Goal: Information Seeking & Learning: Learn about a topic

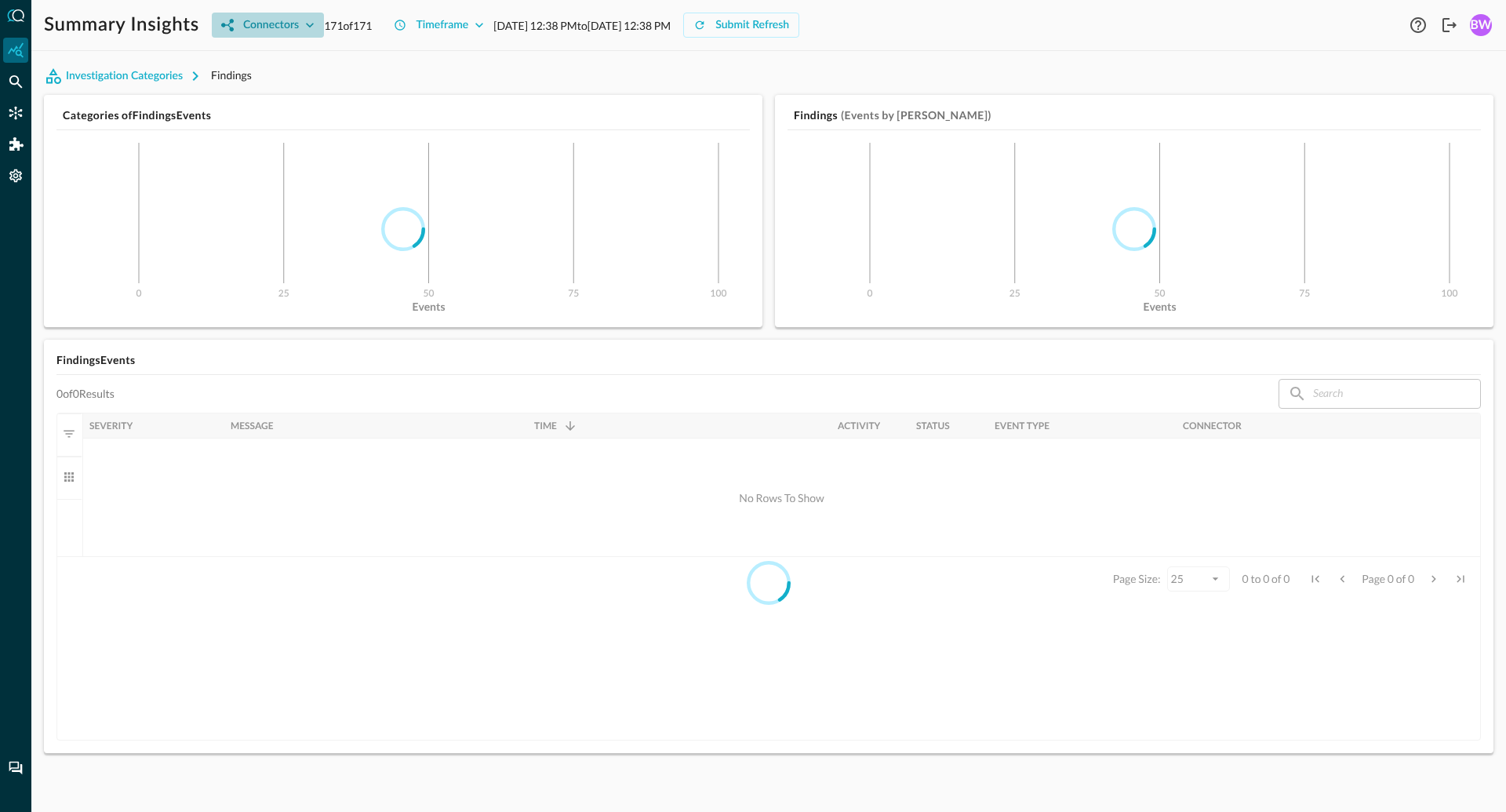
click at [308, 23] on icon "button" at bounding box center [310, 25] width 16 height 16
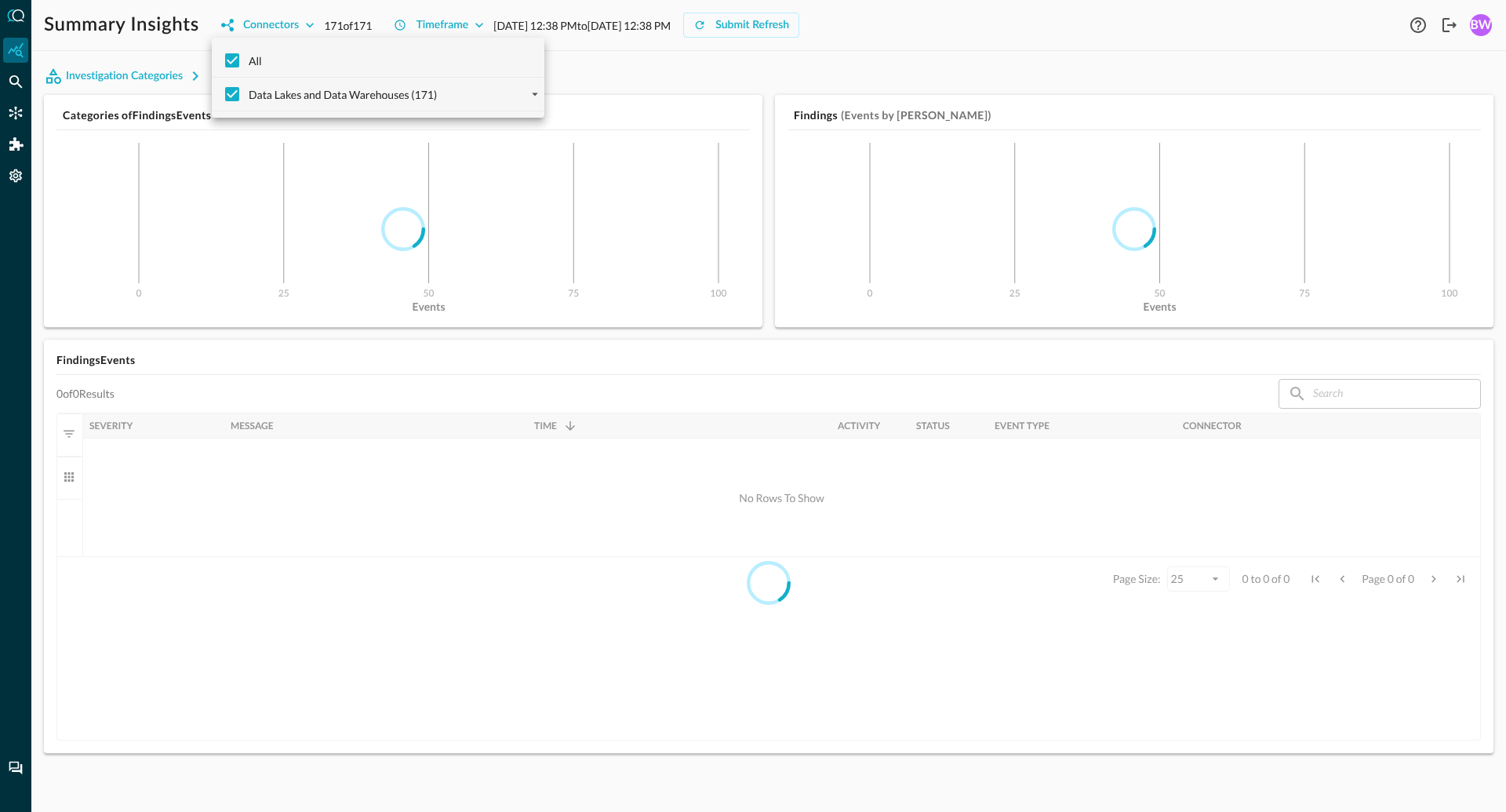
click at [319, 89] on span "Data Lakes and Data Warehouses (171)" at bounding box center [342, 95] width 188 height 17
click at [249, 89] on input "Data Lakes and Data Warehouses (171)" at bounding box center [232, 94] width 33 height 33
checkbox input "false"
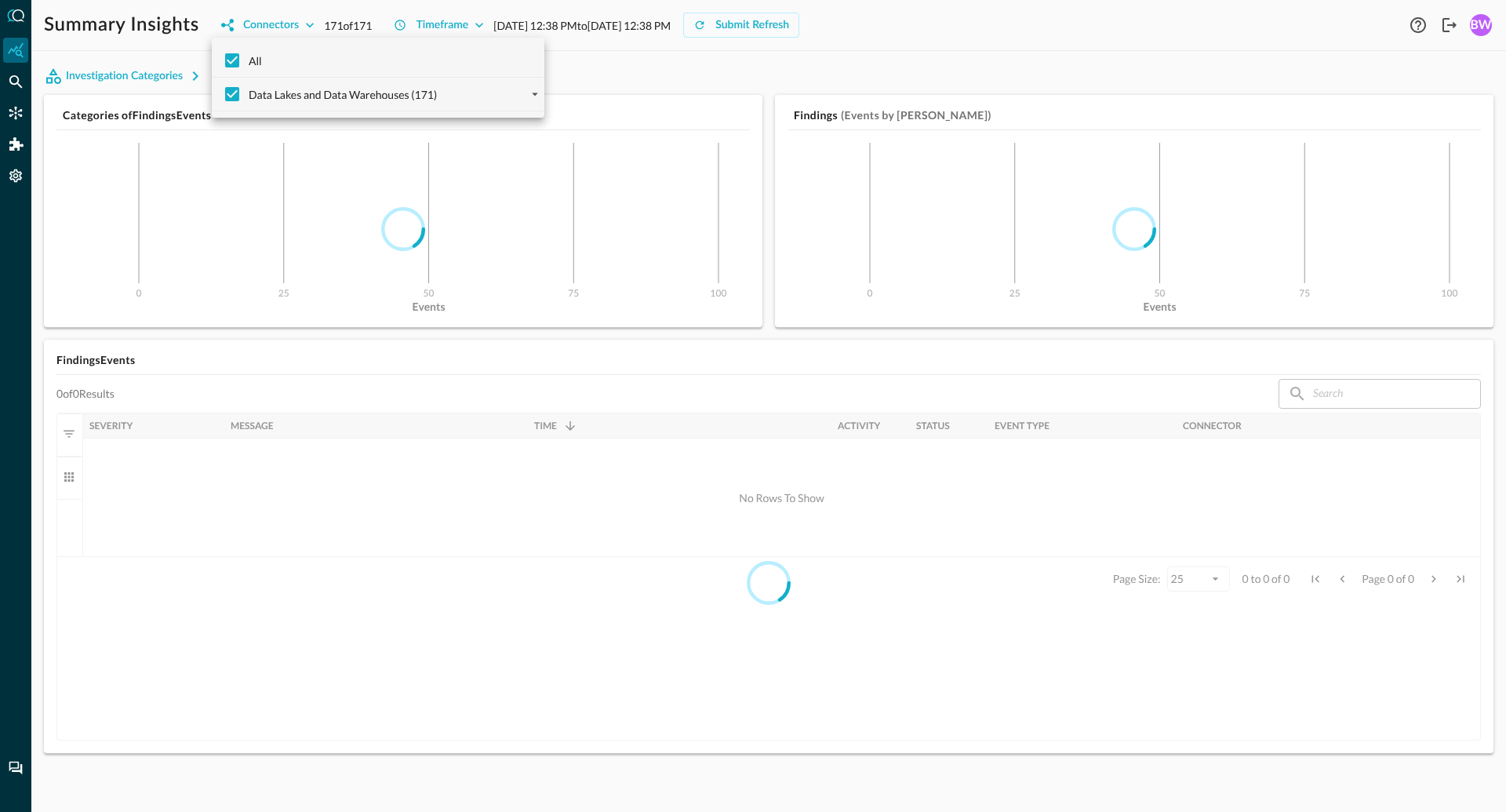
checkbox input "false"
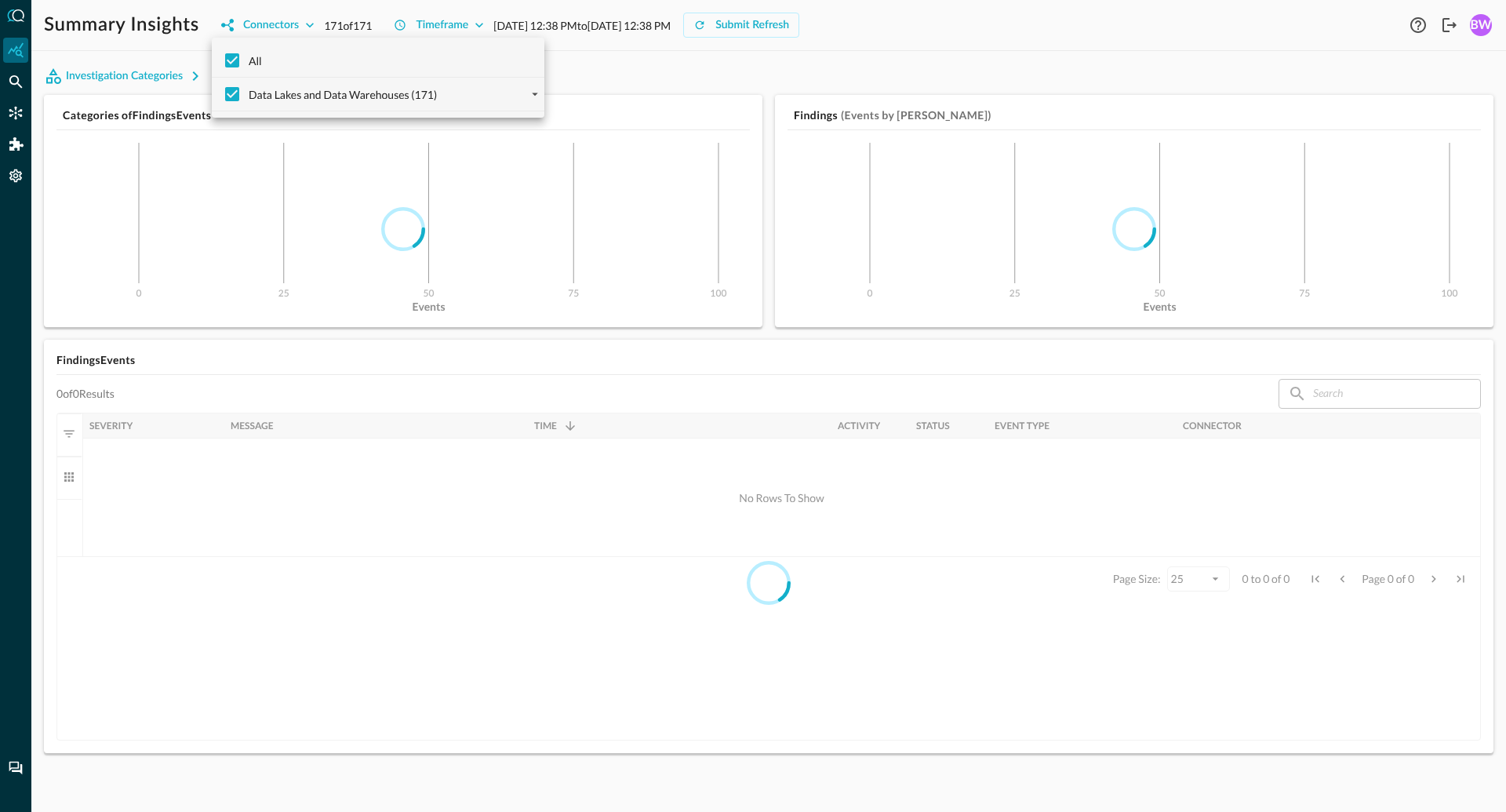
checkbox input "false"
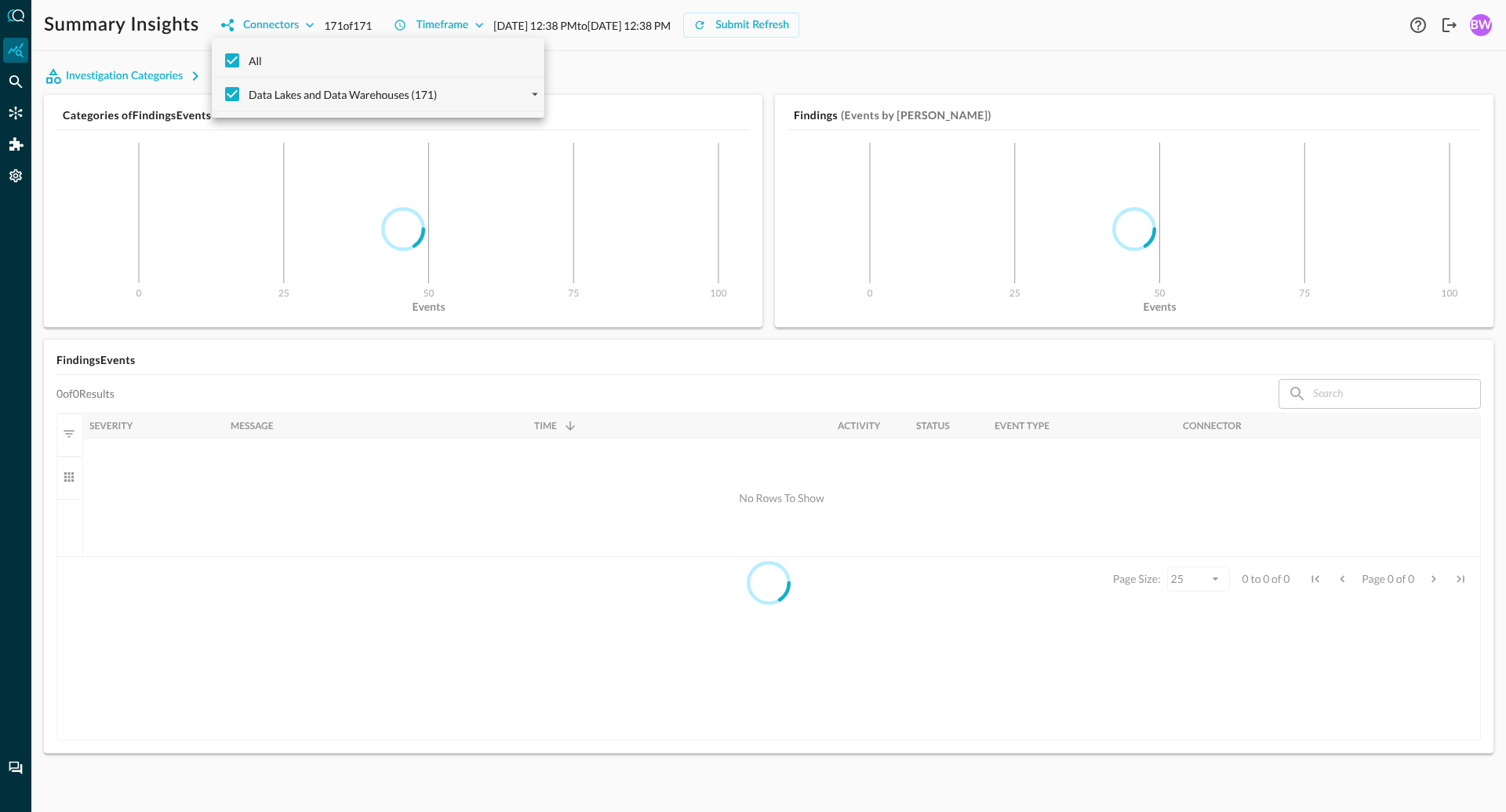
checkbox input "false"
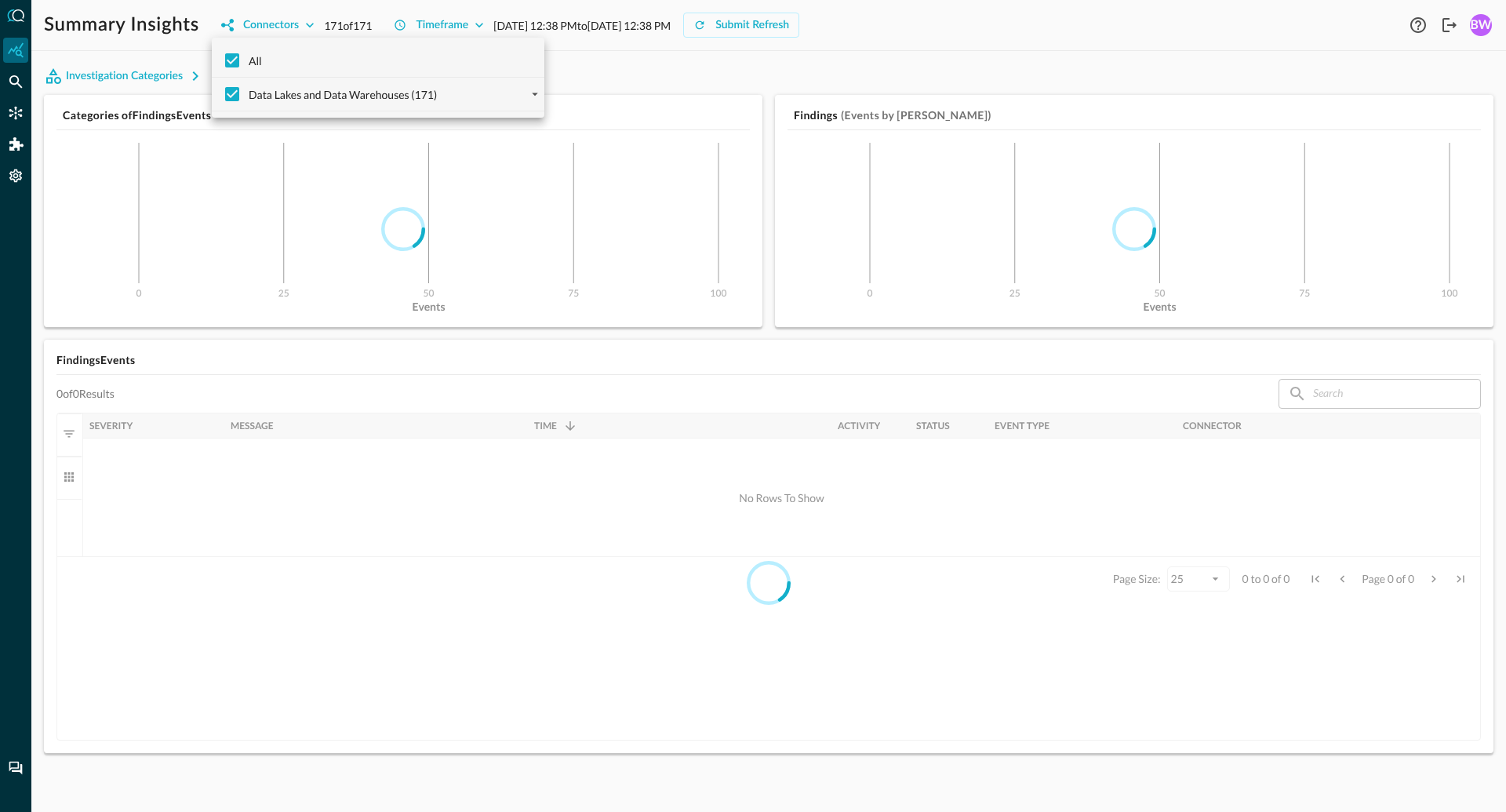
checkbox input "false"
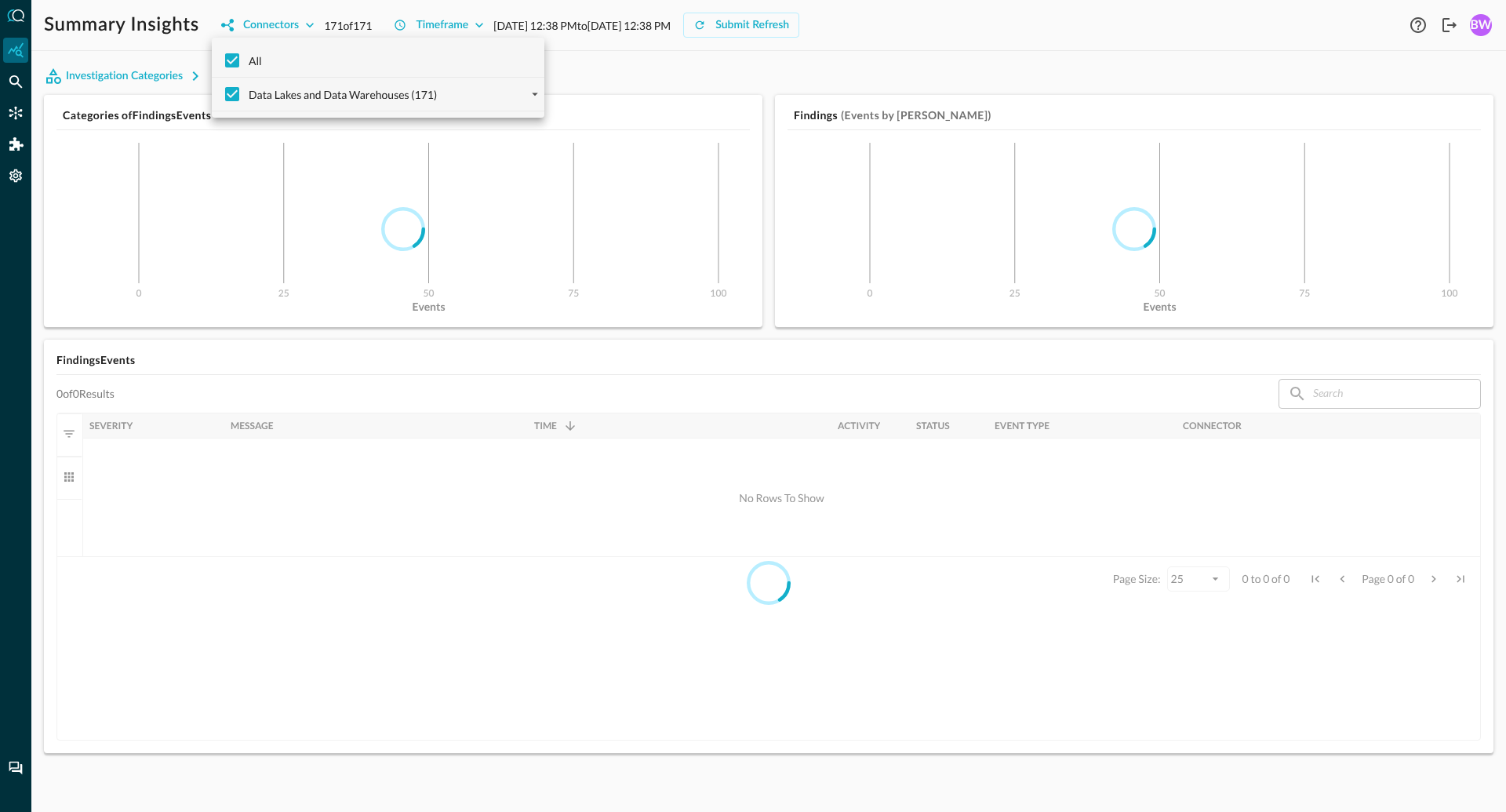
checkbox input "false"
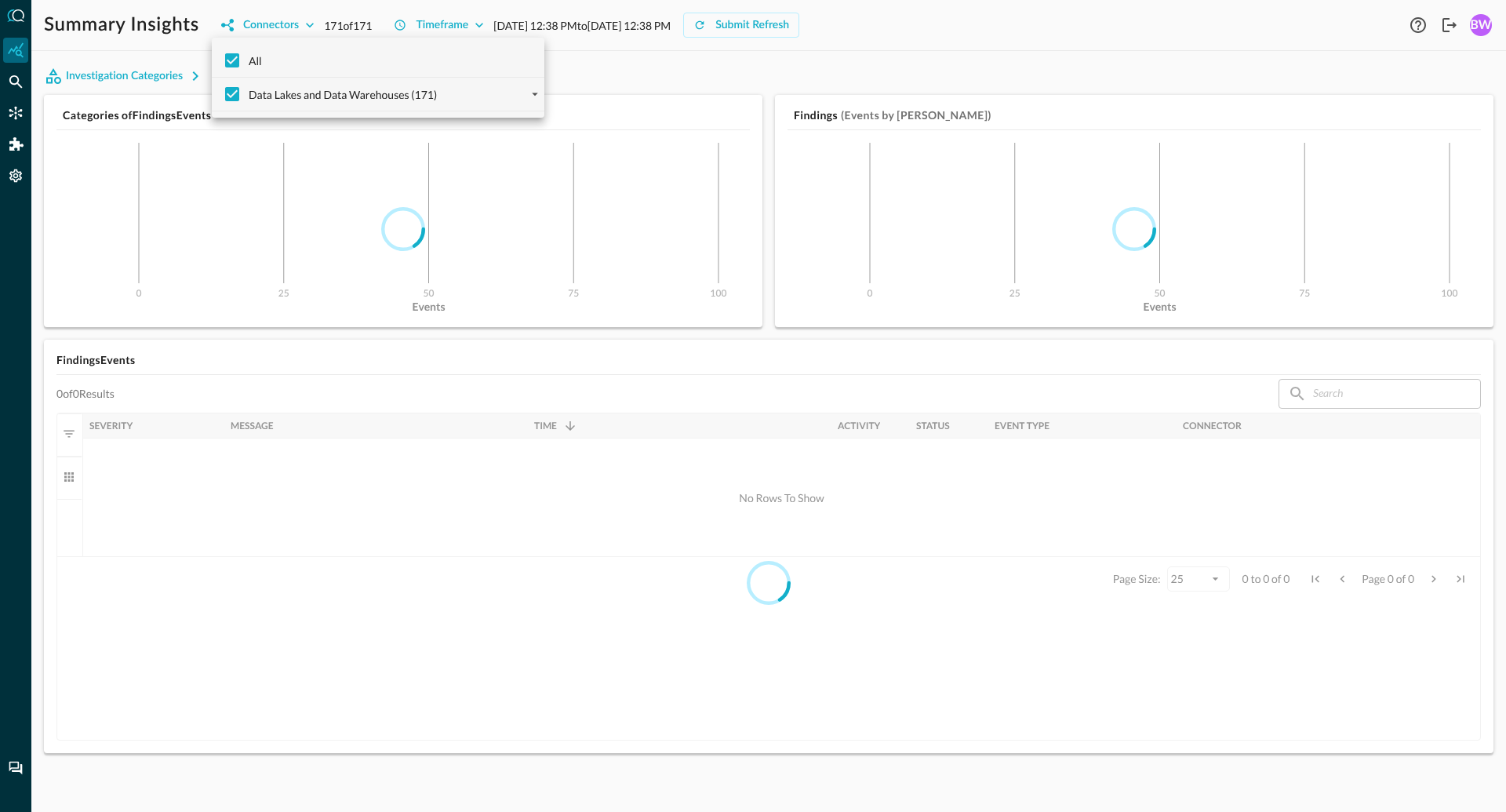
checkbox input "false"
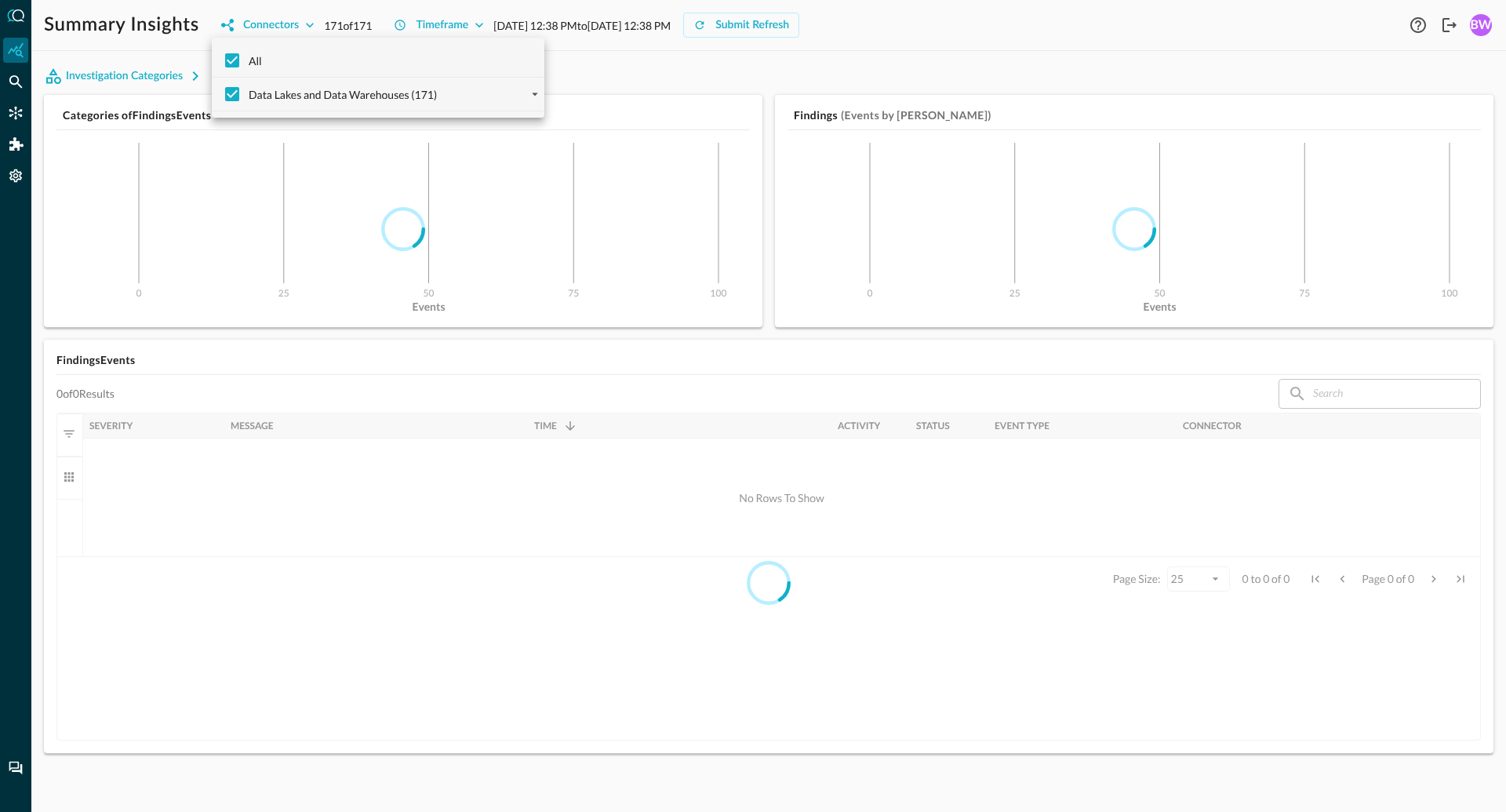
checkbox input "false"
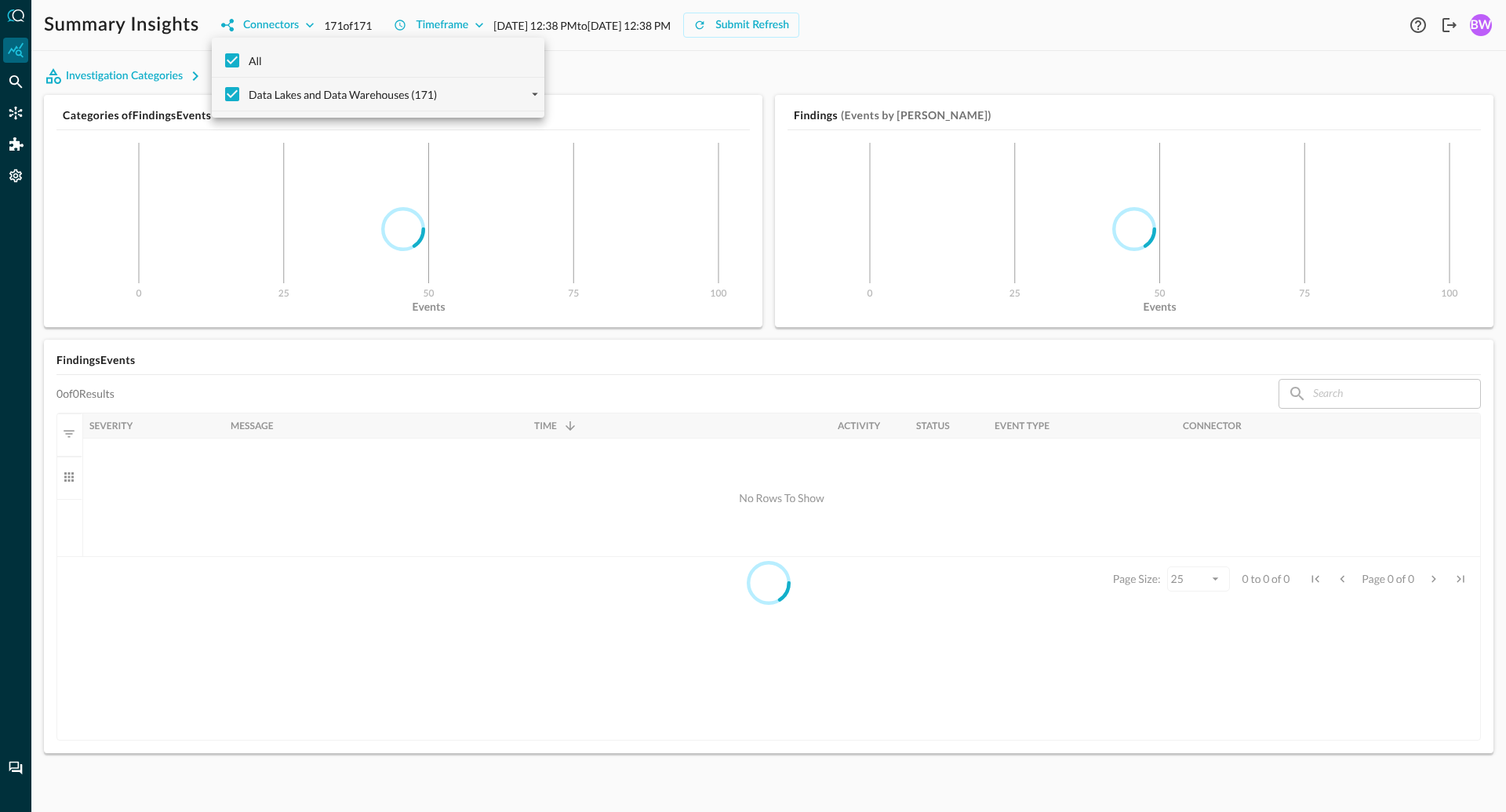
checkbox input "false"
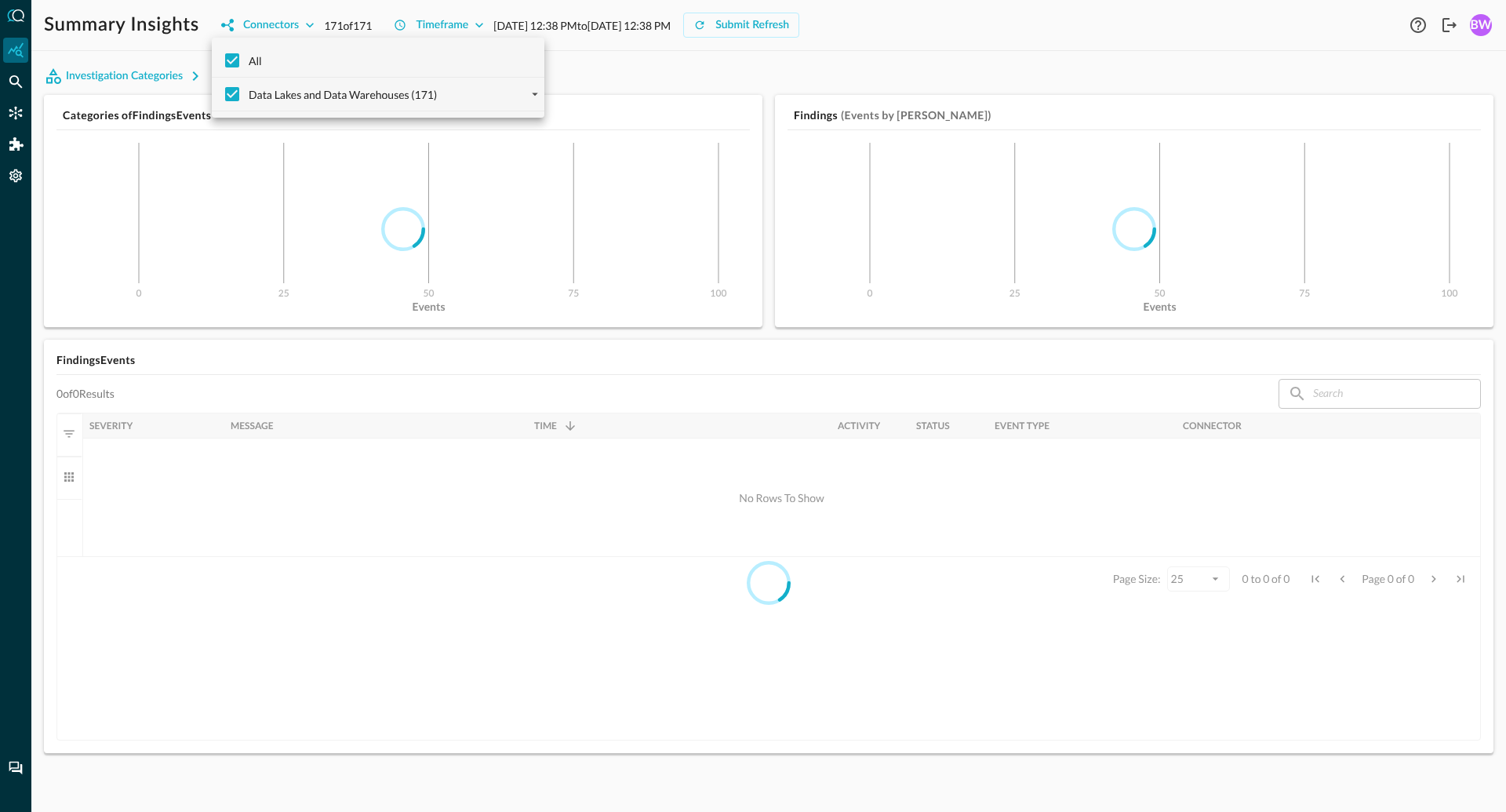
checkbox input "false"
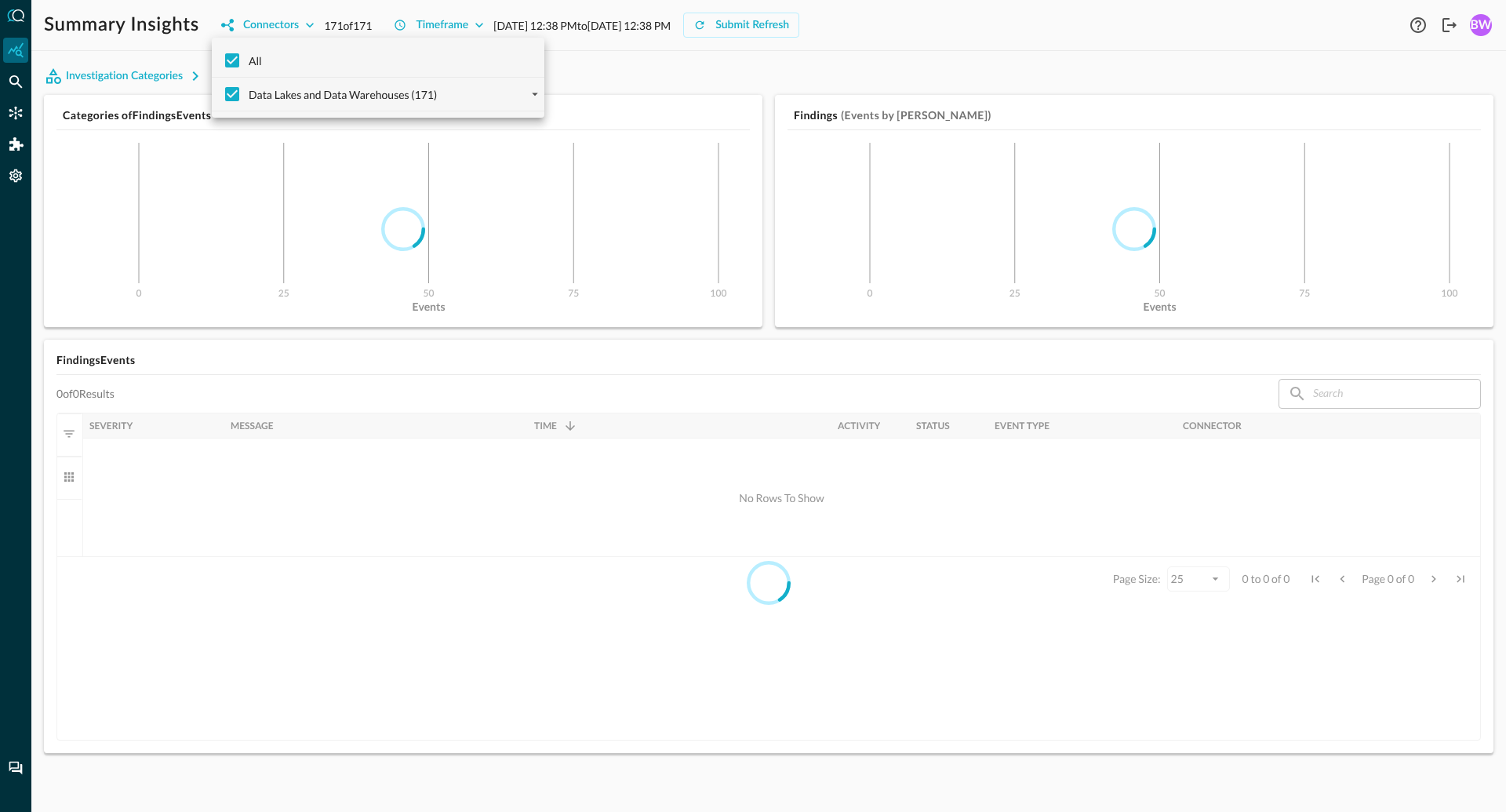
checkbox input "false"
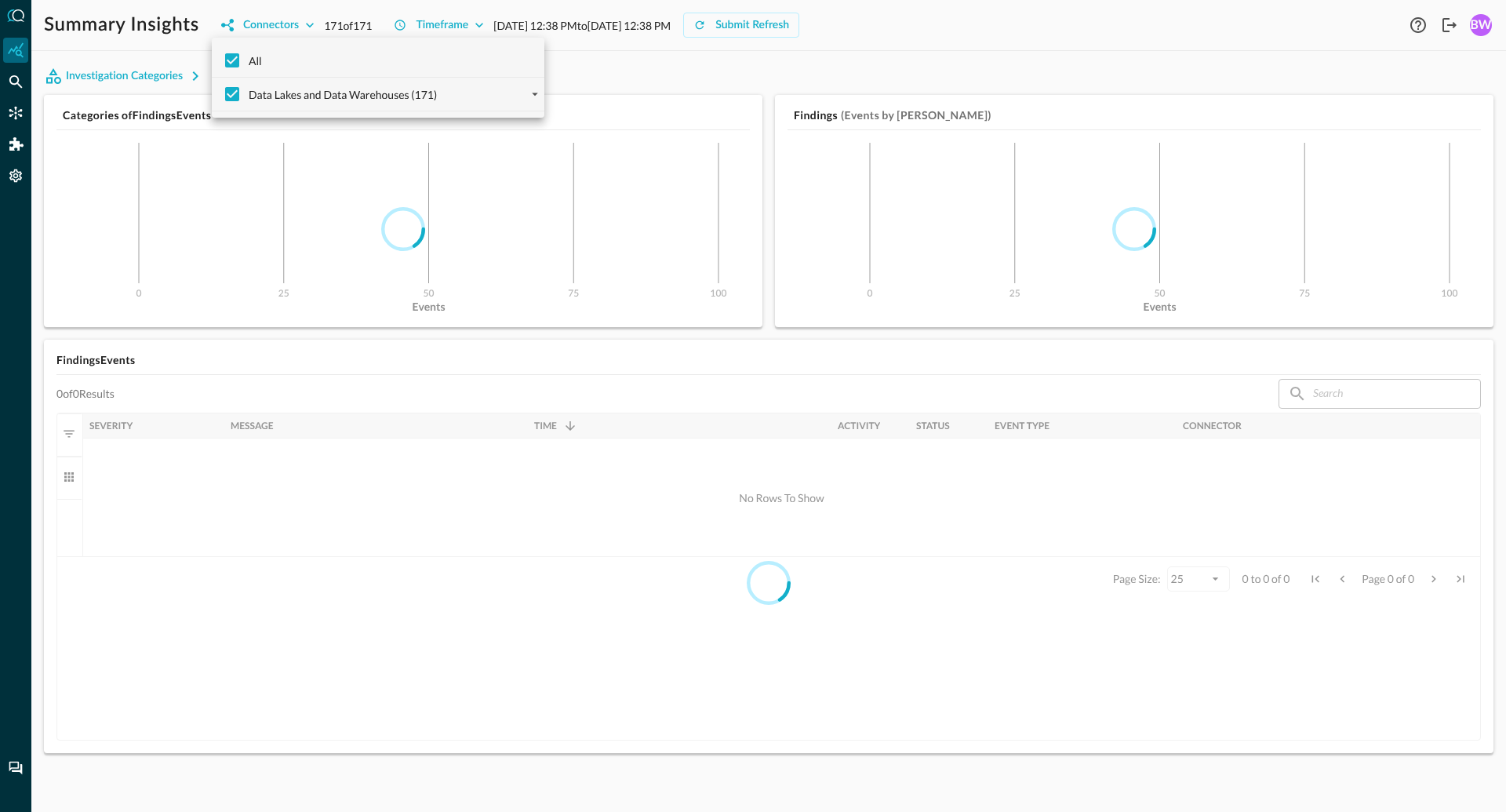
checkbox input "false"
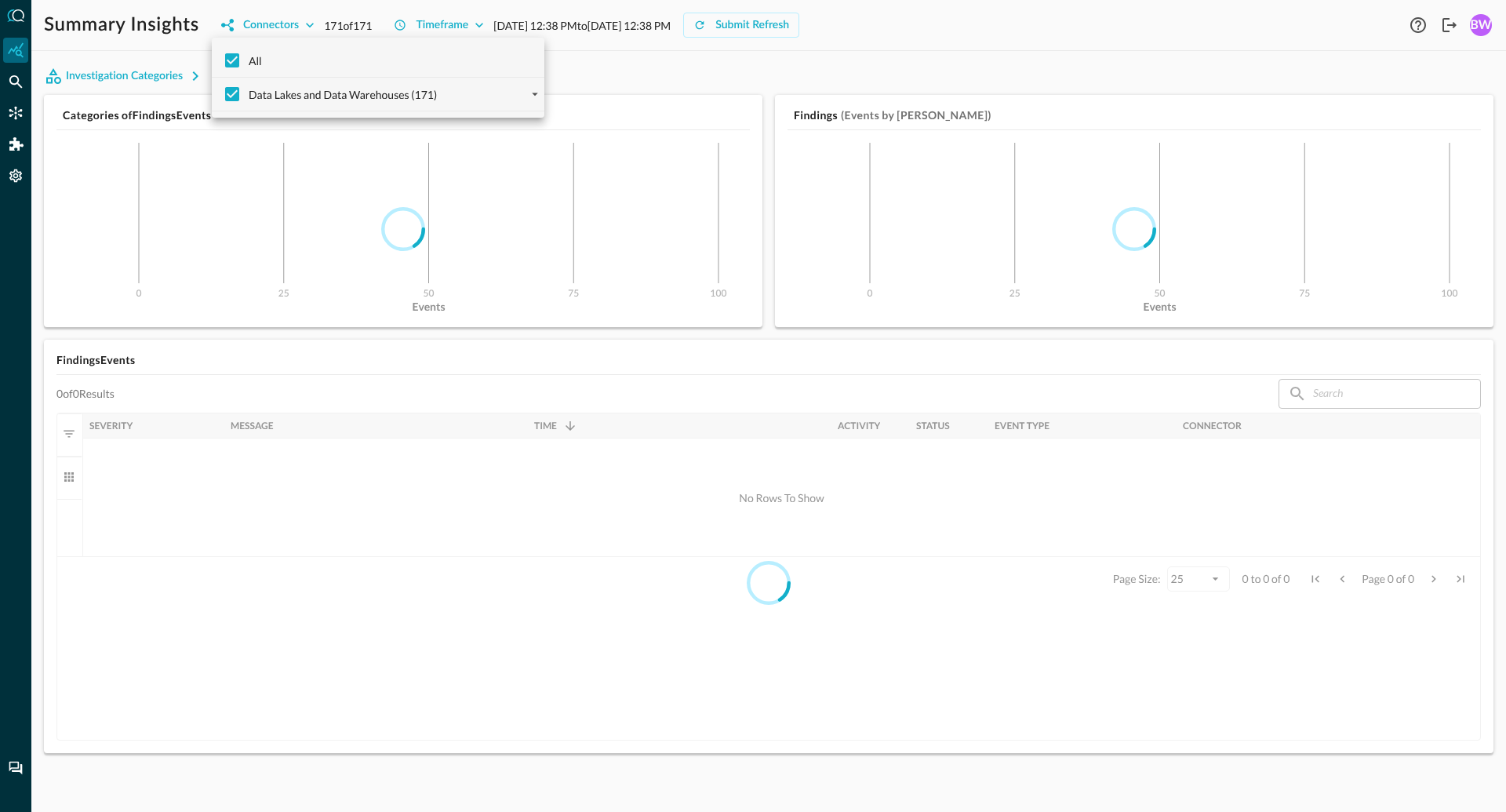
checkbox input "false"
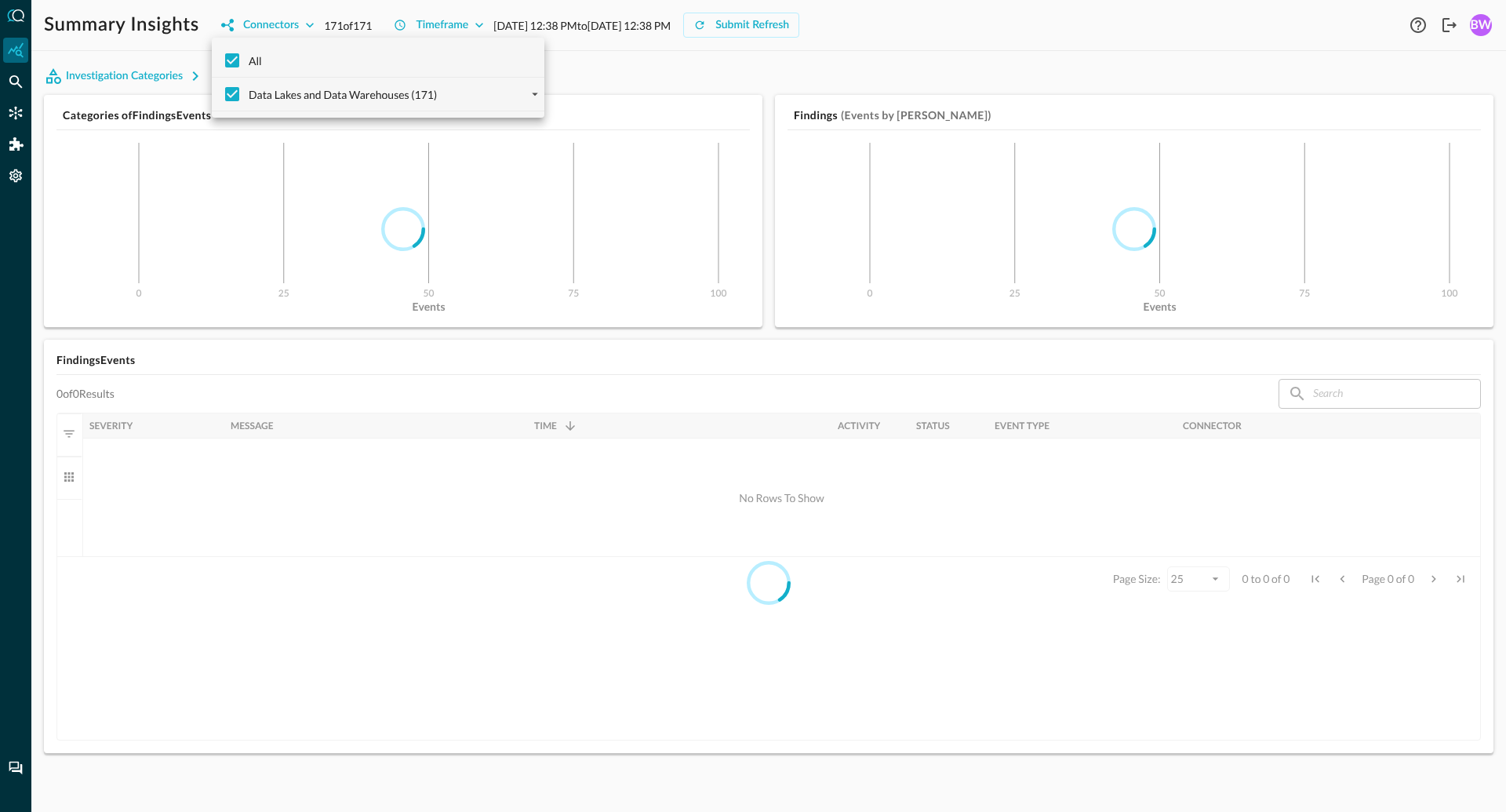
checkbox input "false"
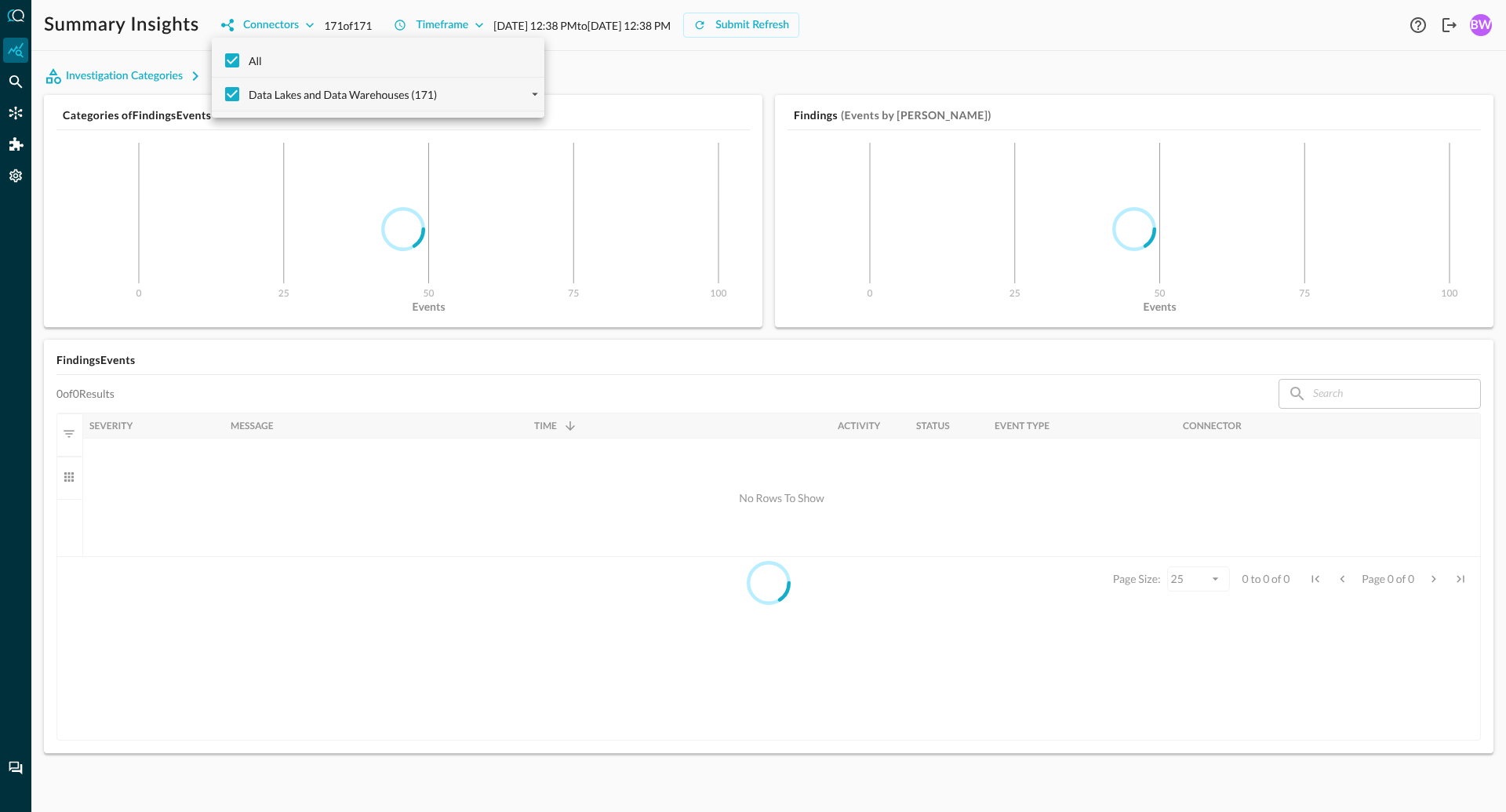
checkbox input "false"
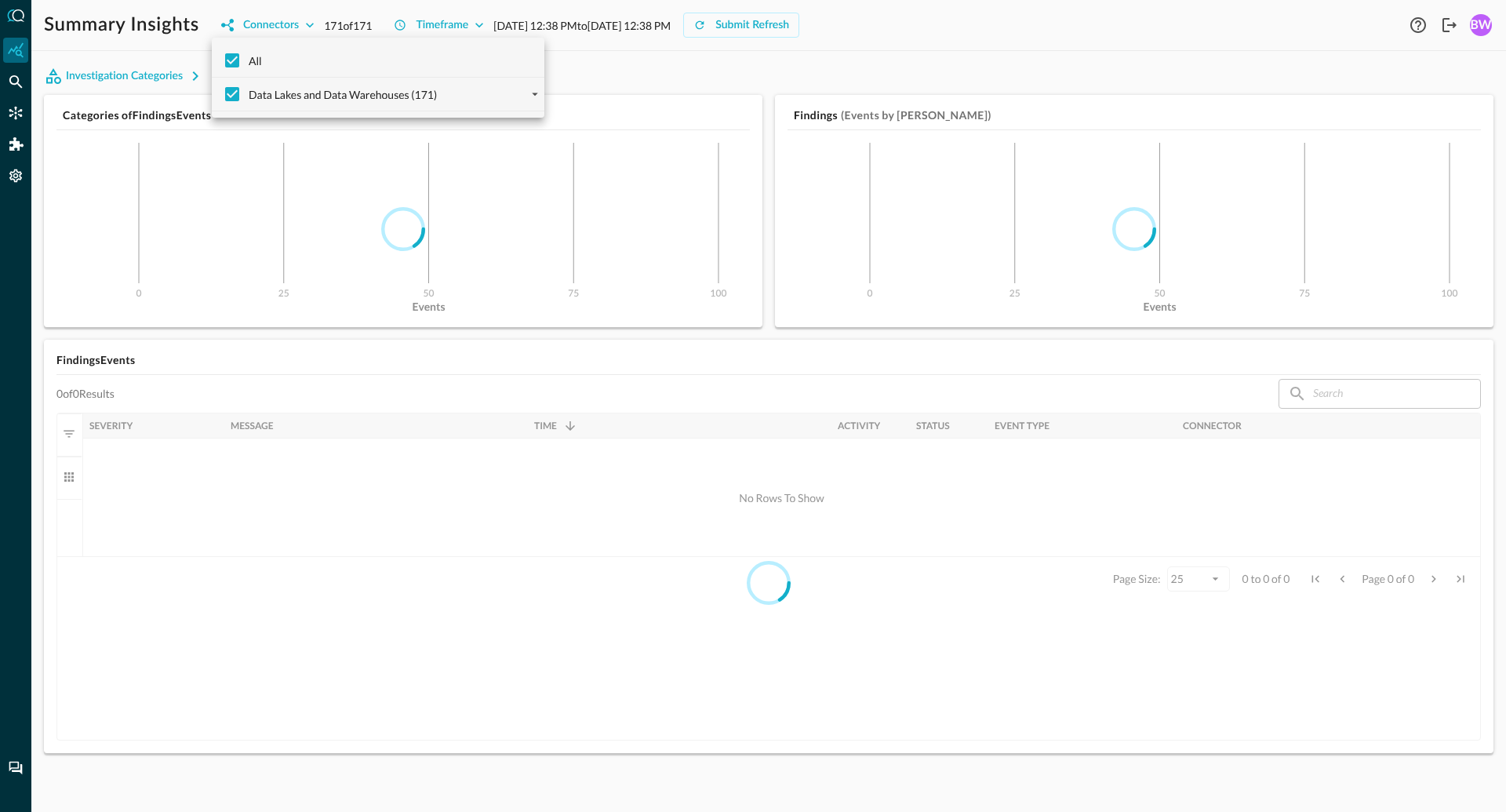
checkbox input "false"
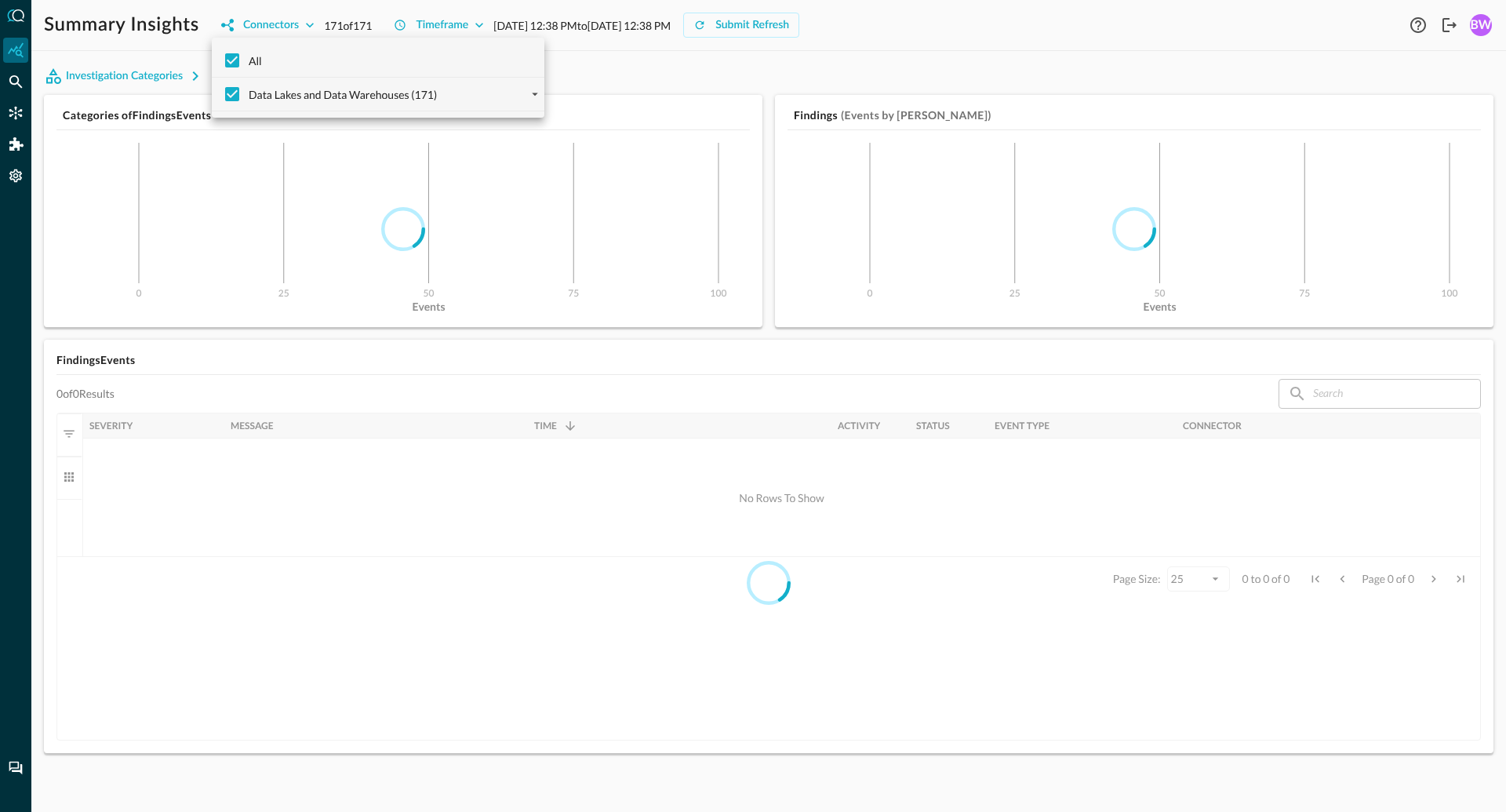
checkbox input "false"
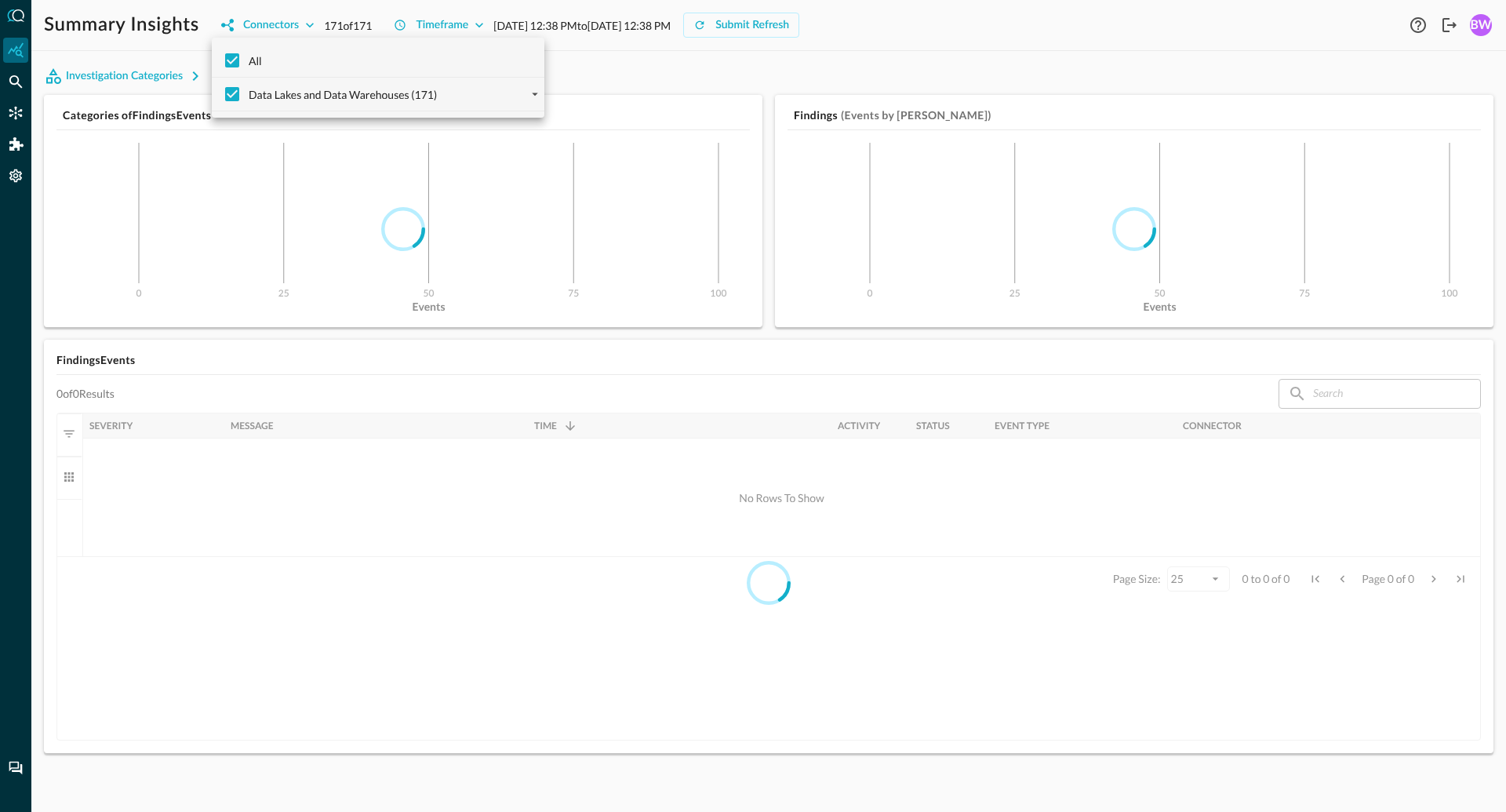
checkbox input "false"
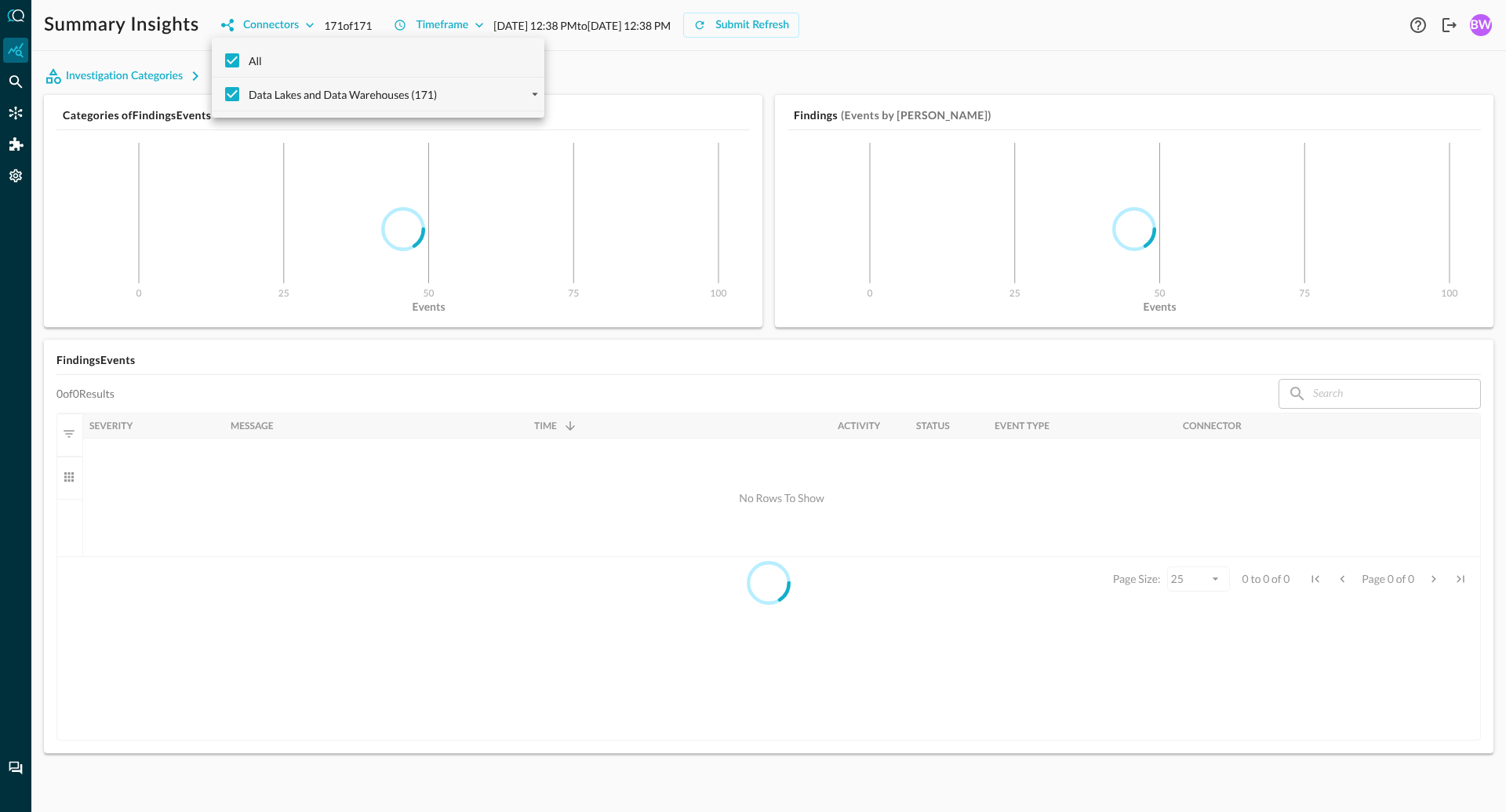
checkbox input "false"
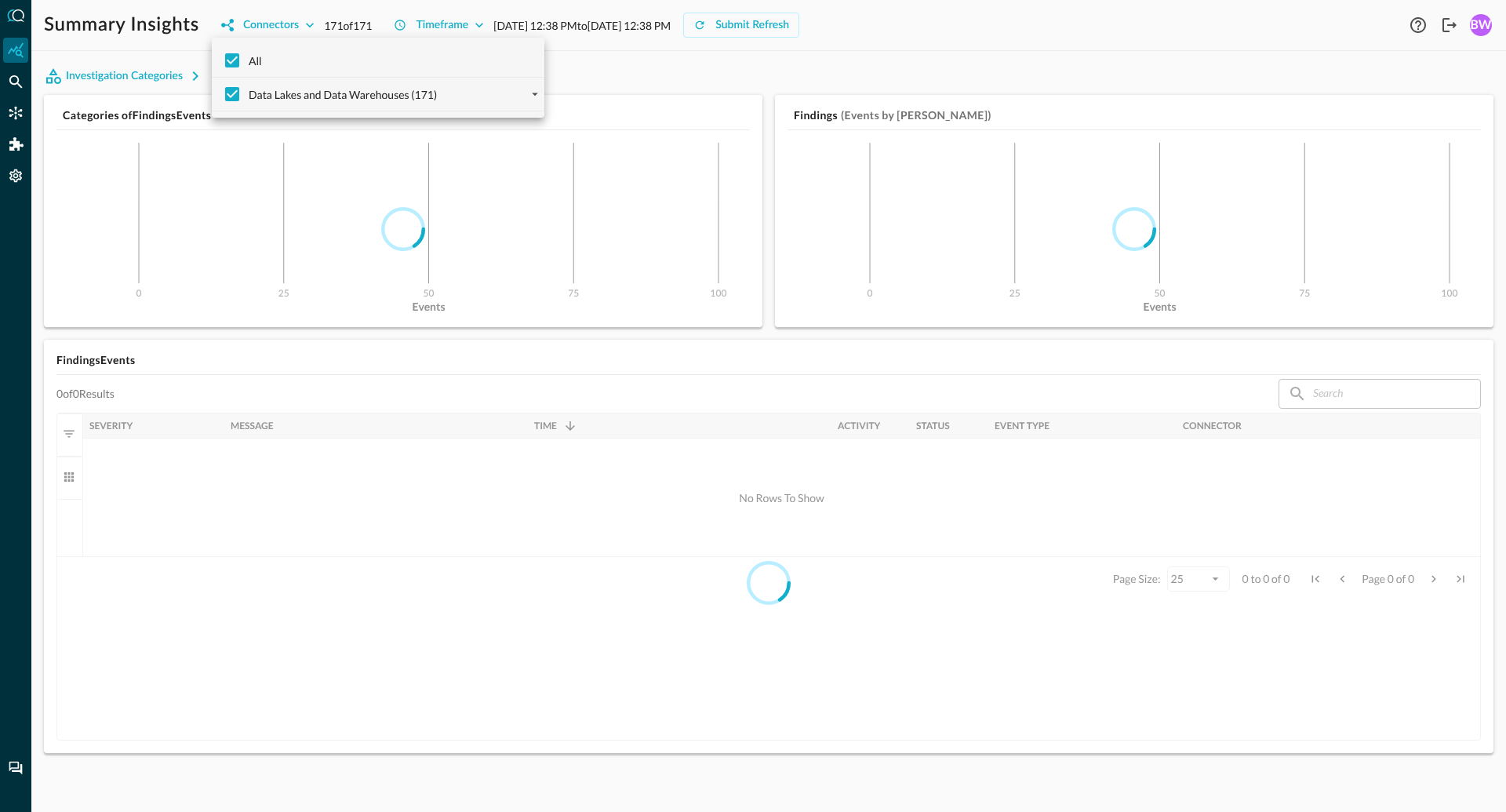
checkbox input "false"
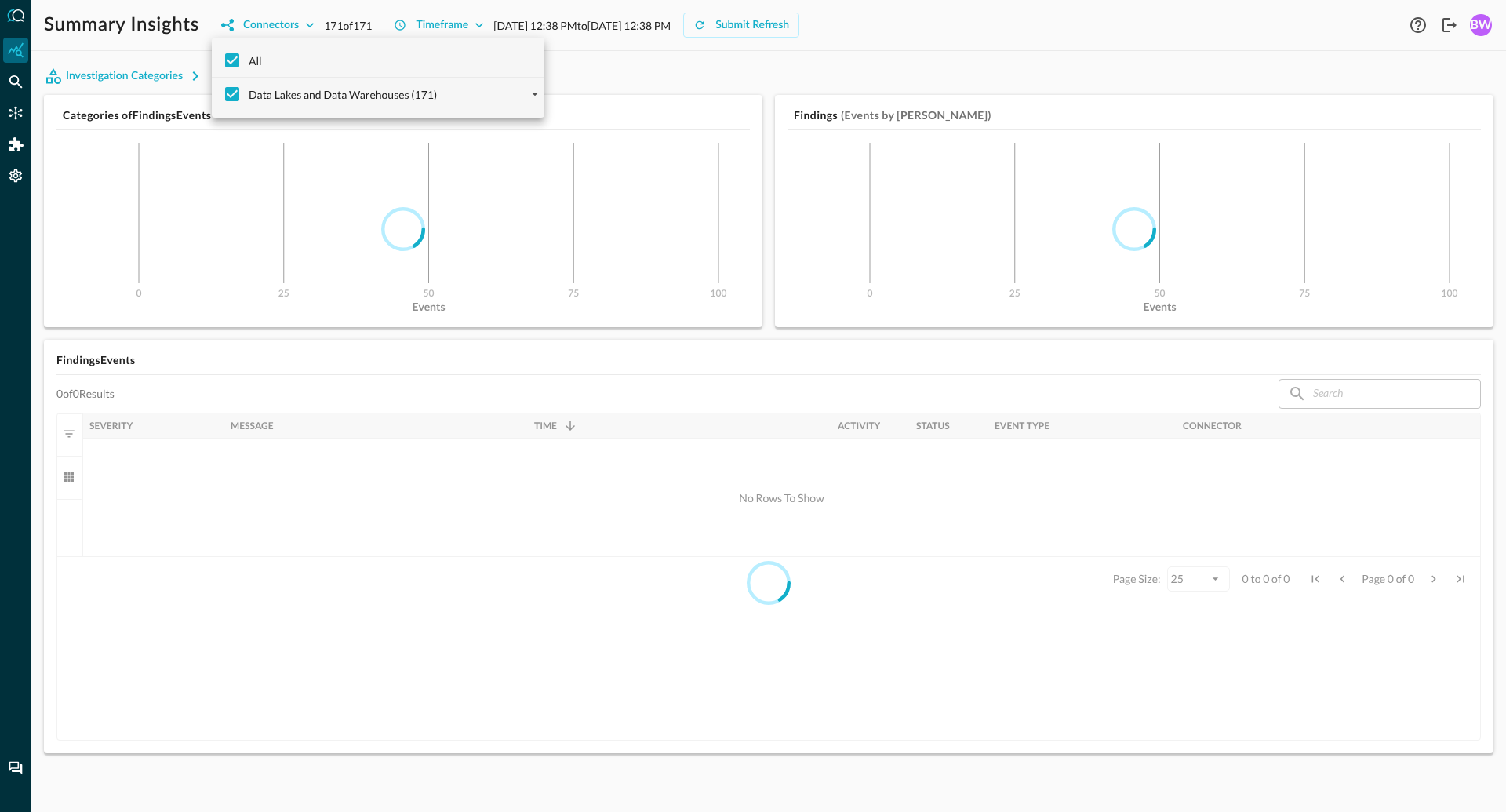
checkbox input "false"
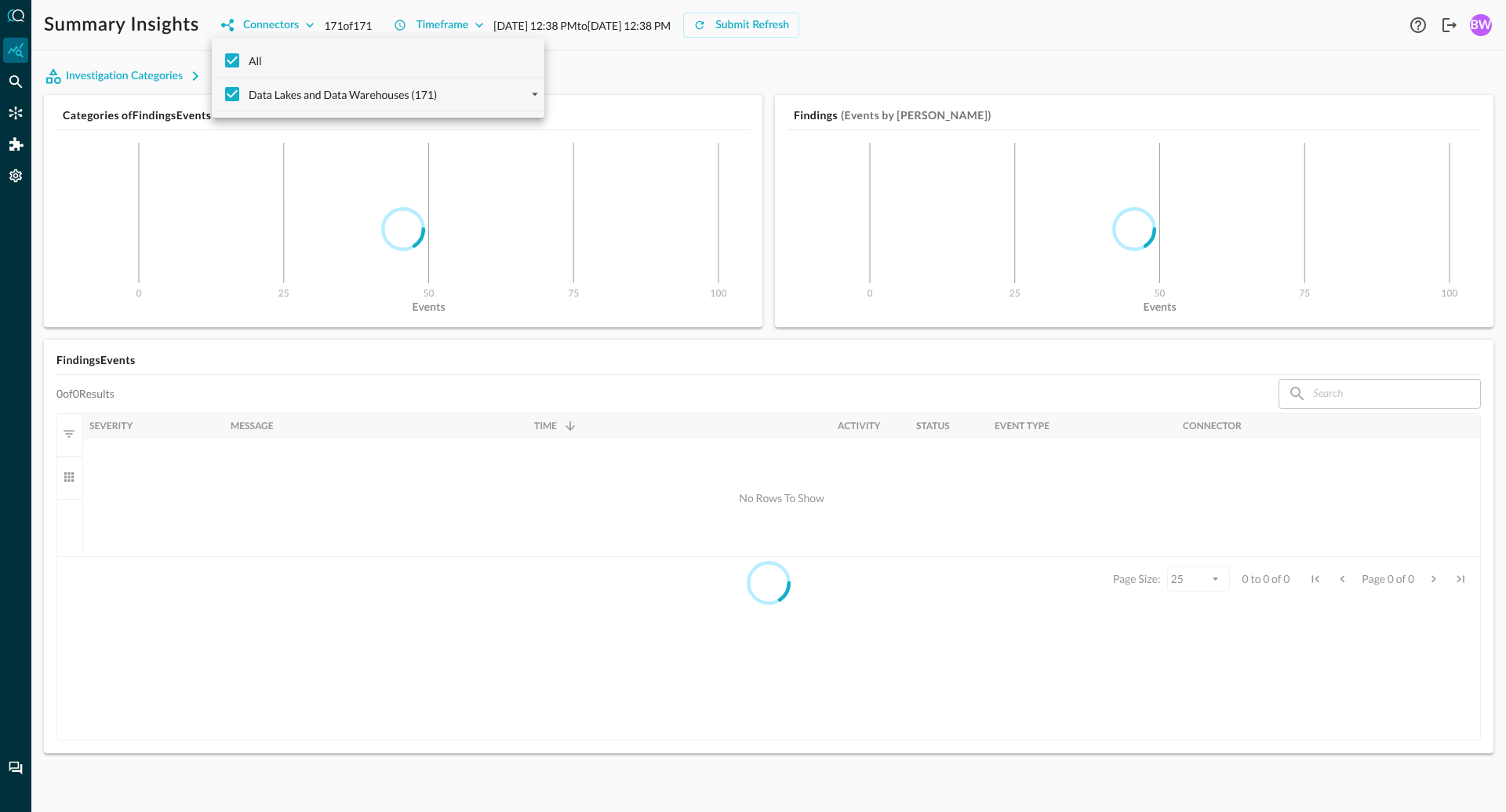
checkbox input "false"
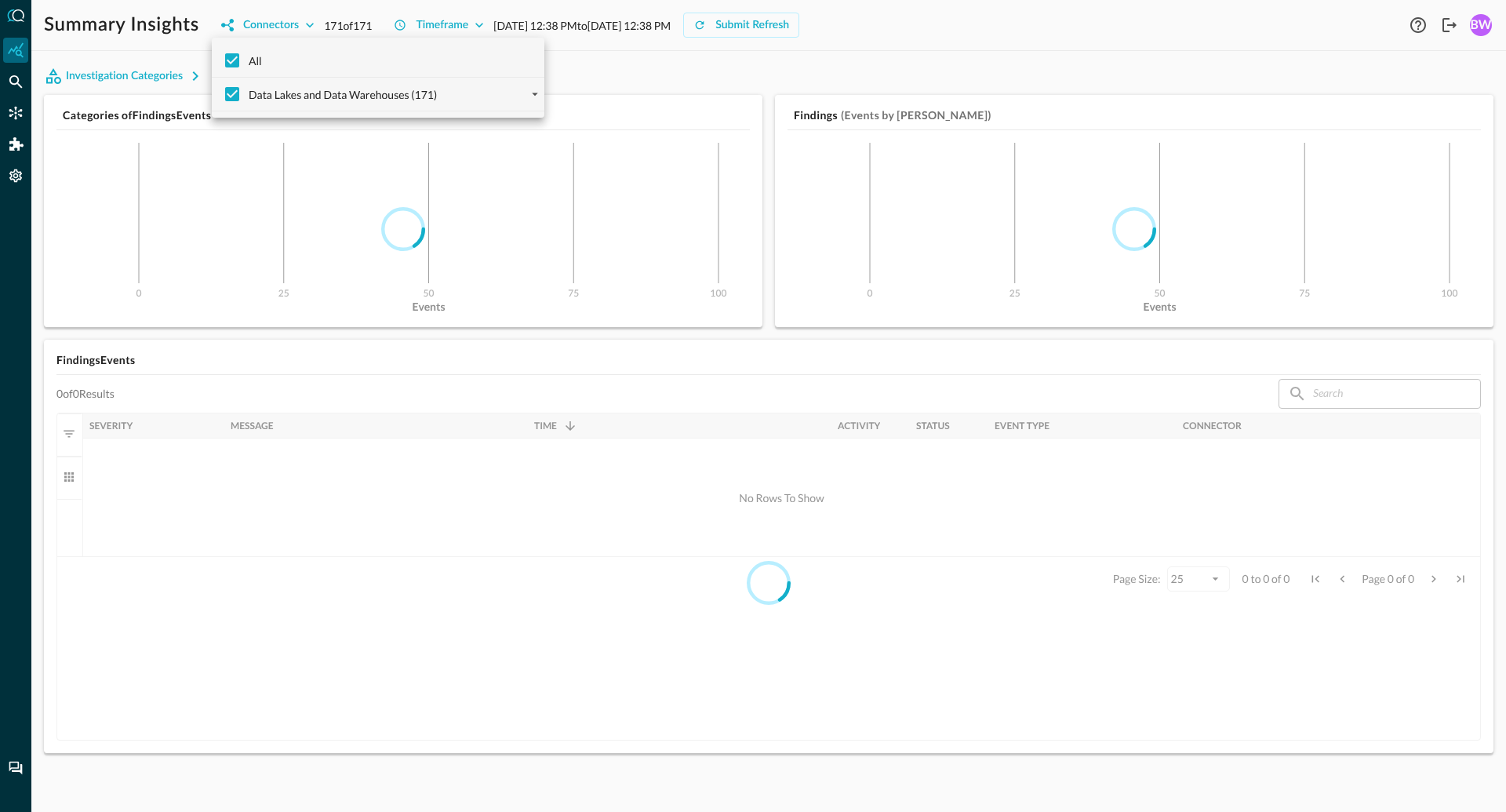
checkbox input "false"
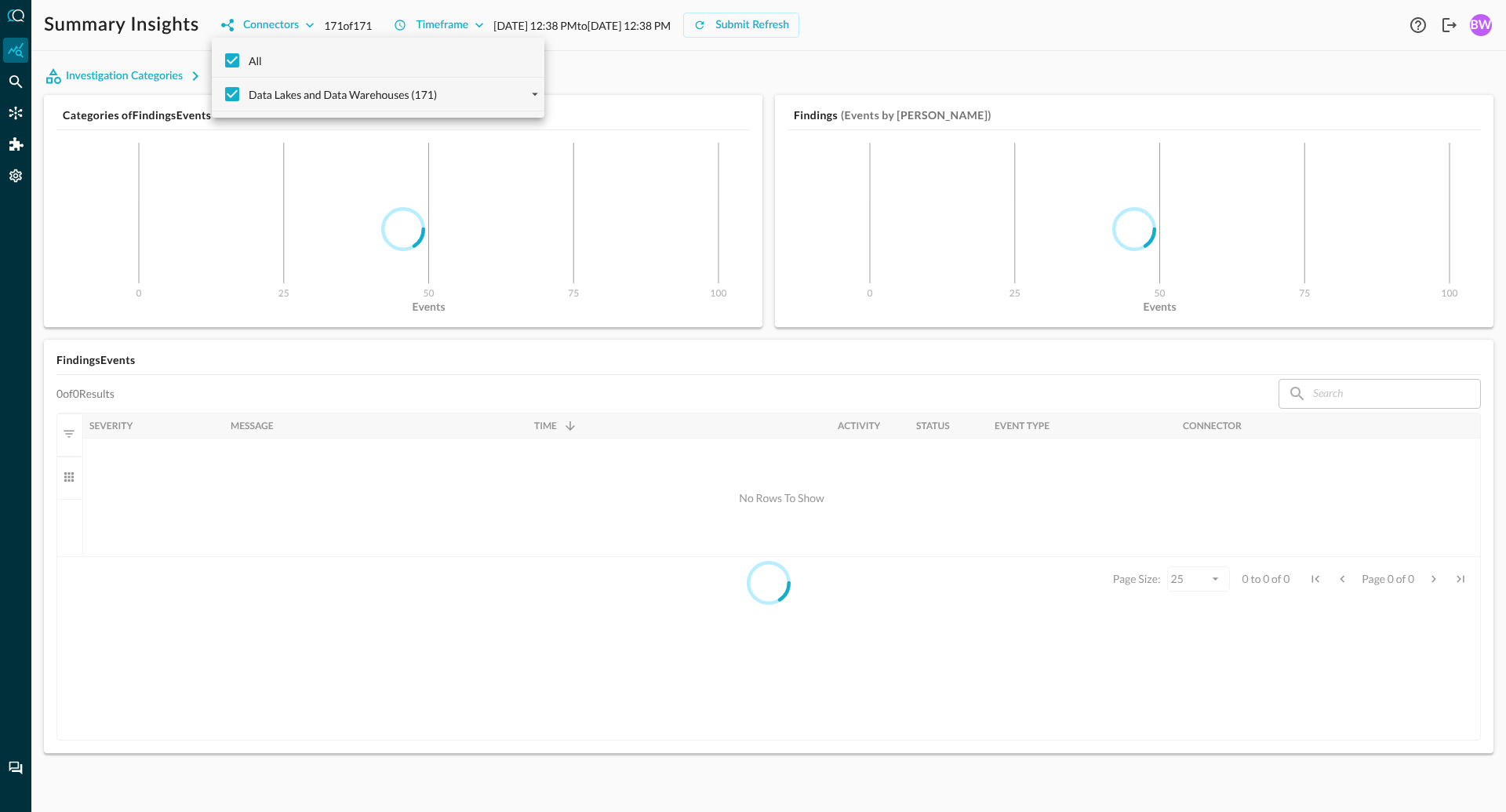
checkbox input "false"
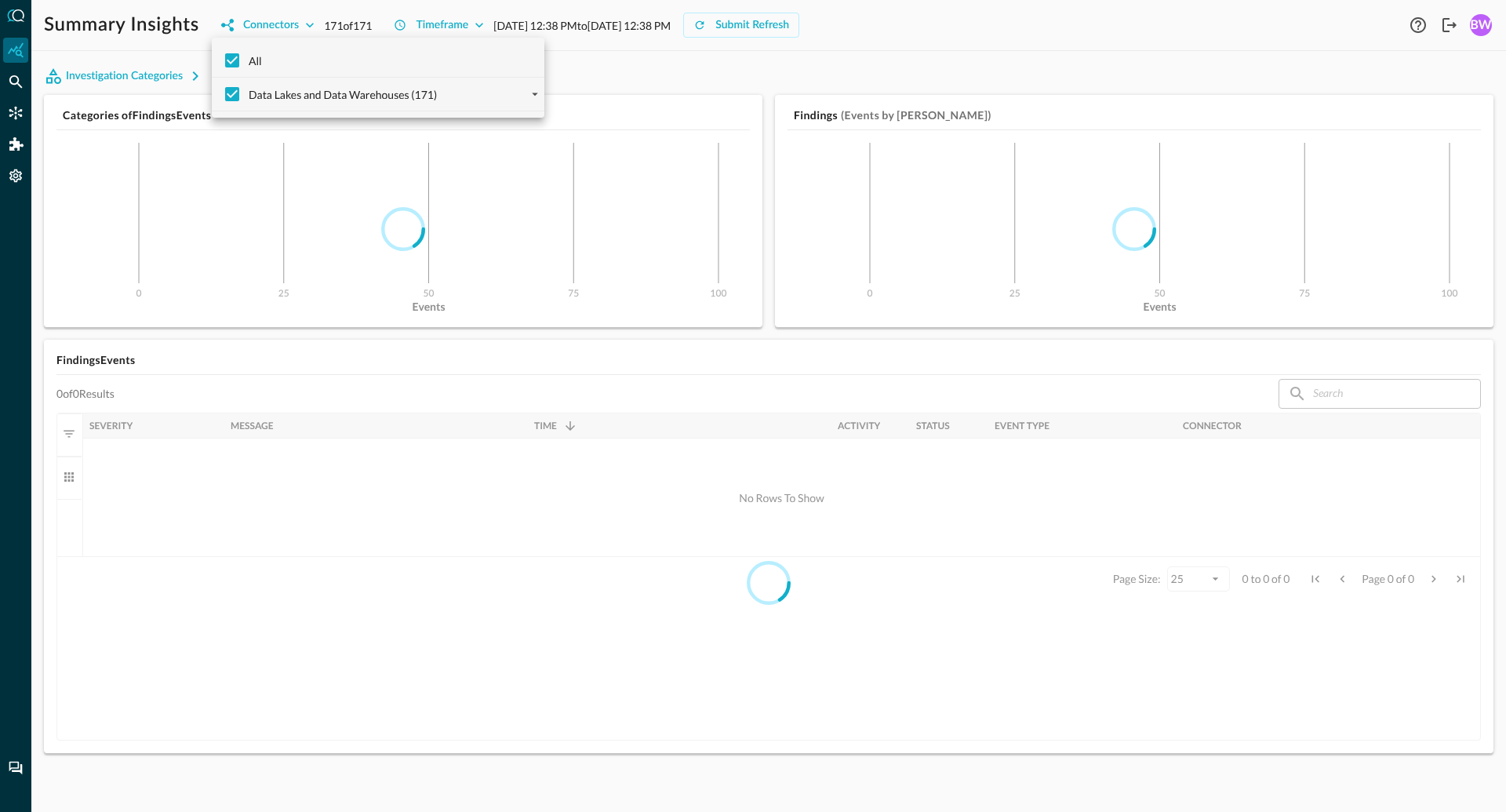
checkbox input "false"
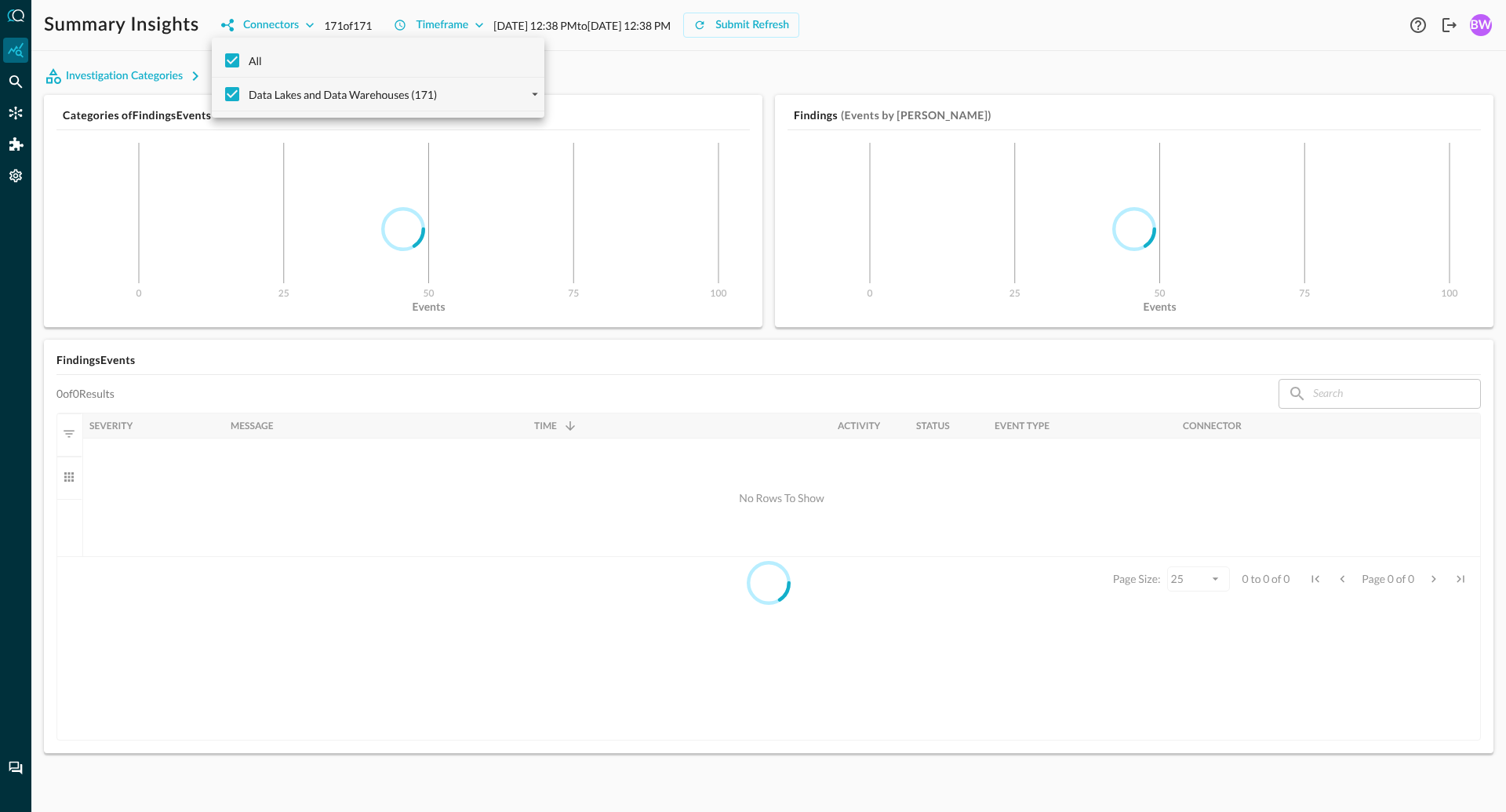
checkbox input "false"
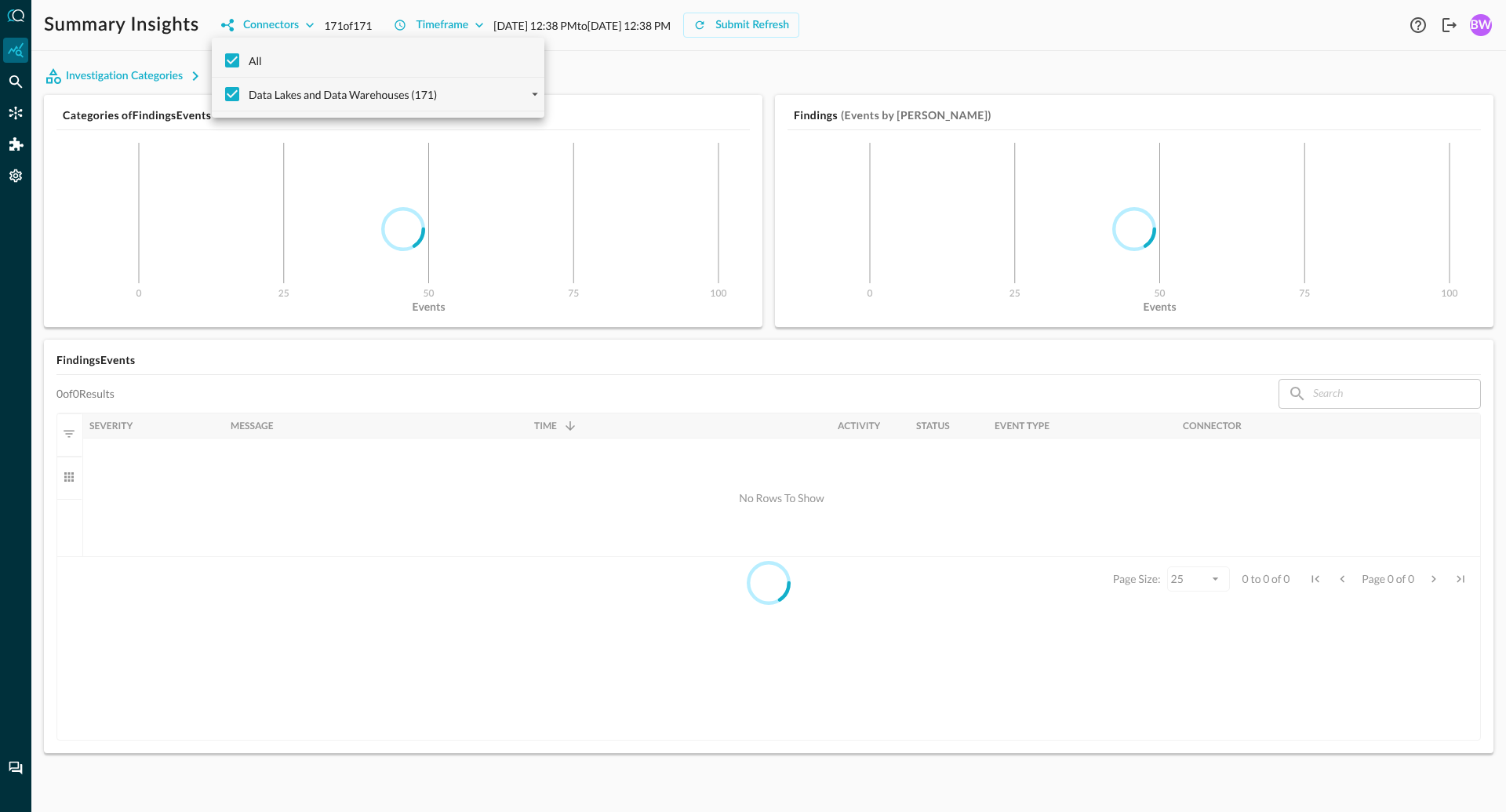
checkbox input "false"
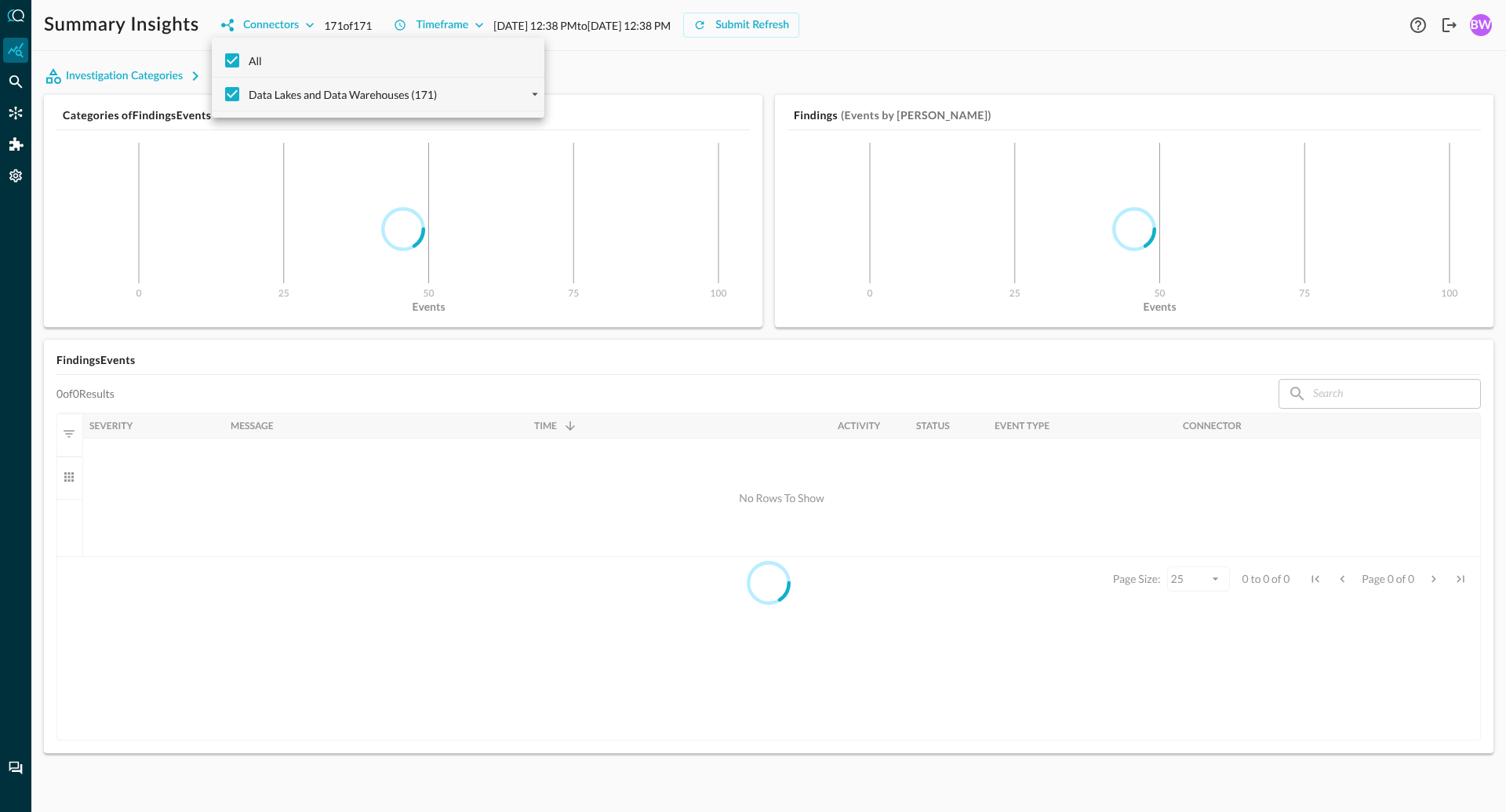
checkbox input "false"
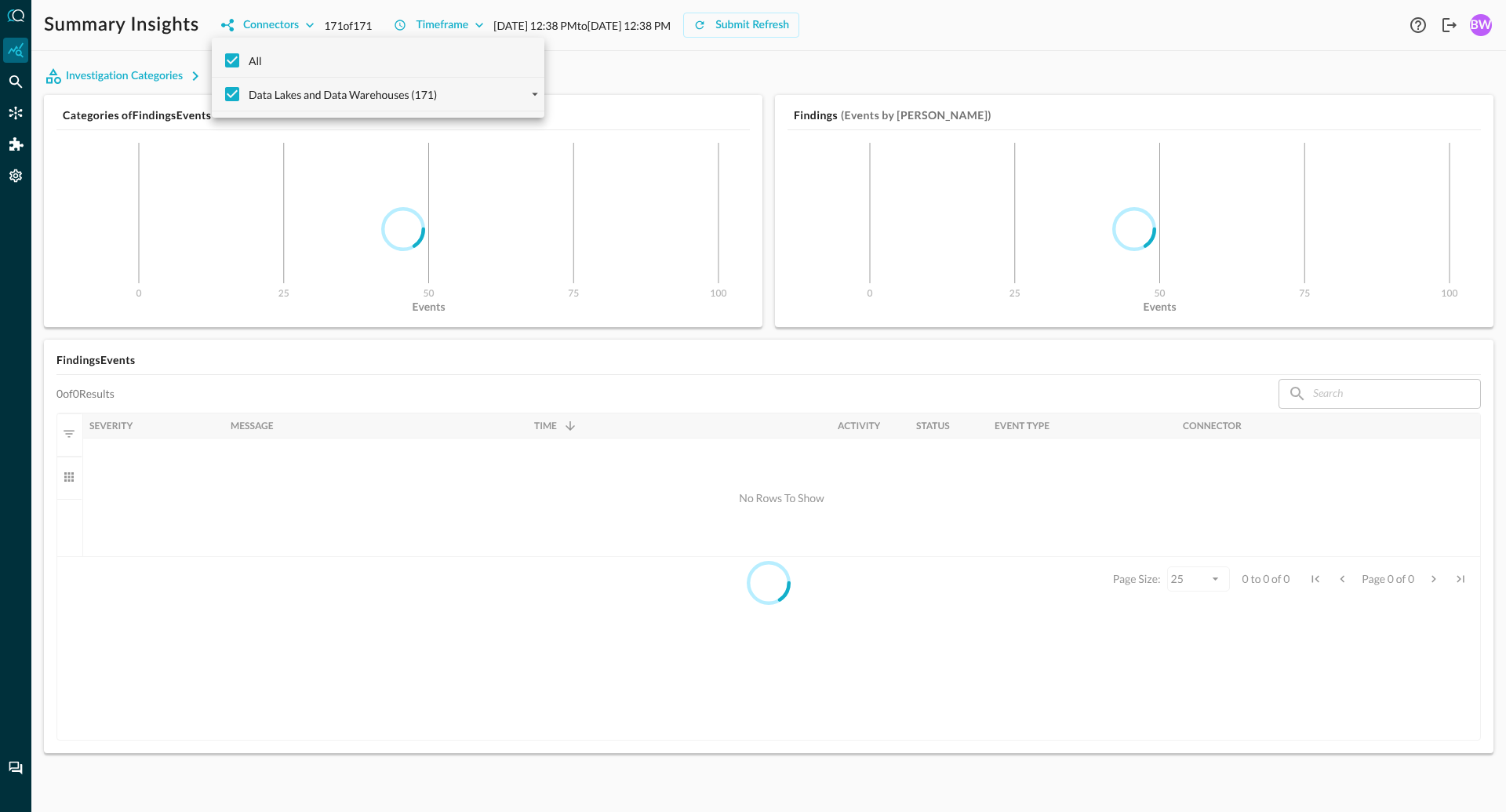
checkbox input "false"
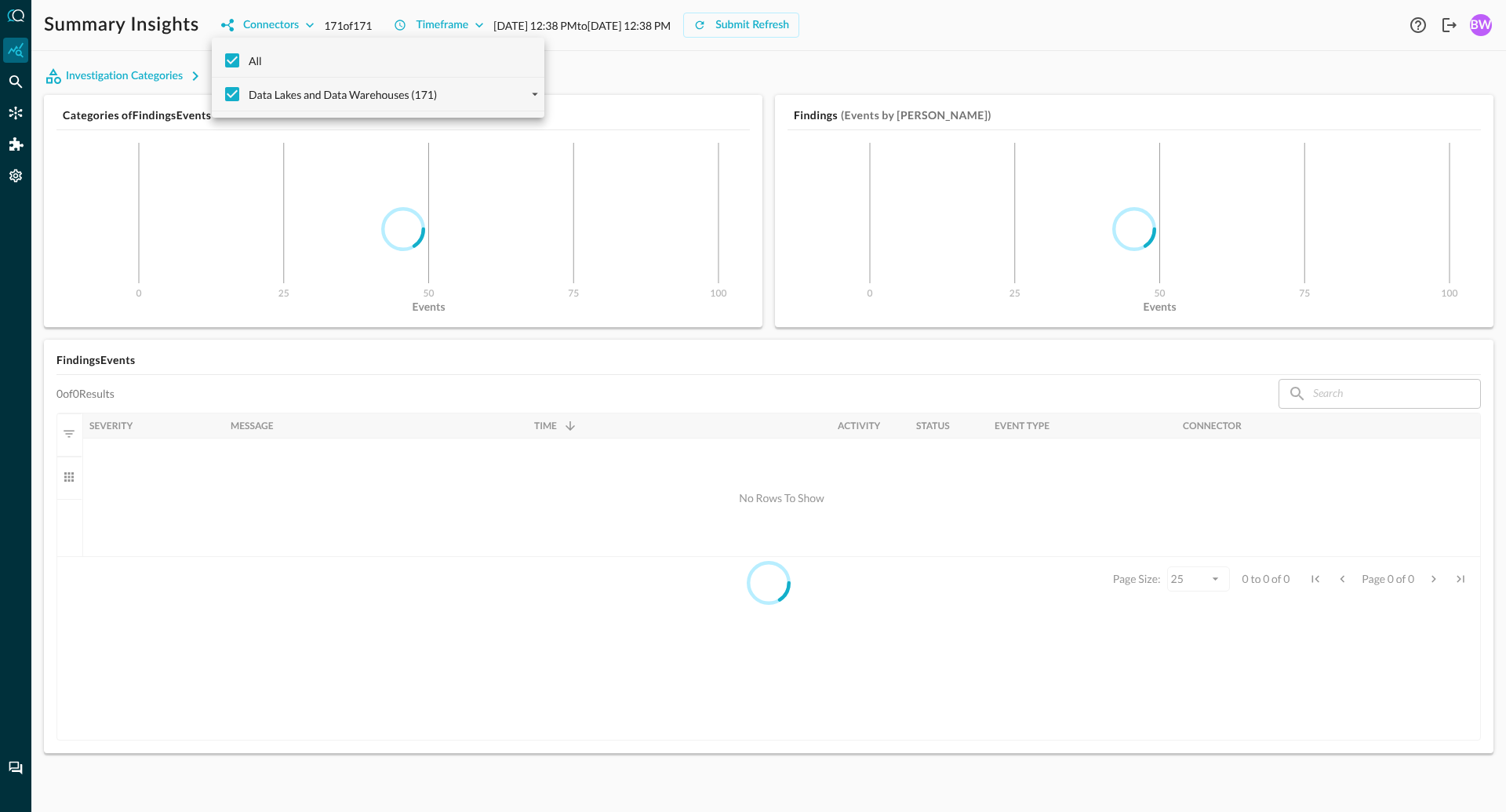
checkbox input "false"
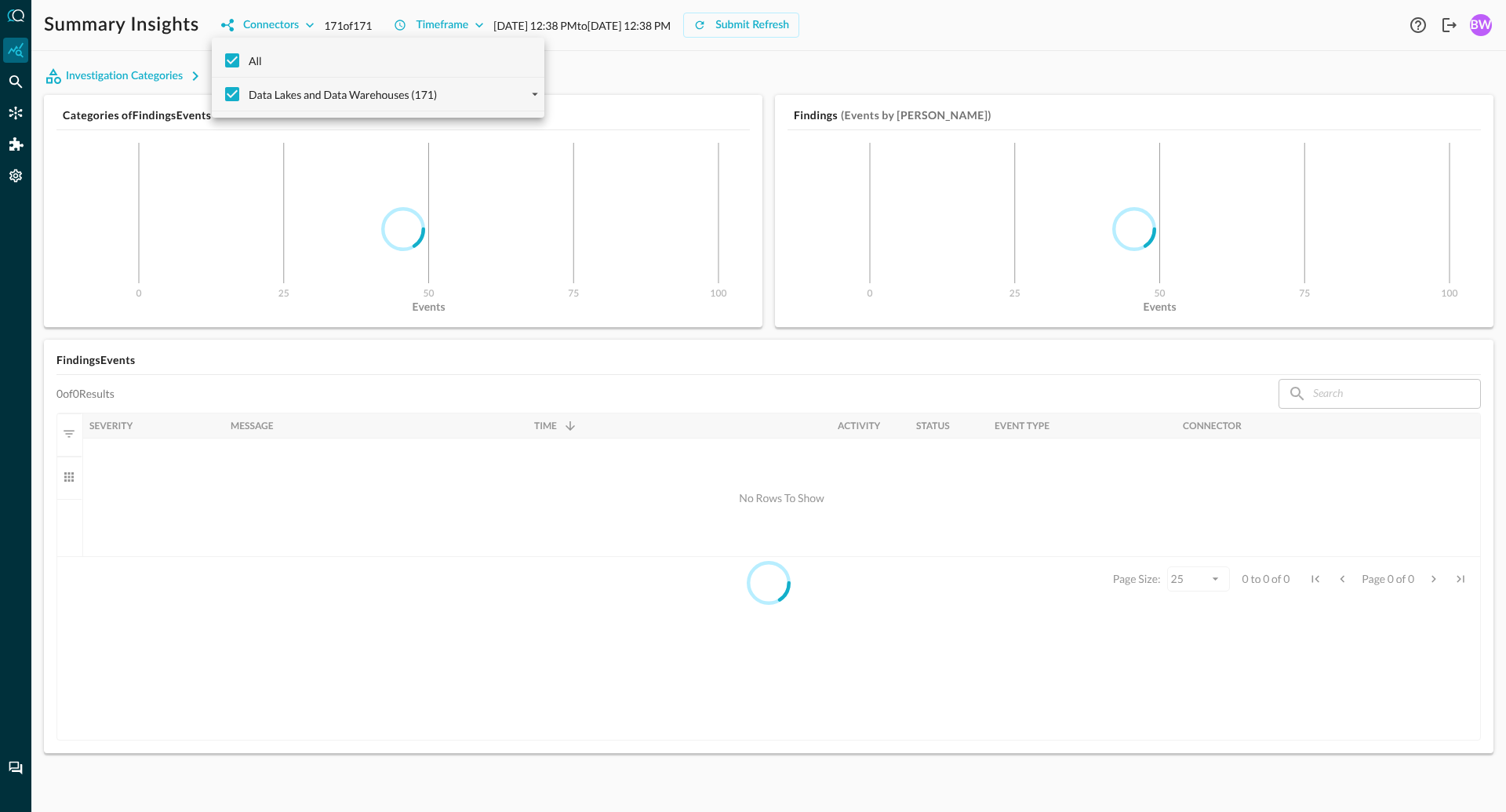
checkbox input "false"
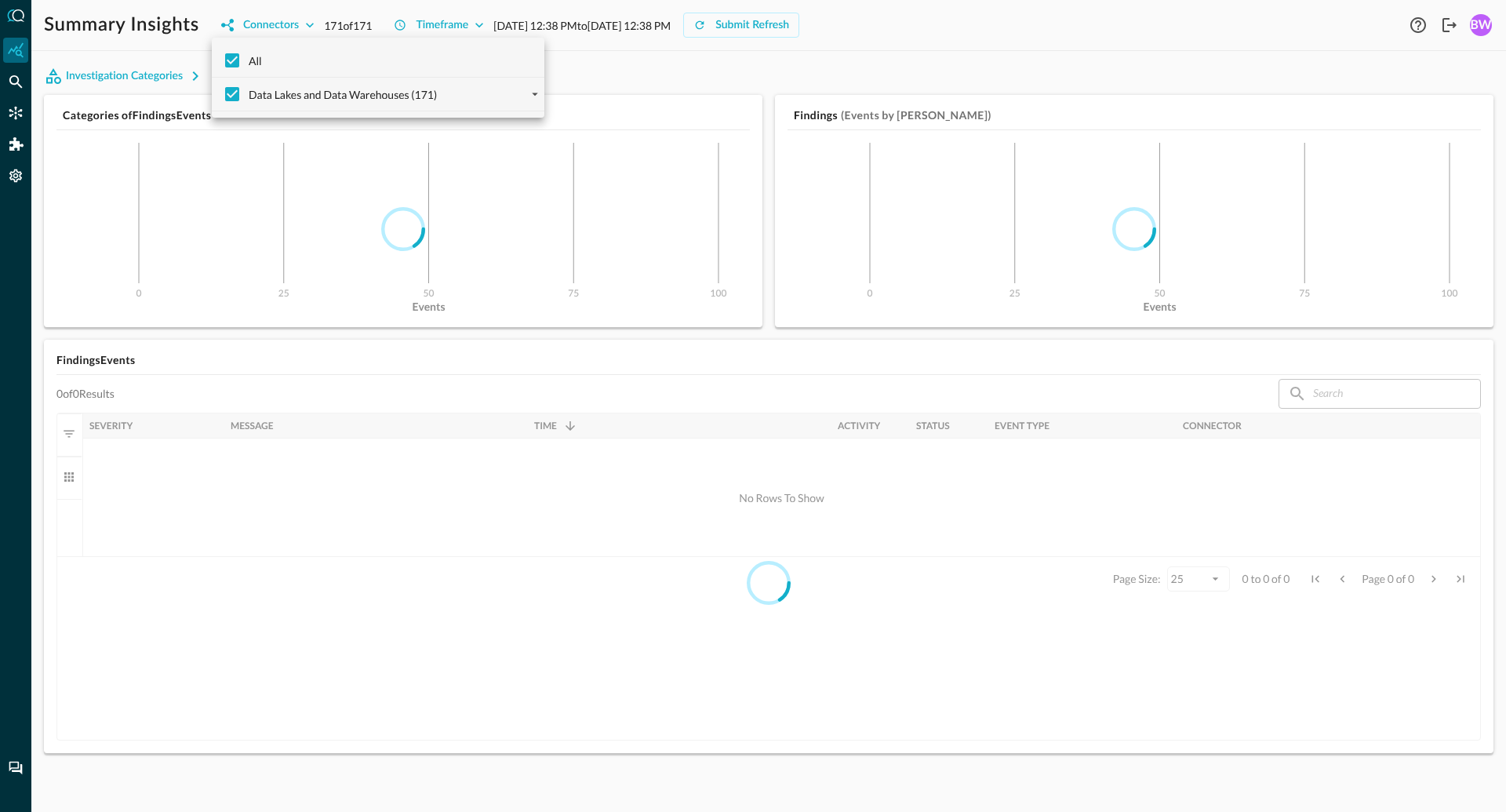
checkbox input "false"
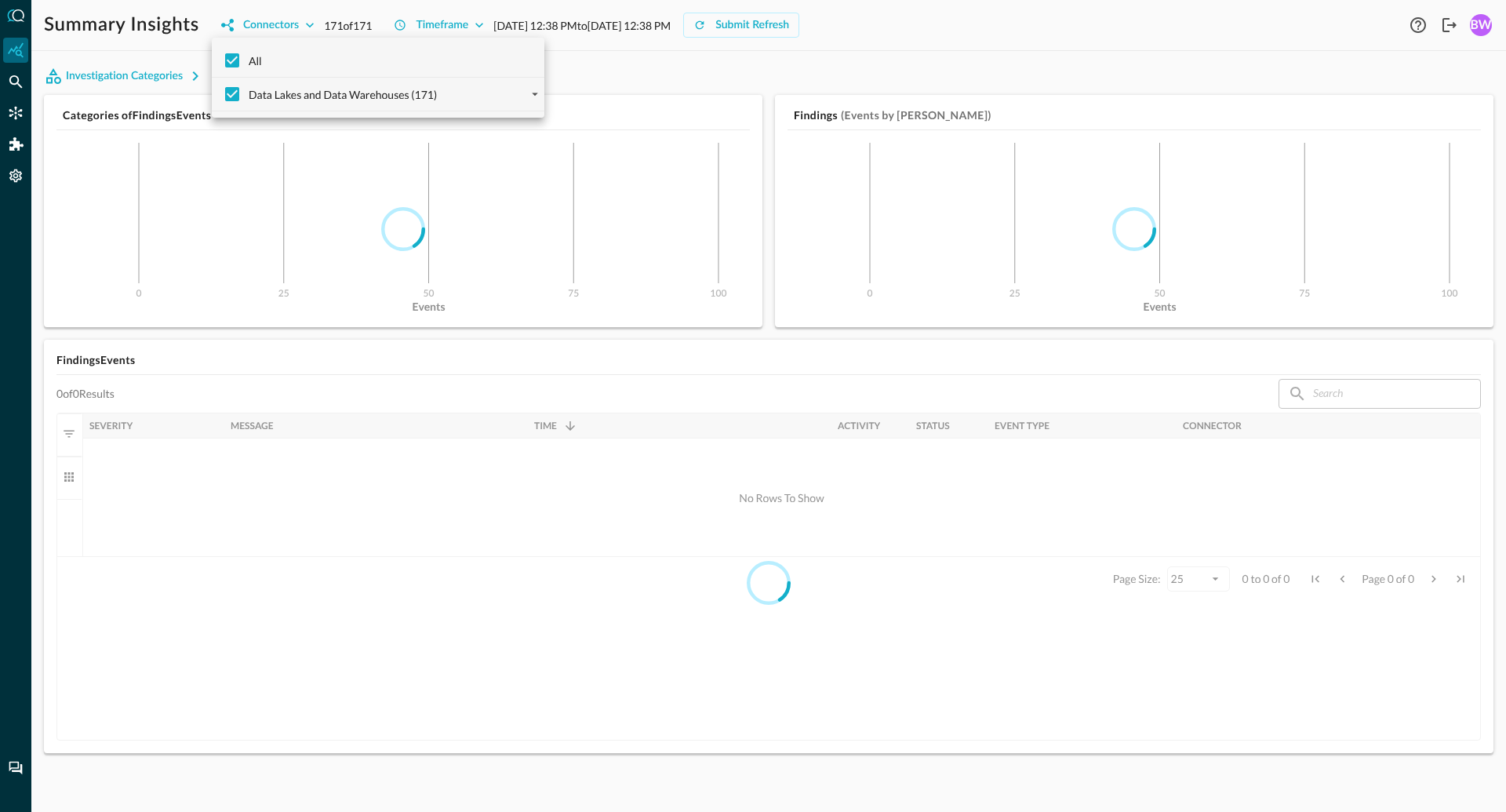
checkbox input "false"
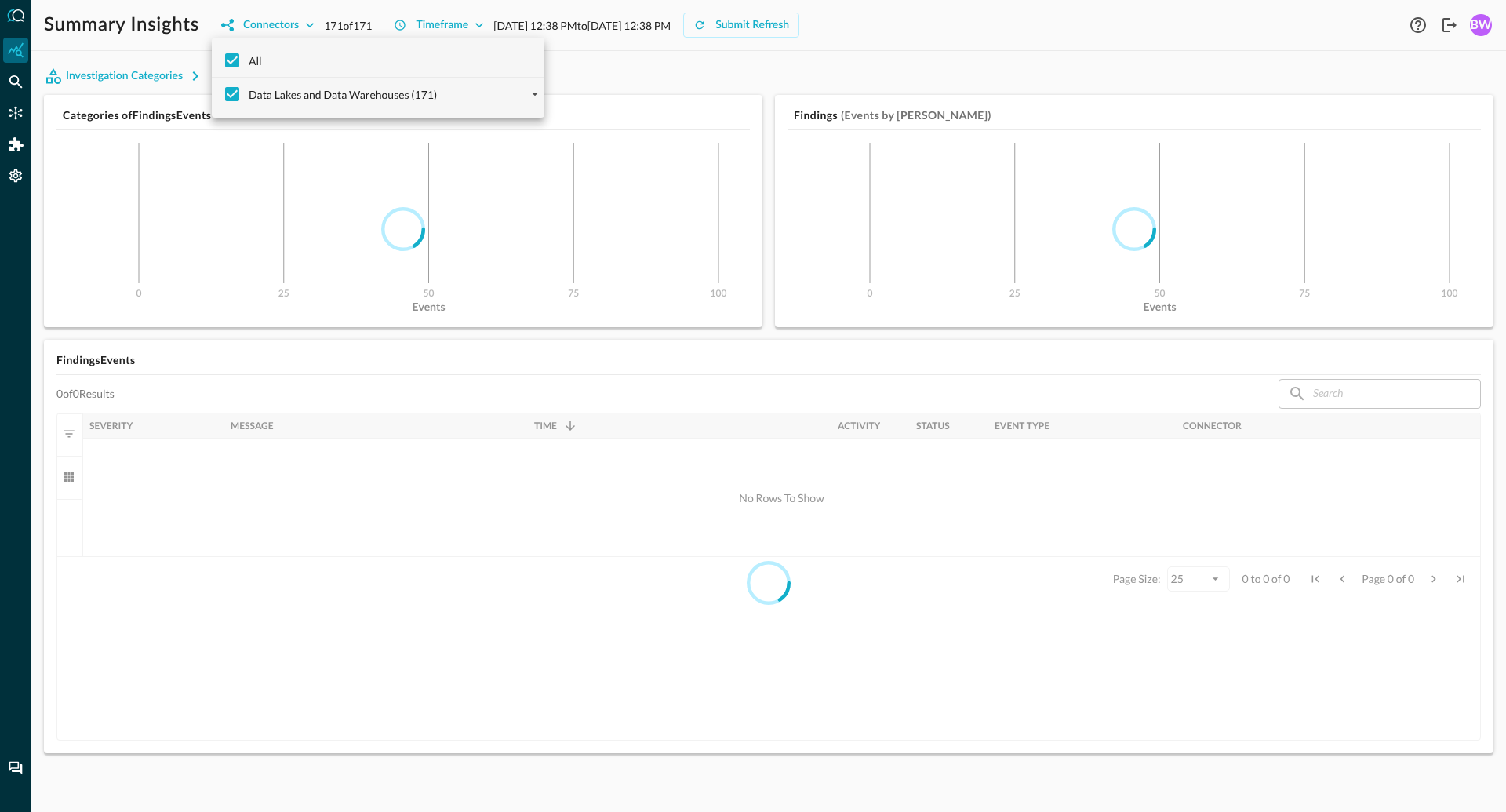
checkbox input "false"
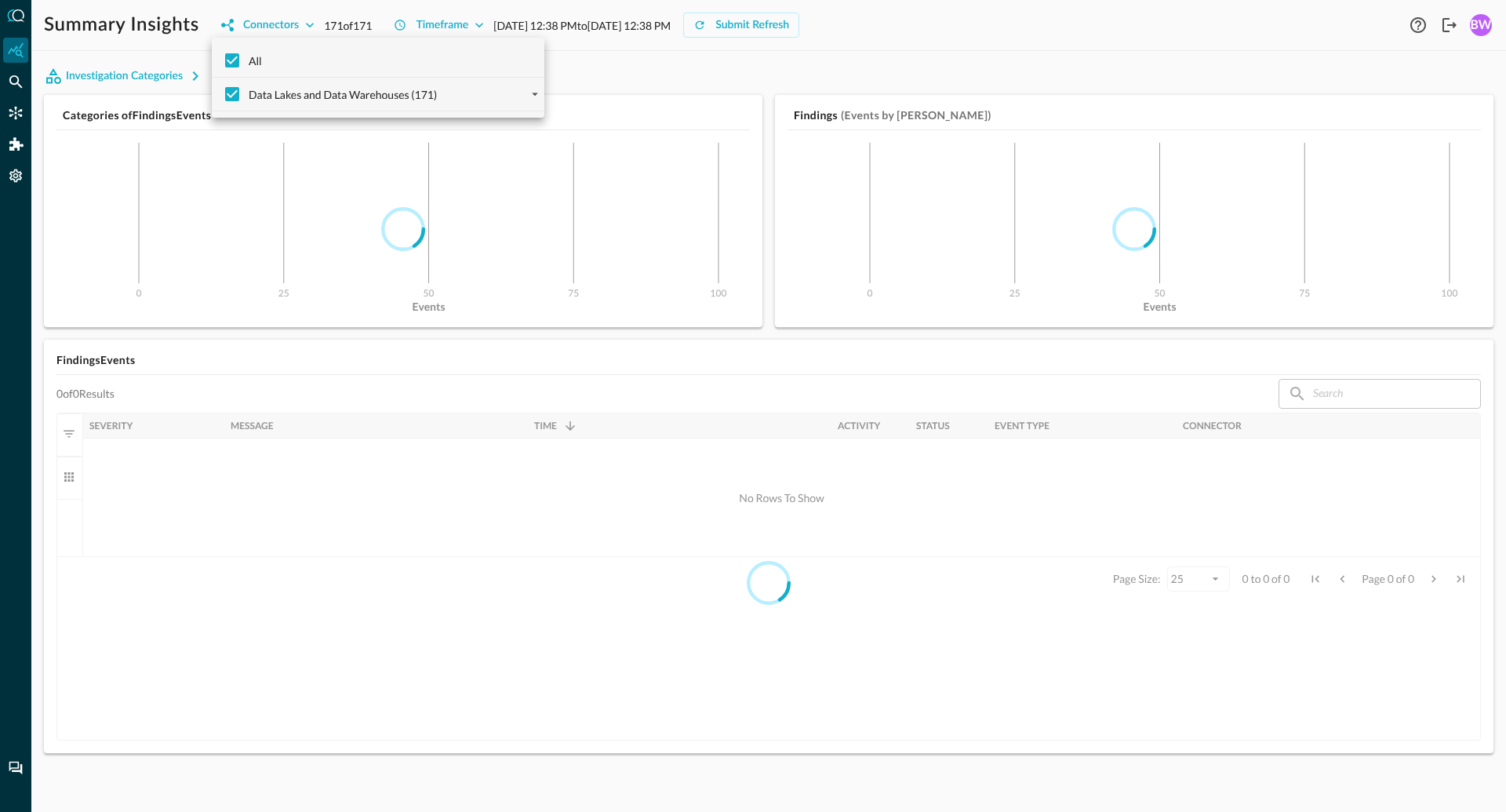
checkbox input "false"
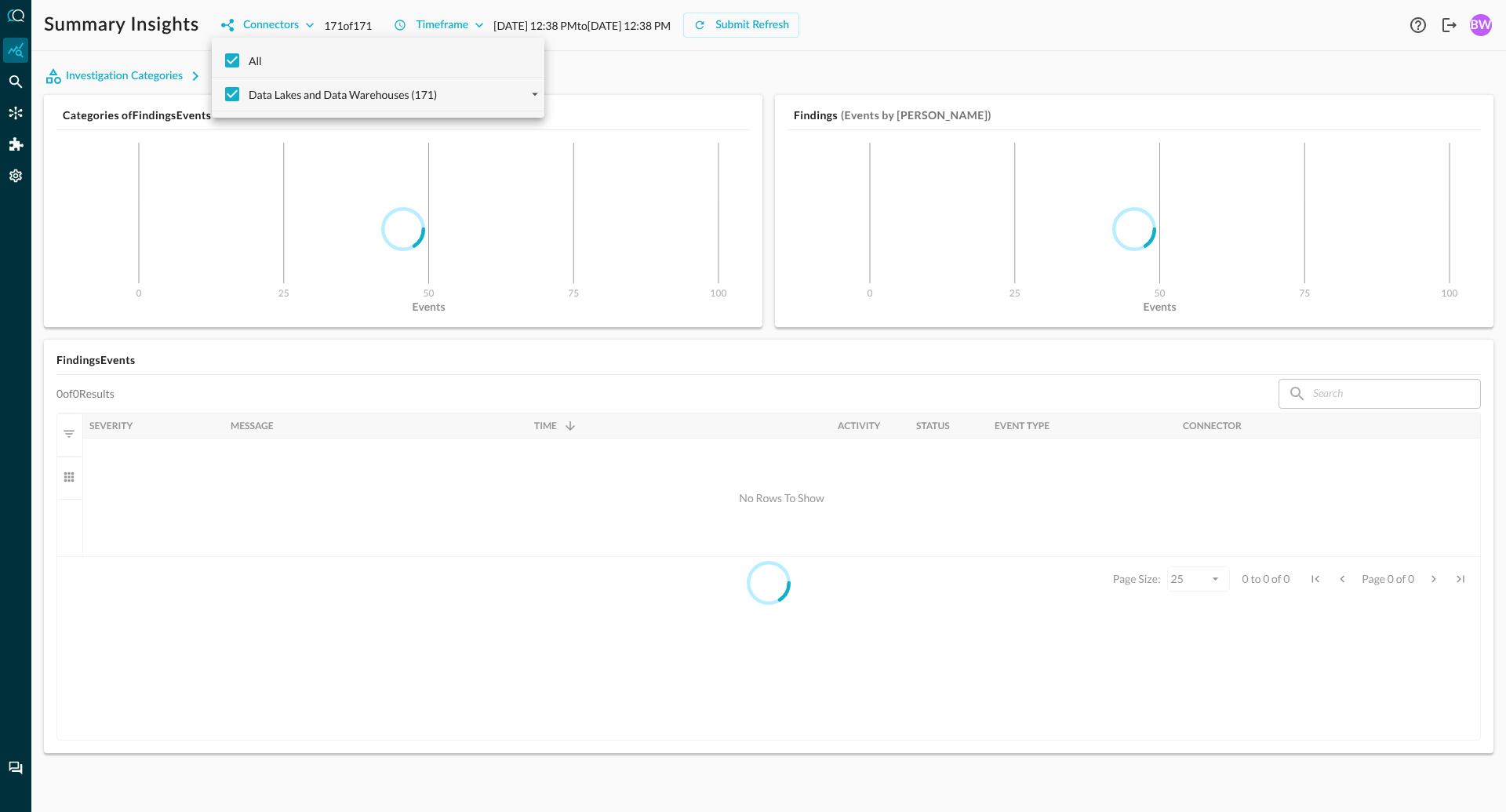
checkbox input "false"
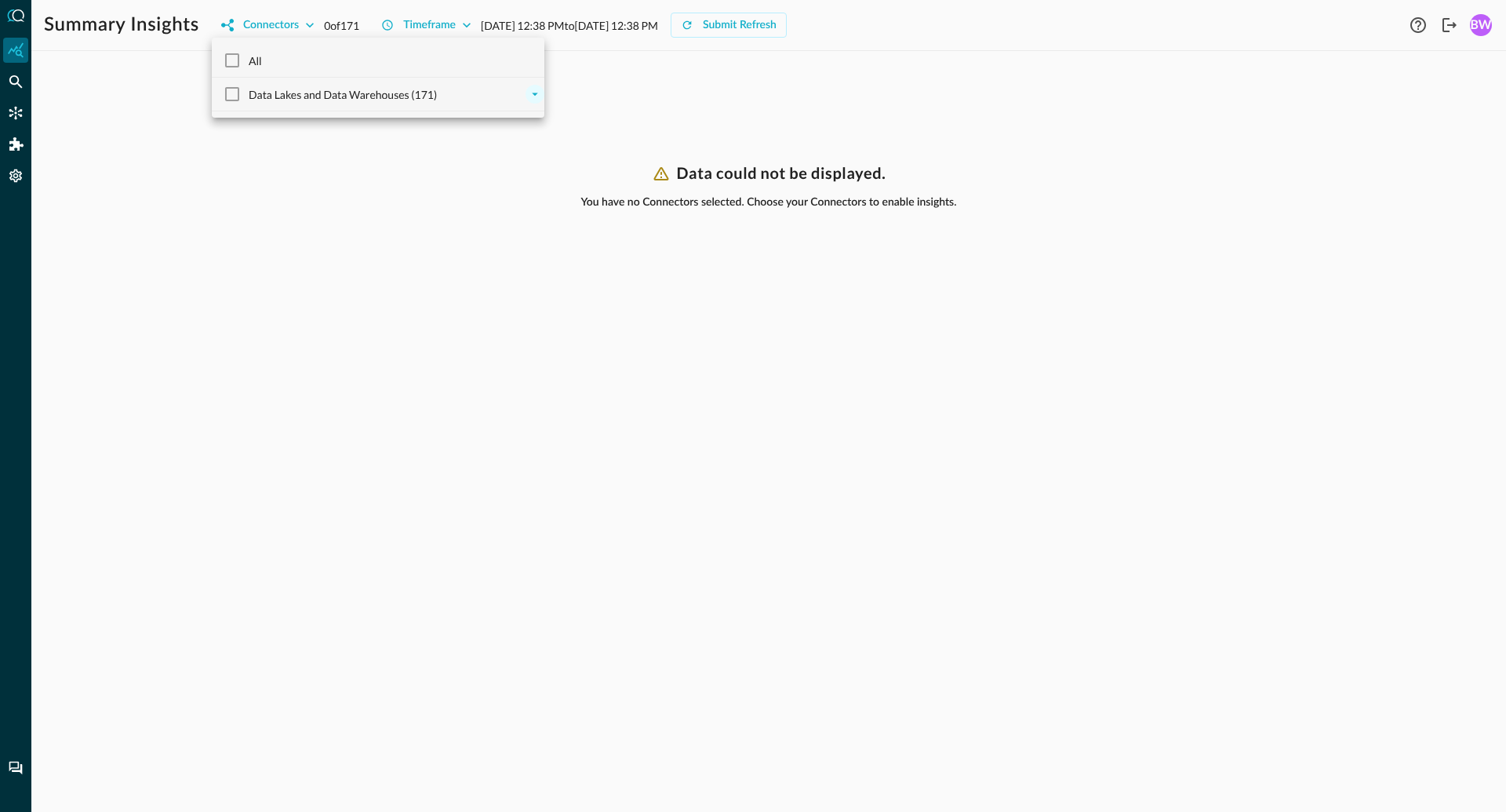
click at [535, 94] on icon "expand" at bounding box center [534, 95] width 6 height 3
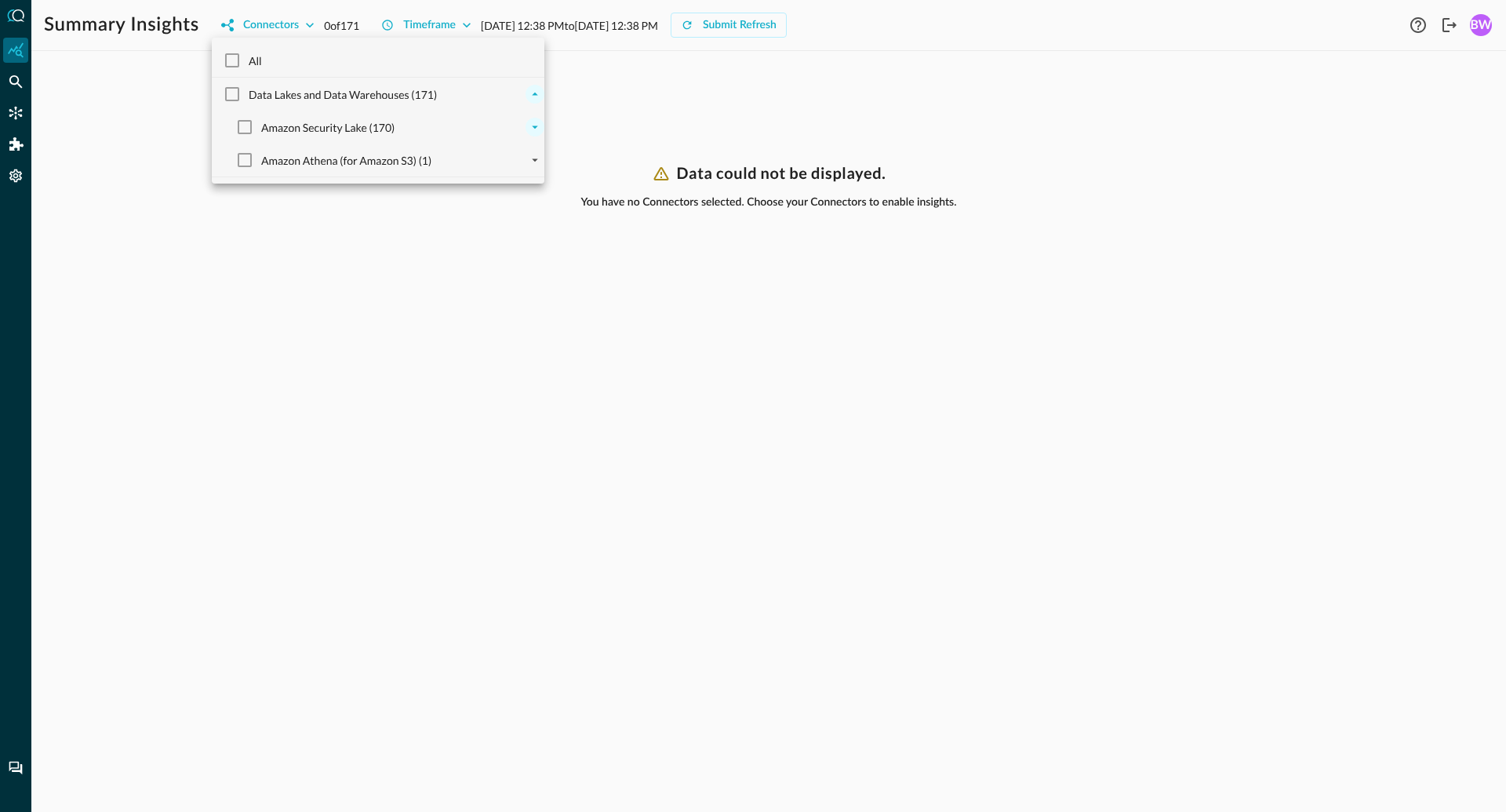
click at [538, 128] on icon "expand" at bounding box center [534, 126] width 14 height 14
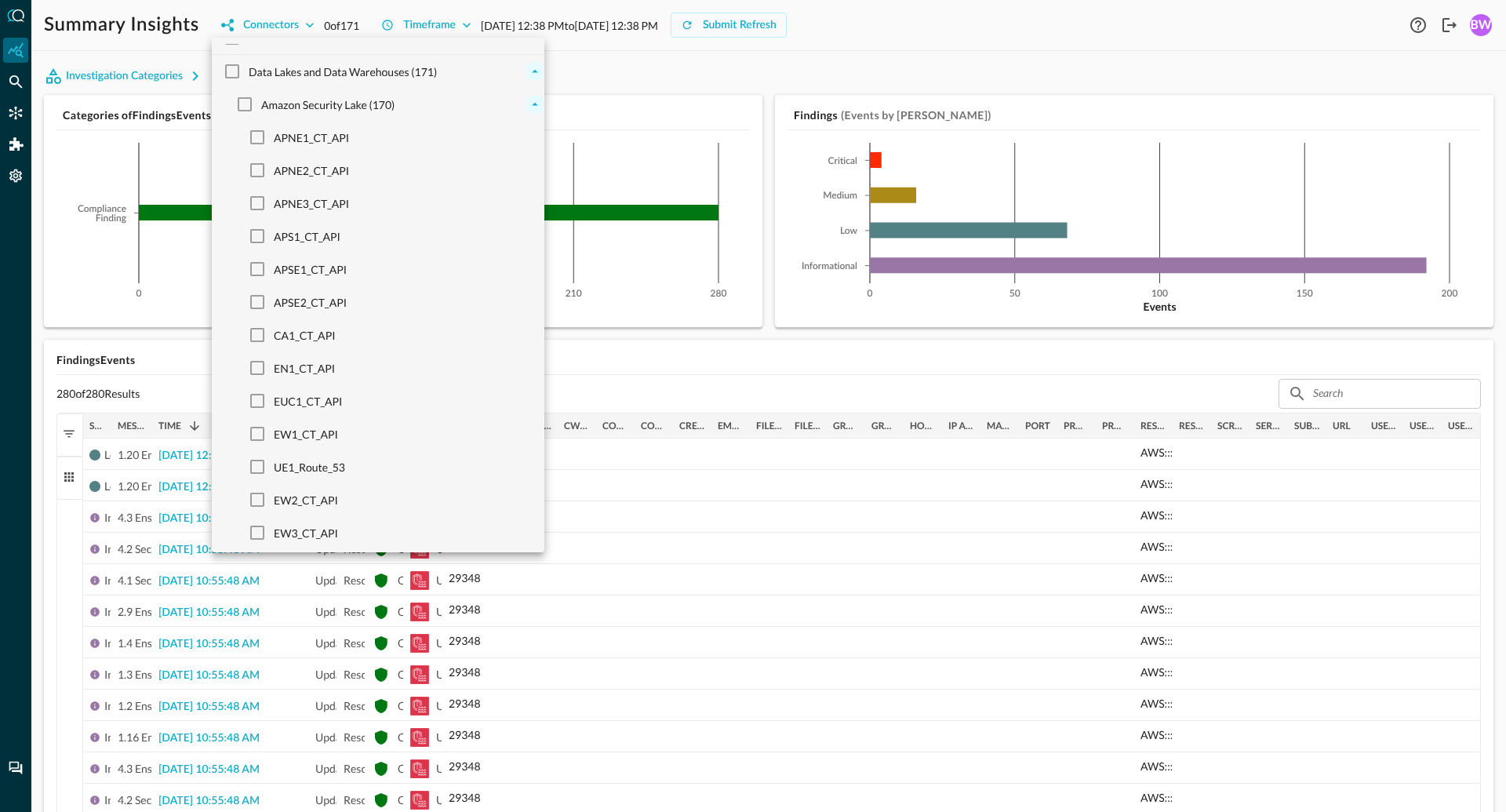
scroll to position [31, 0]
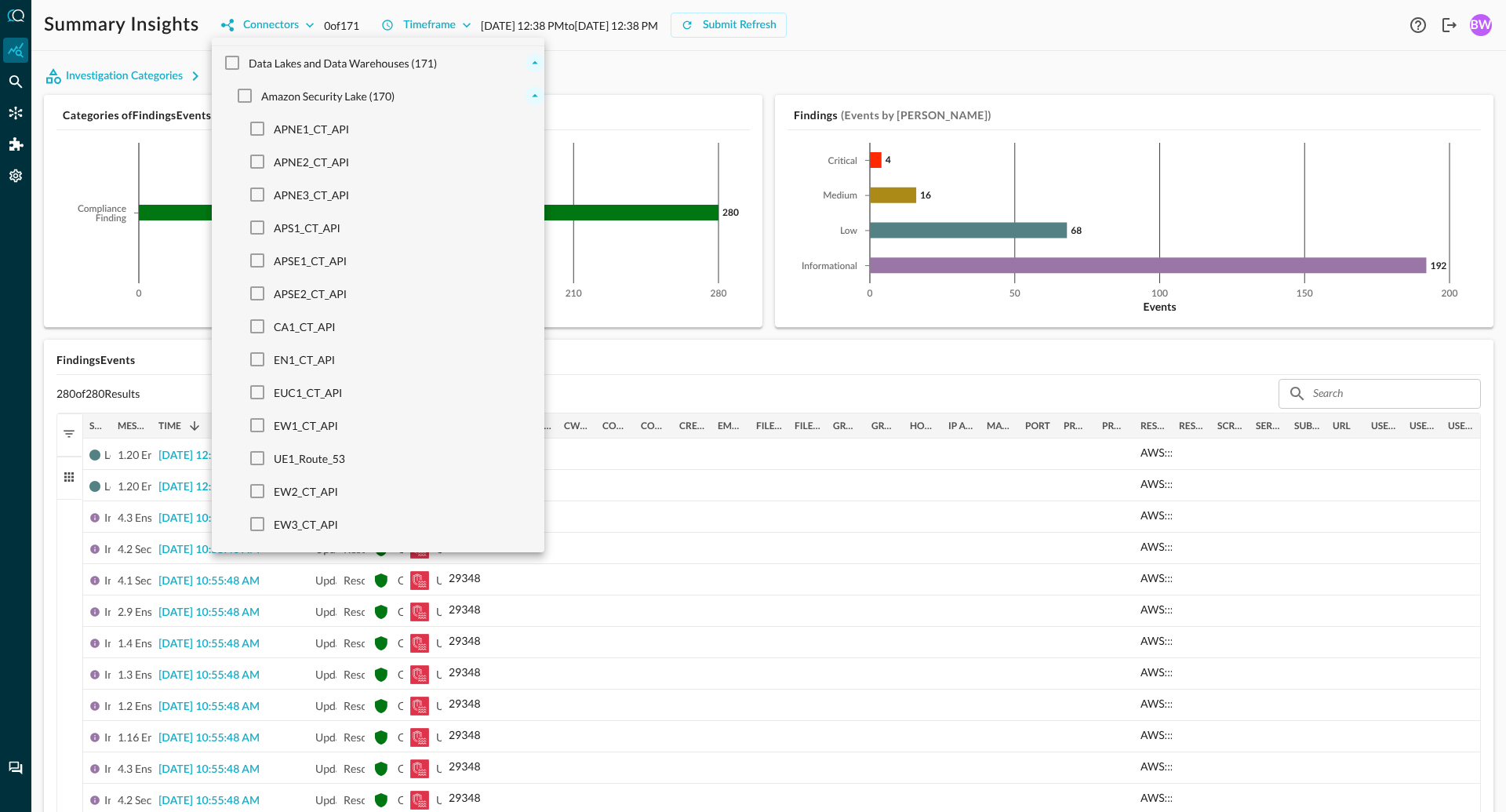
click at [281, 461] on span "UE1_Route_53" at bounding box center [309, 459] width 71 height 17
click at [274, 461] on input "UE1_Route_53" at bounding box center [257, 457] width 33 height 33
checkbox input "true"
click at [234, 59] on input "All" at bounding box center [232, 59] width 33 height 33
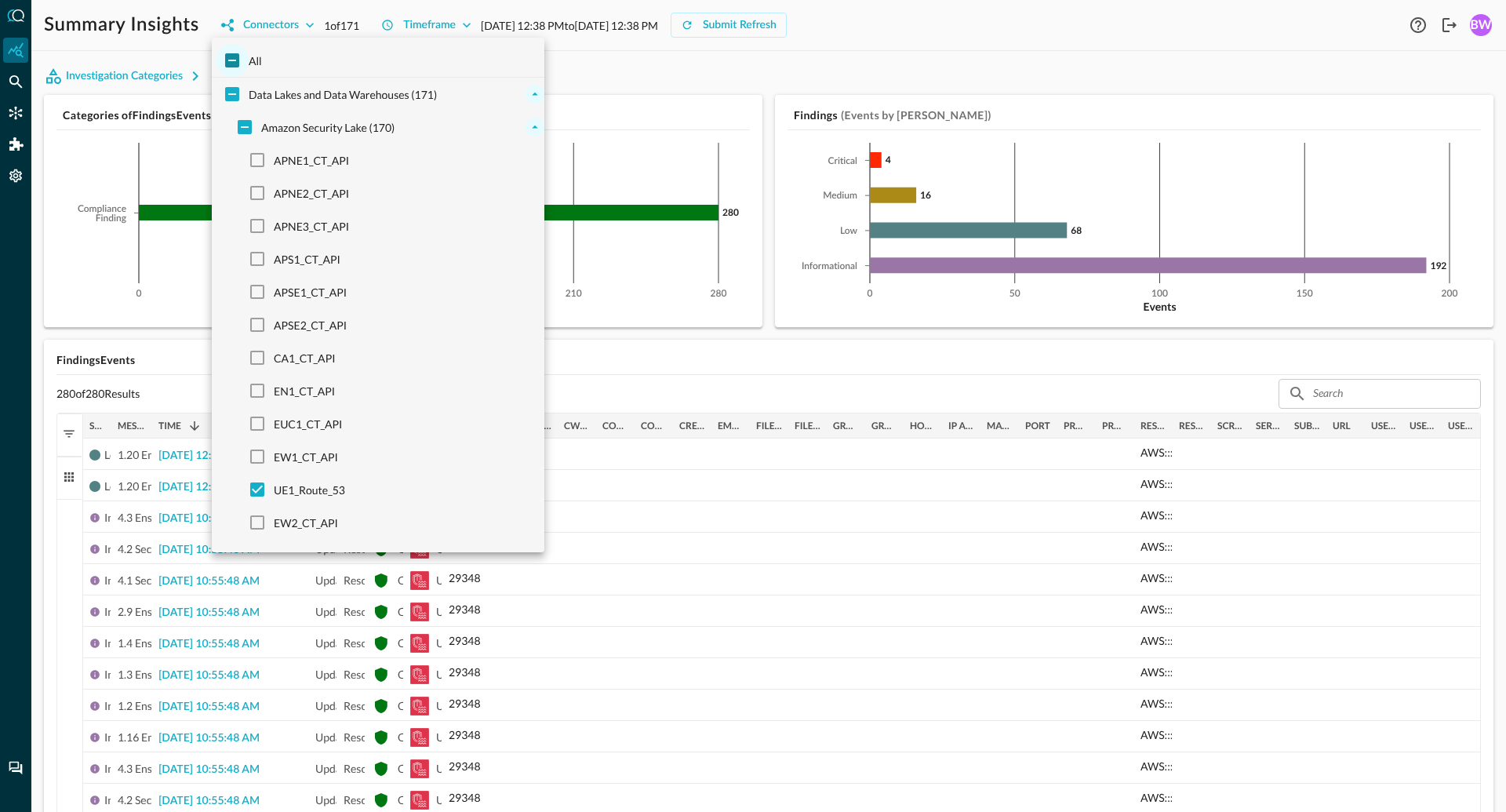
checkbox input "true"
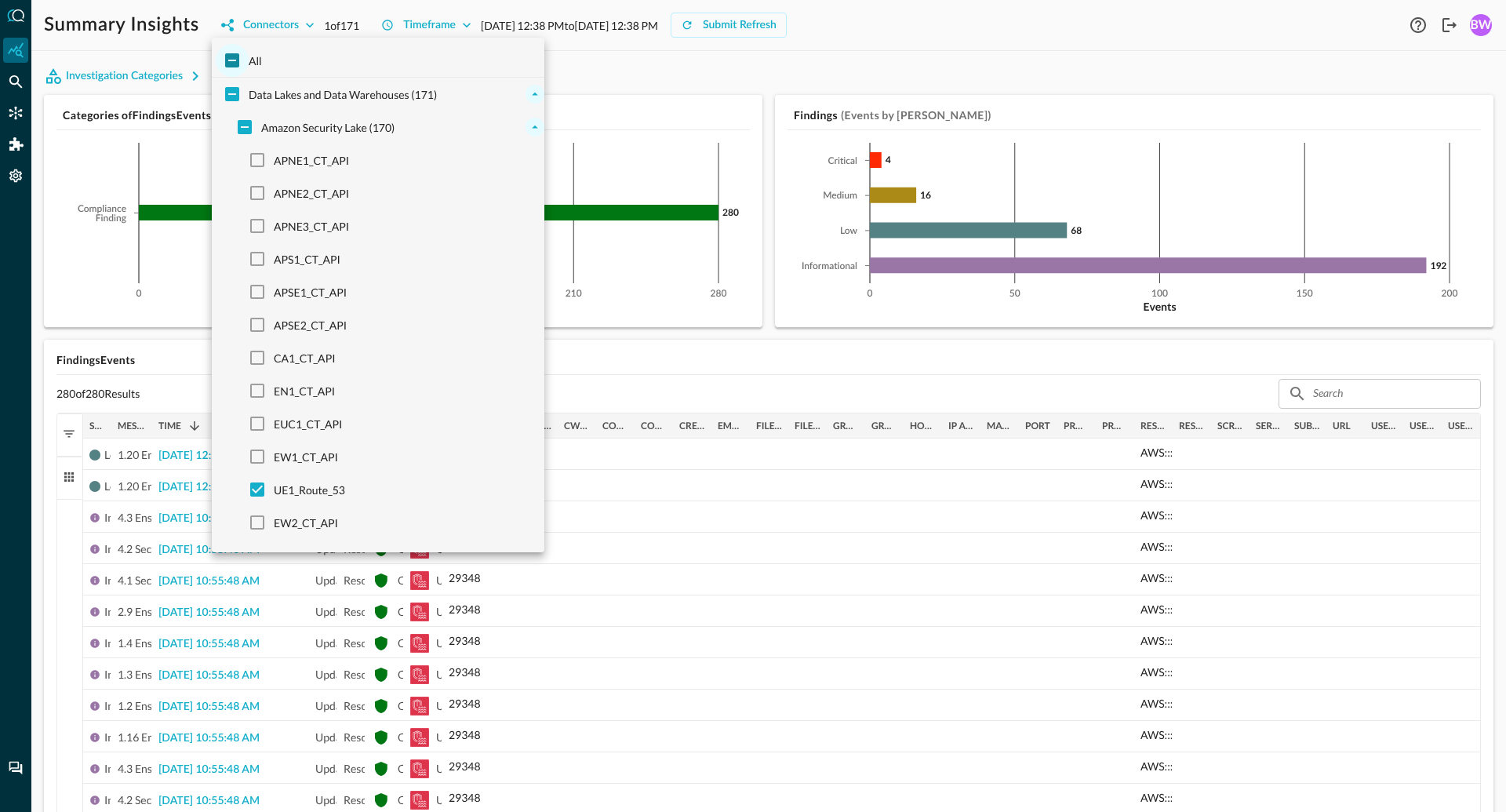
checkbox input "true"
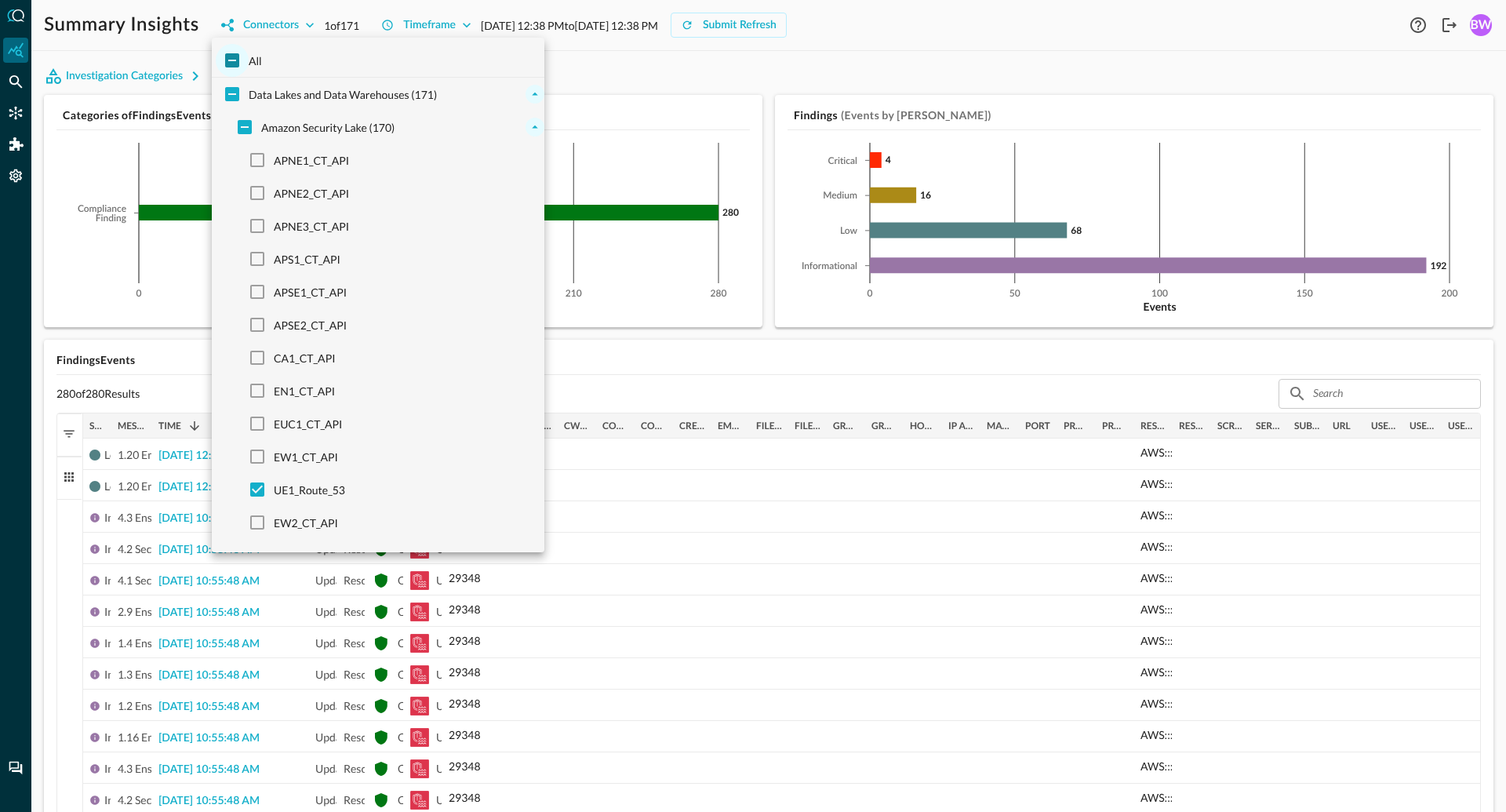
checkbox input "true"
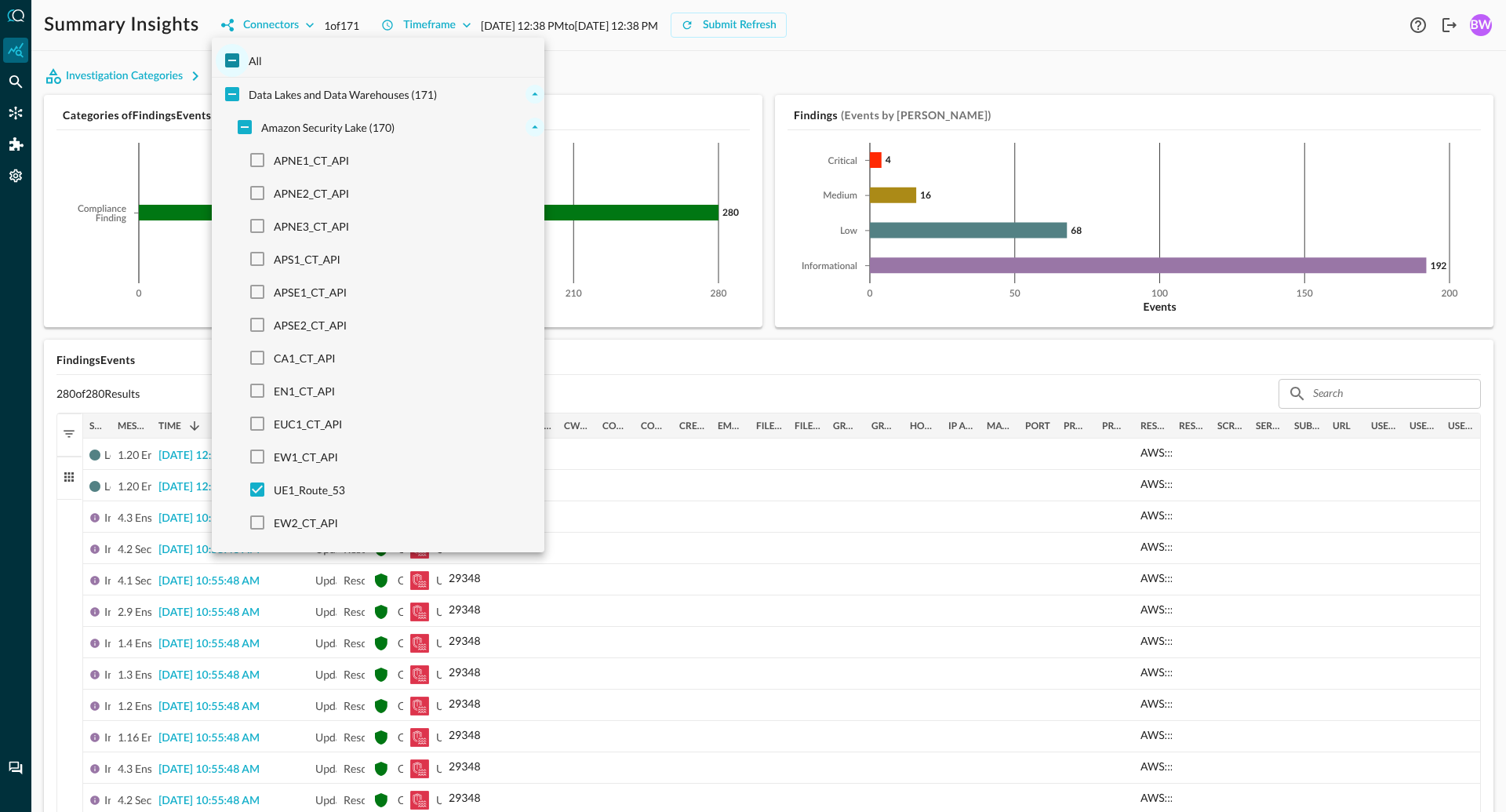
checkbox input "true"
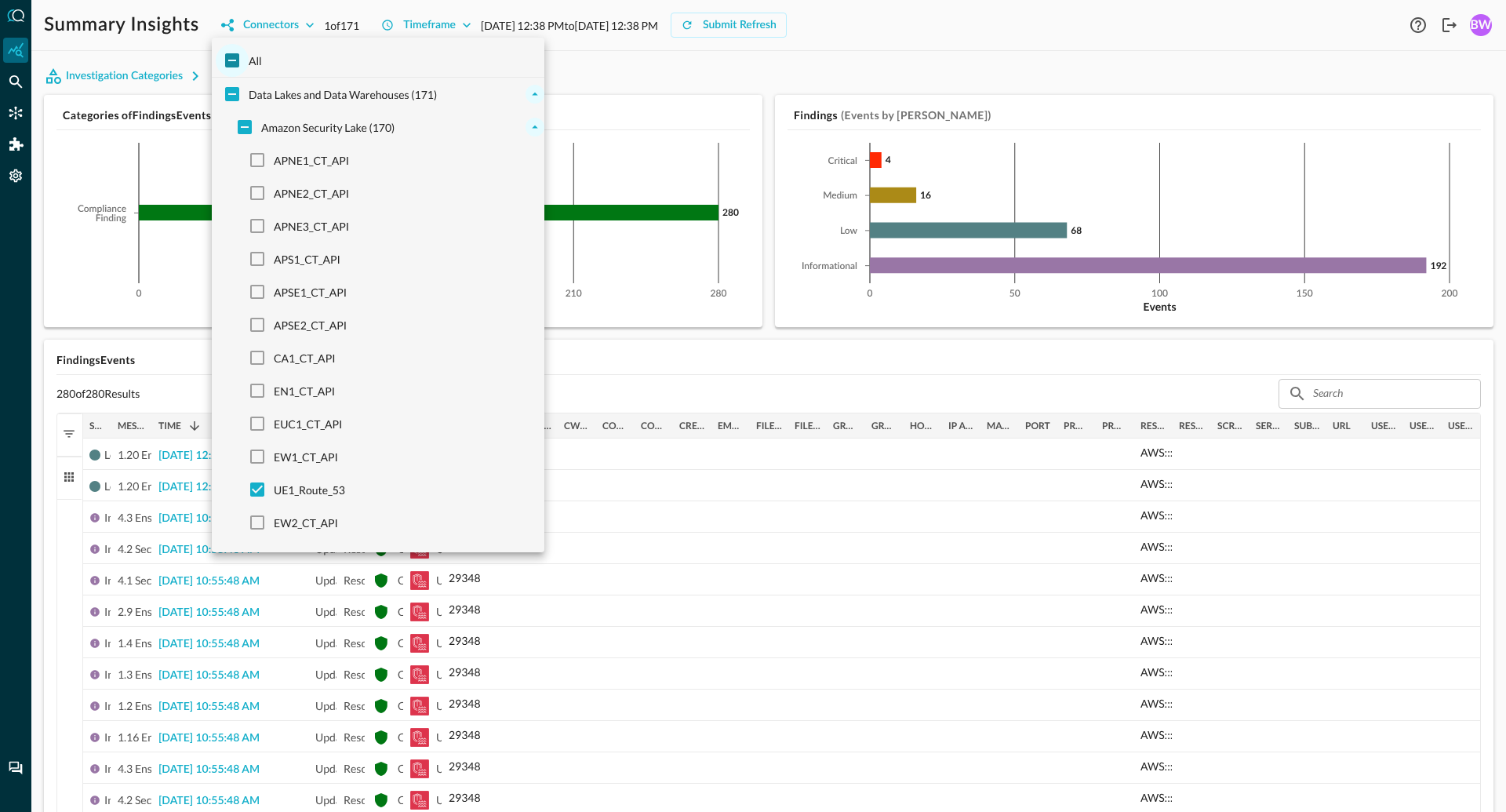
checkbox input "true"
click at [820, 50] on div at bounding box center [753, 406] width 1506 height 812
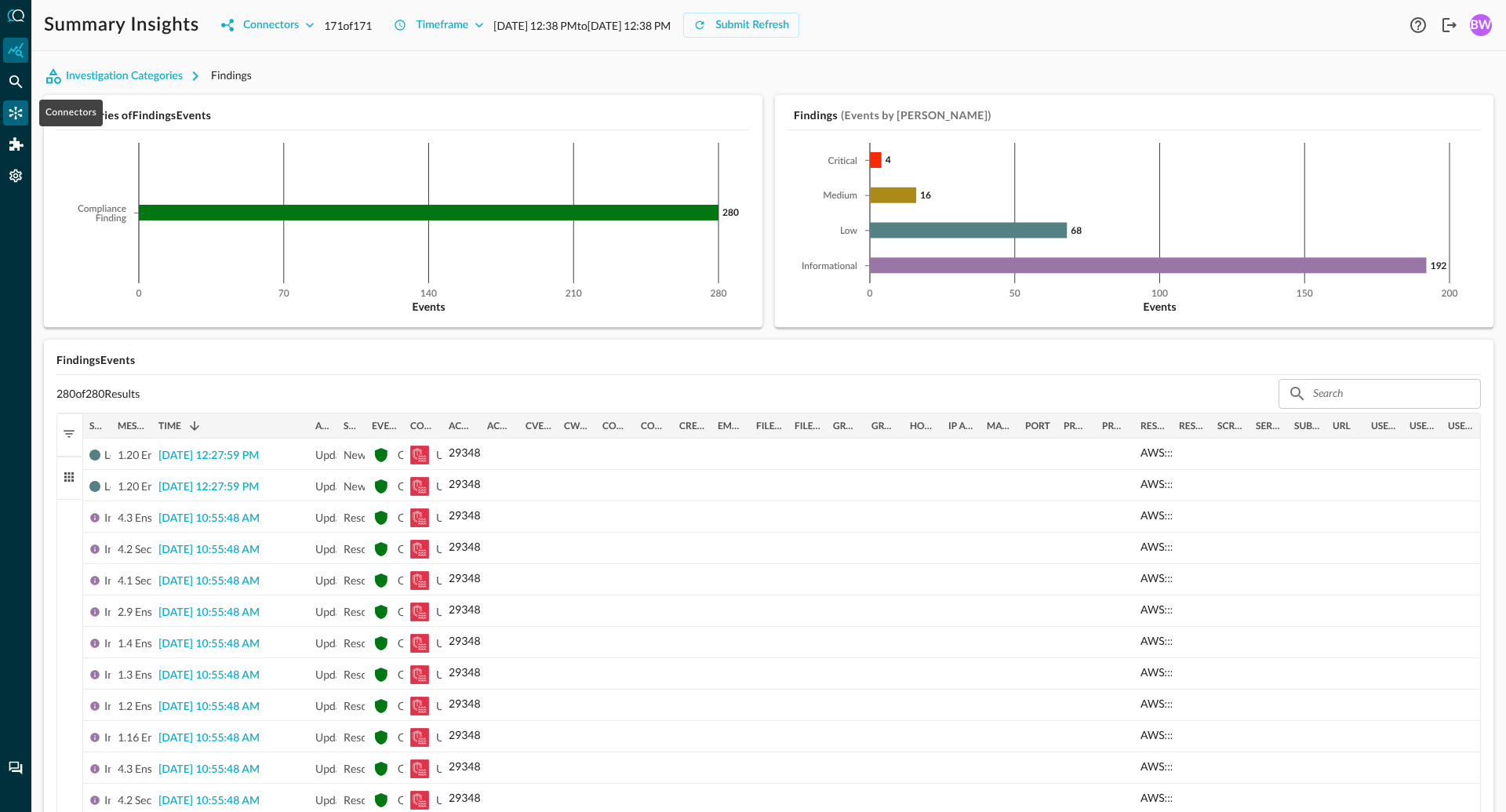
click at [16, 114] on icon "Connectors" at bounding box center [15, 113] width 16 height 16
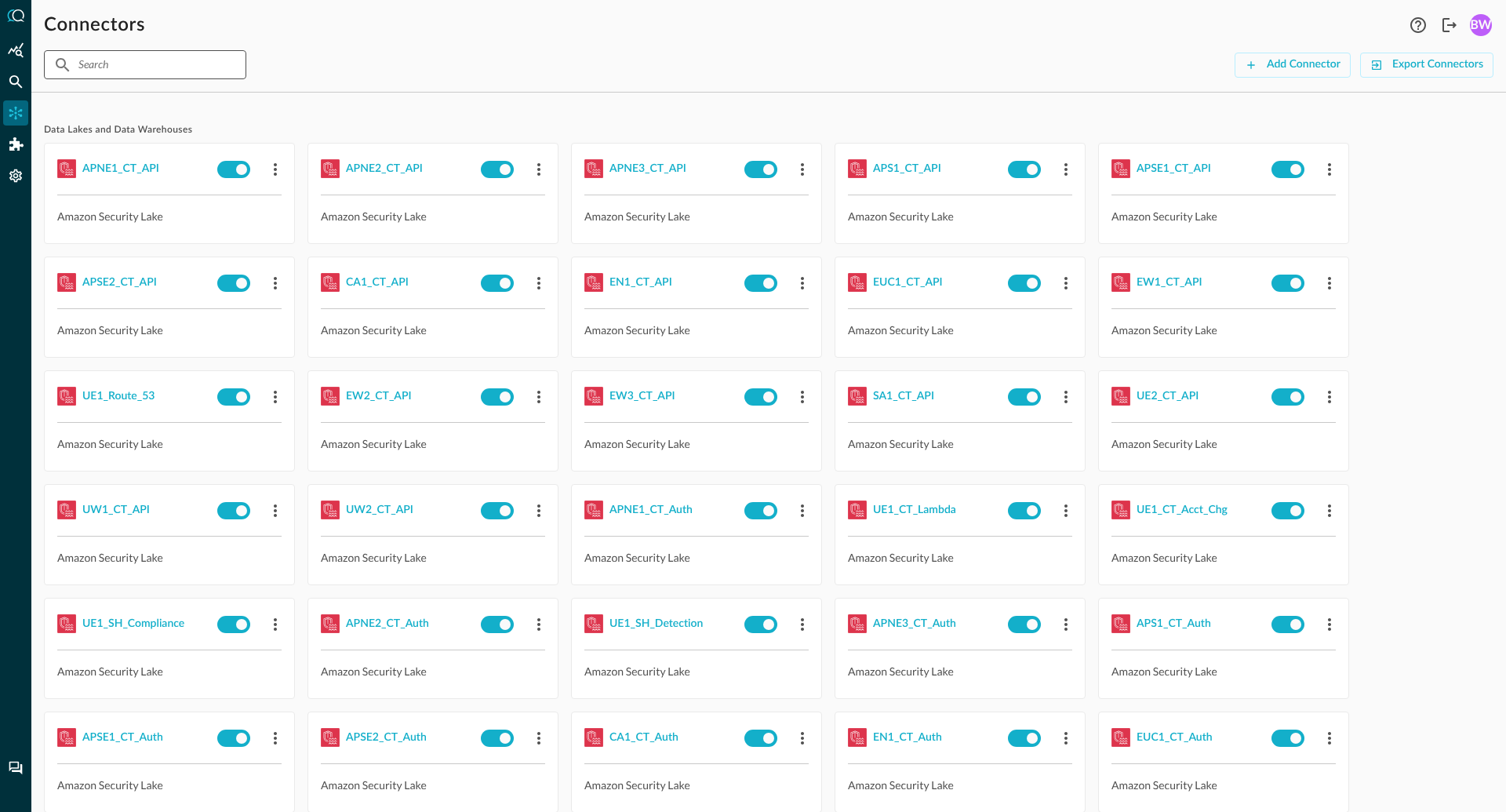
click at [140, 69] on input "text" at bounding box center [144, 64] width 131 height 29
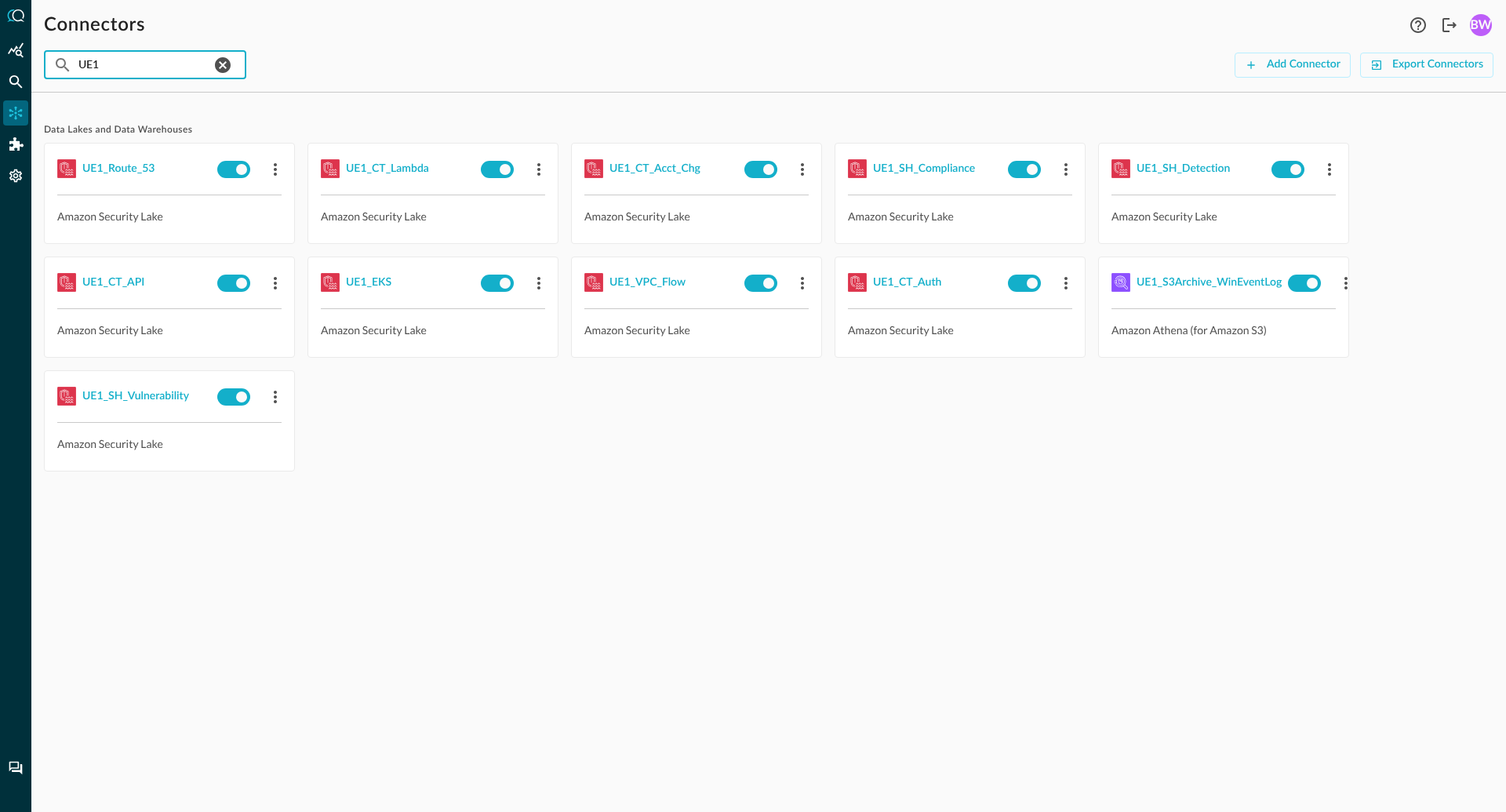
click at [116, 60] on input "UE1" at bounding box center [144, 64] width 131 height 29
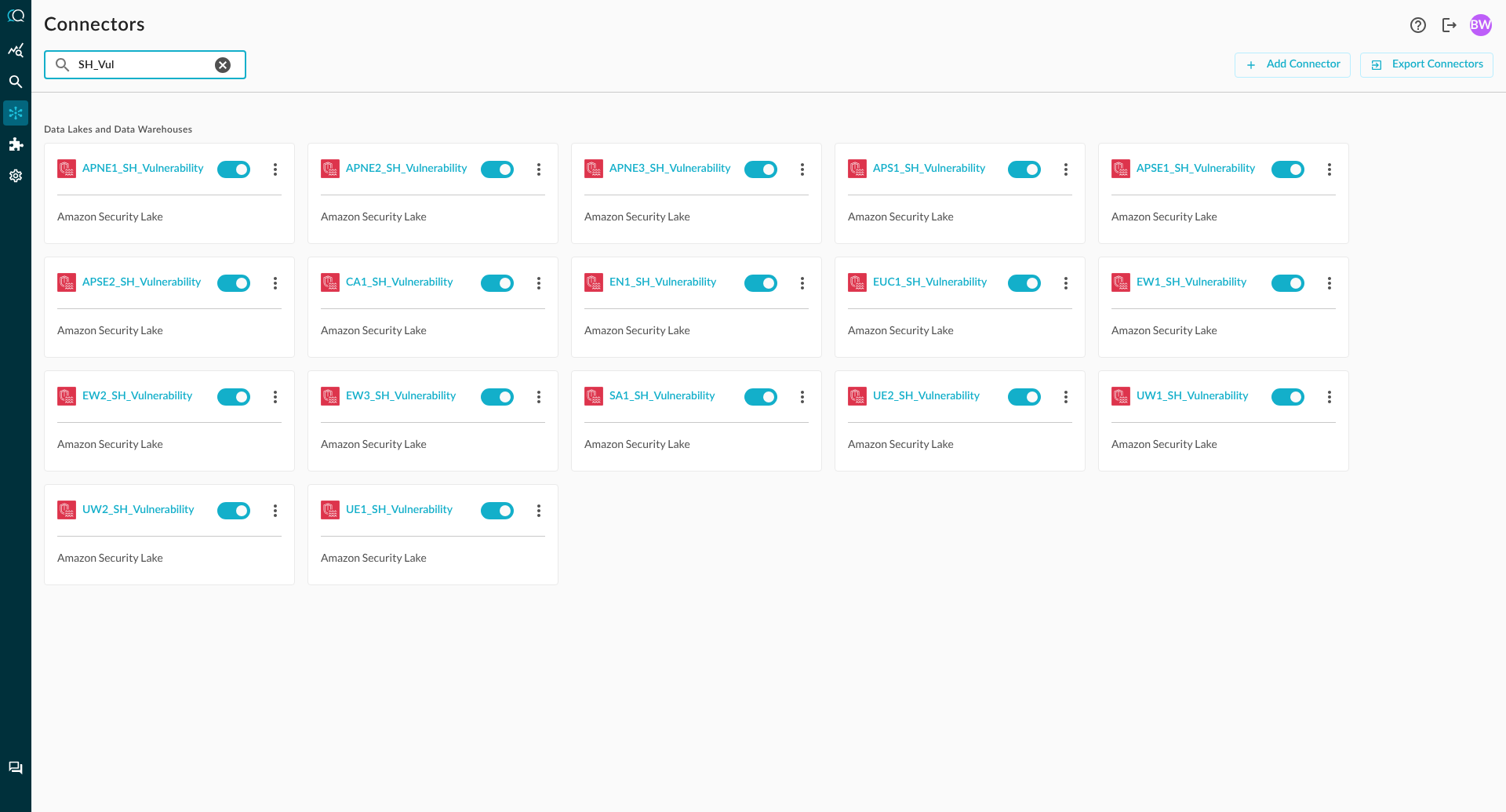
click at [425, 108] on div "Data Lakes and Data Warehouses APNE1_SH_Vulnerability Amazon Security Lake APNE…" at bounding box center [768, 364] width 1449 height 517
click at [377, 167] on div "APNE2_SH_Vulnerability" at bounding box center [406, 168] width 121 height 19
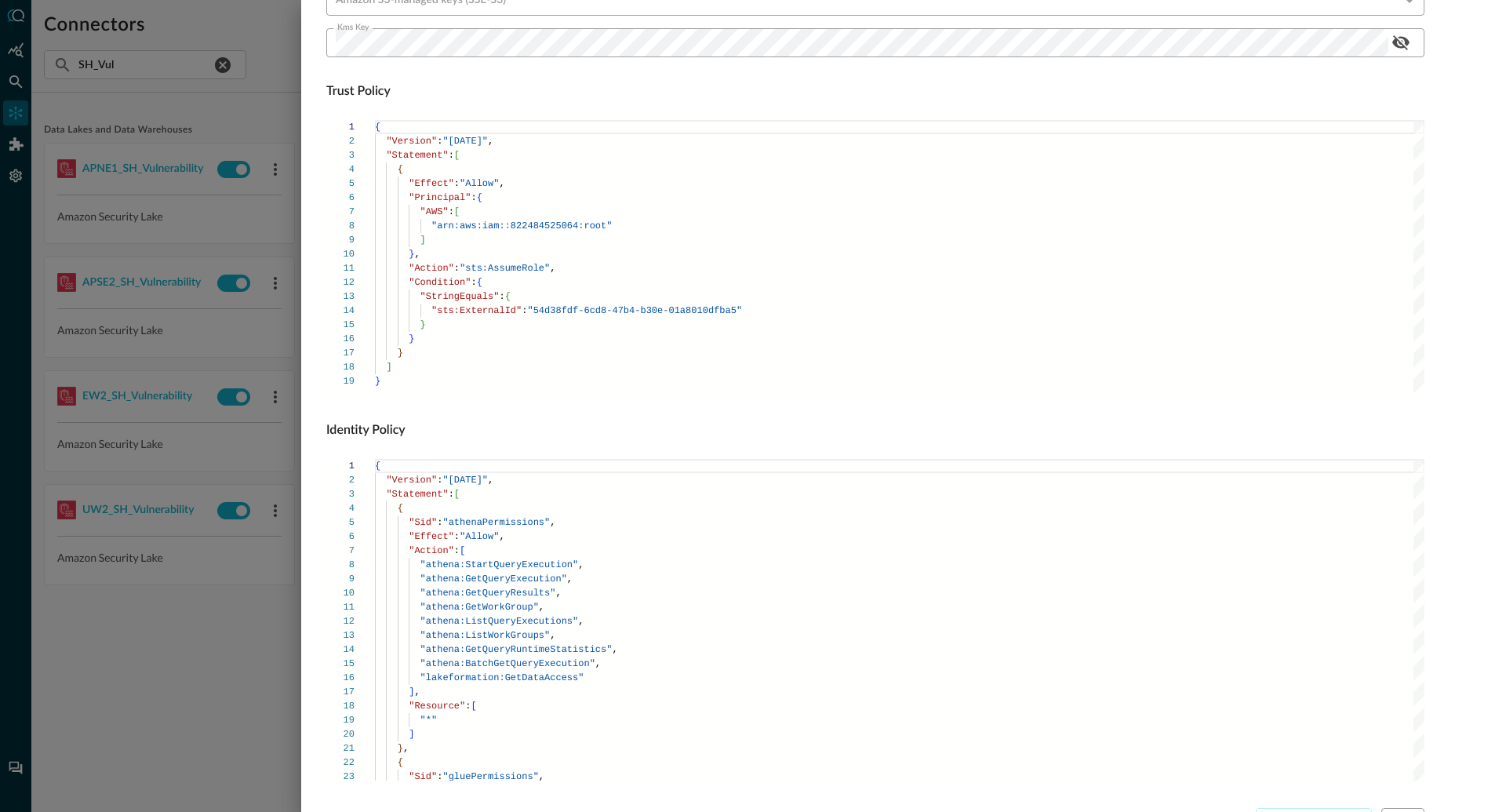
scroll to position [885, 0]
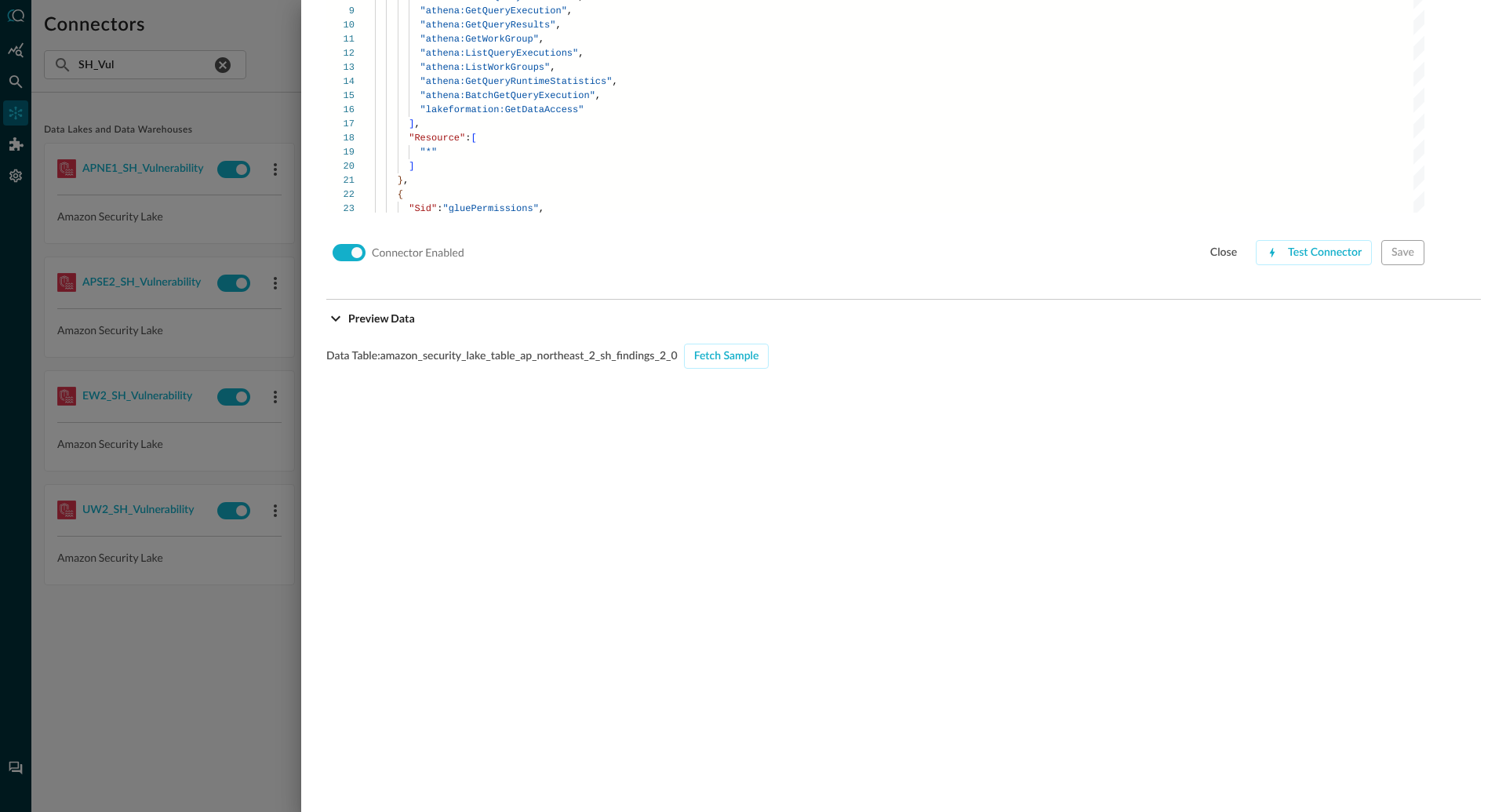
scroll to position [1345, 0]
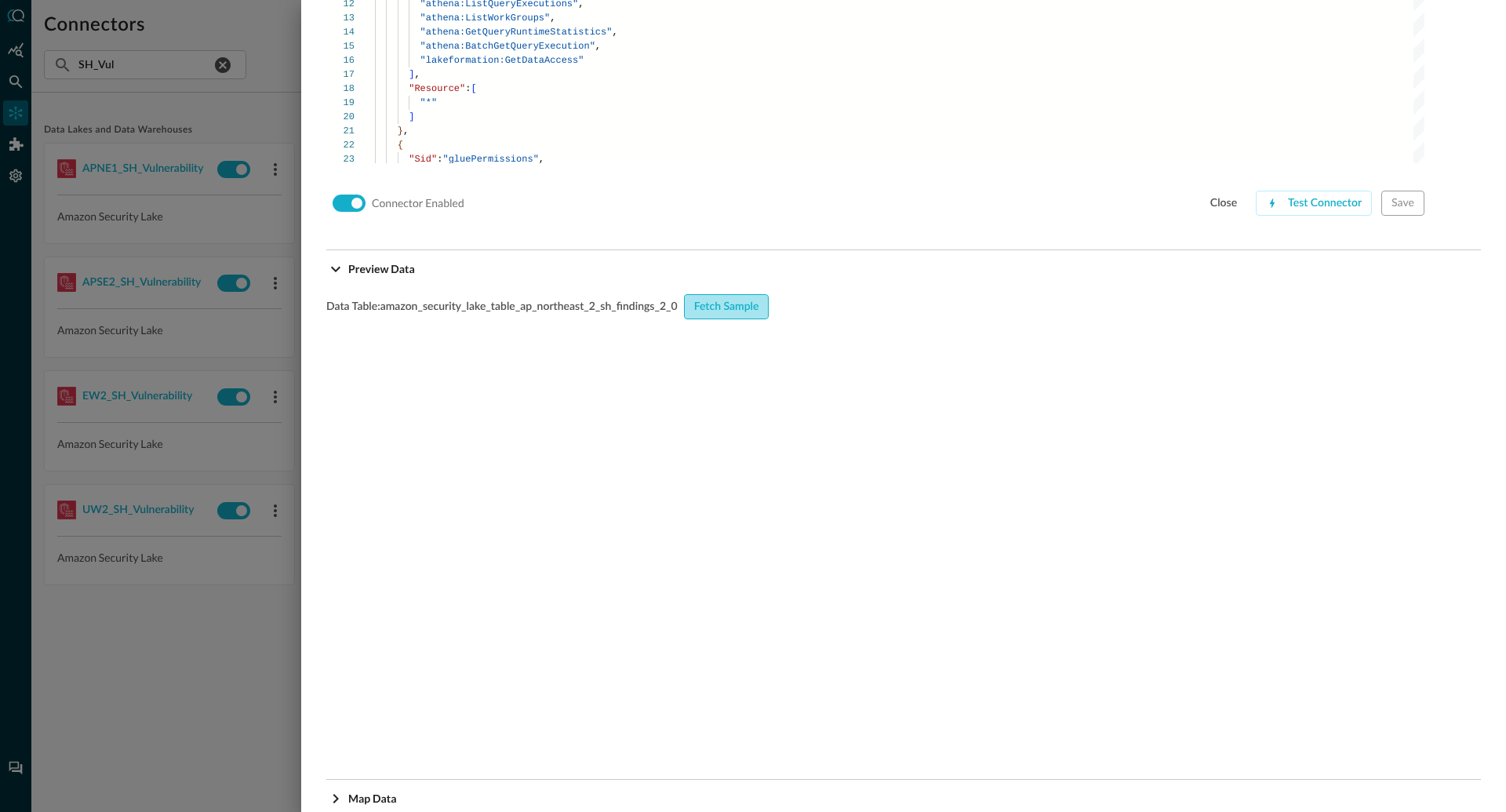
click at [724, 304] on div "Fetch Sample" at bounding box center [727, 306] width 65 height 19
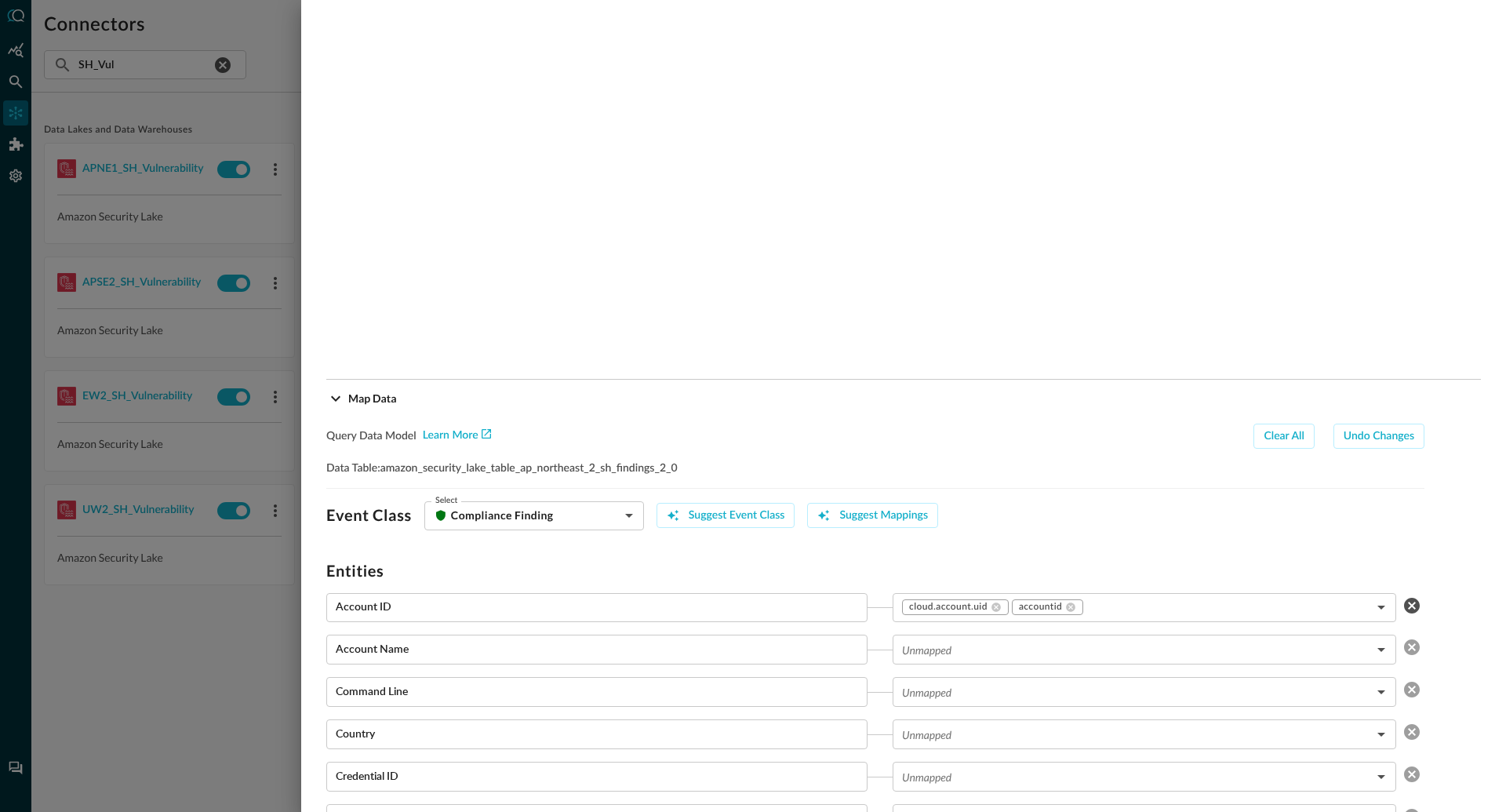
scroll to position [1770, 0]
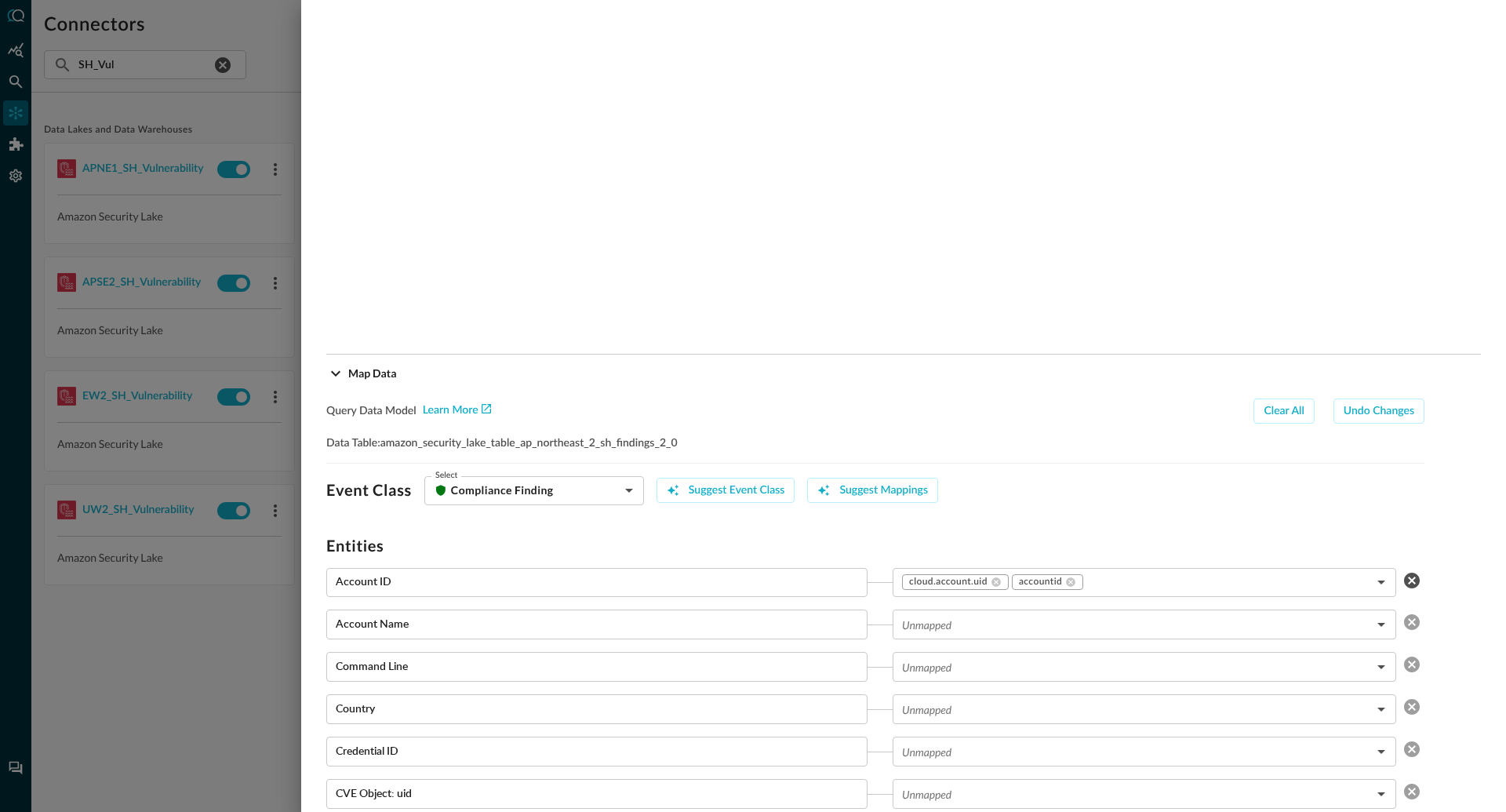
click at [238, 120] on div at bounding box center [753, 406] width 1506 height 812
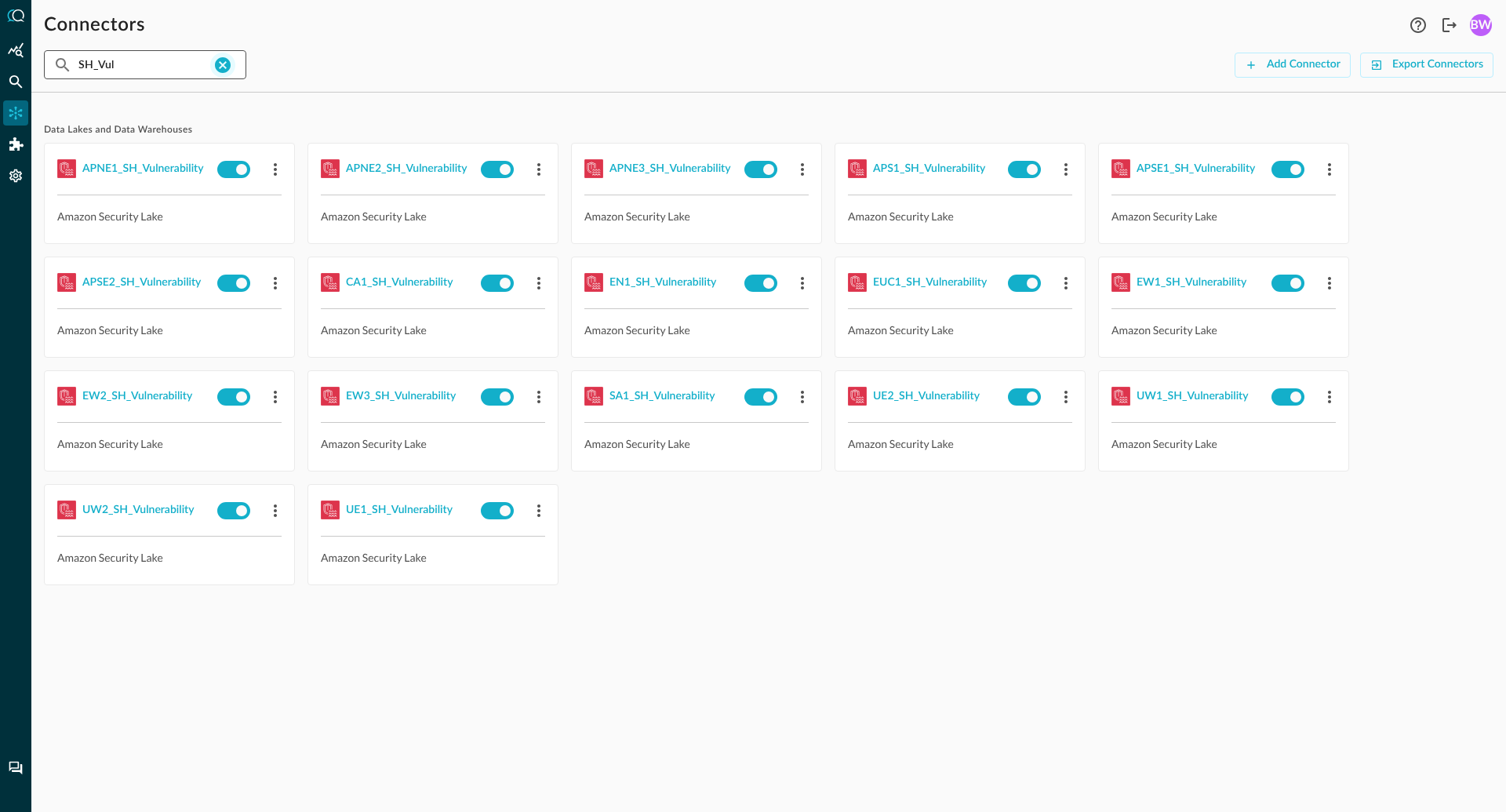
click at [219, 68] on icon "clear connection search" at bounding box center [223, 64] width 16 height 16
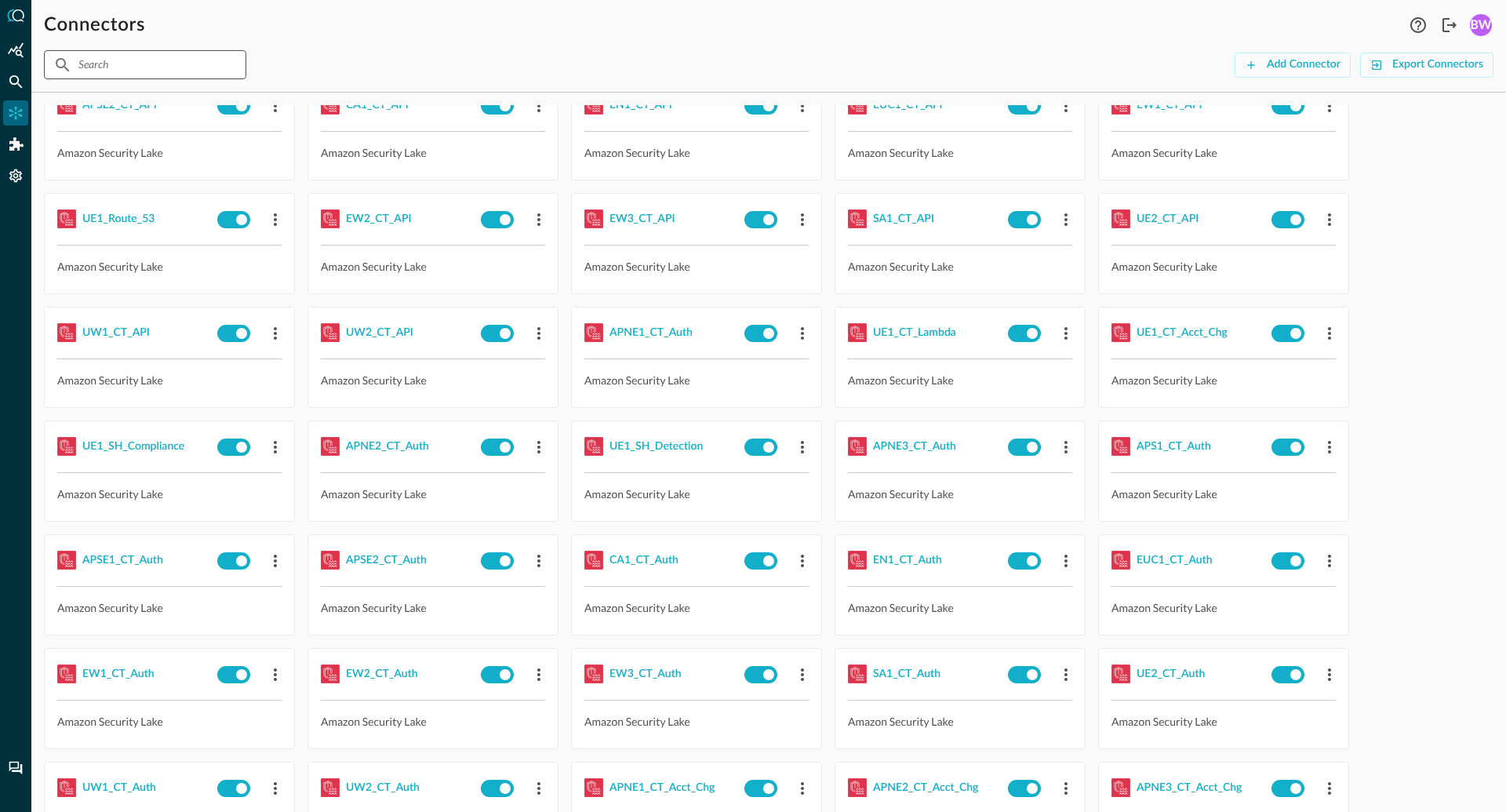
scroll to position [0, 0]
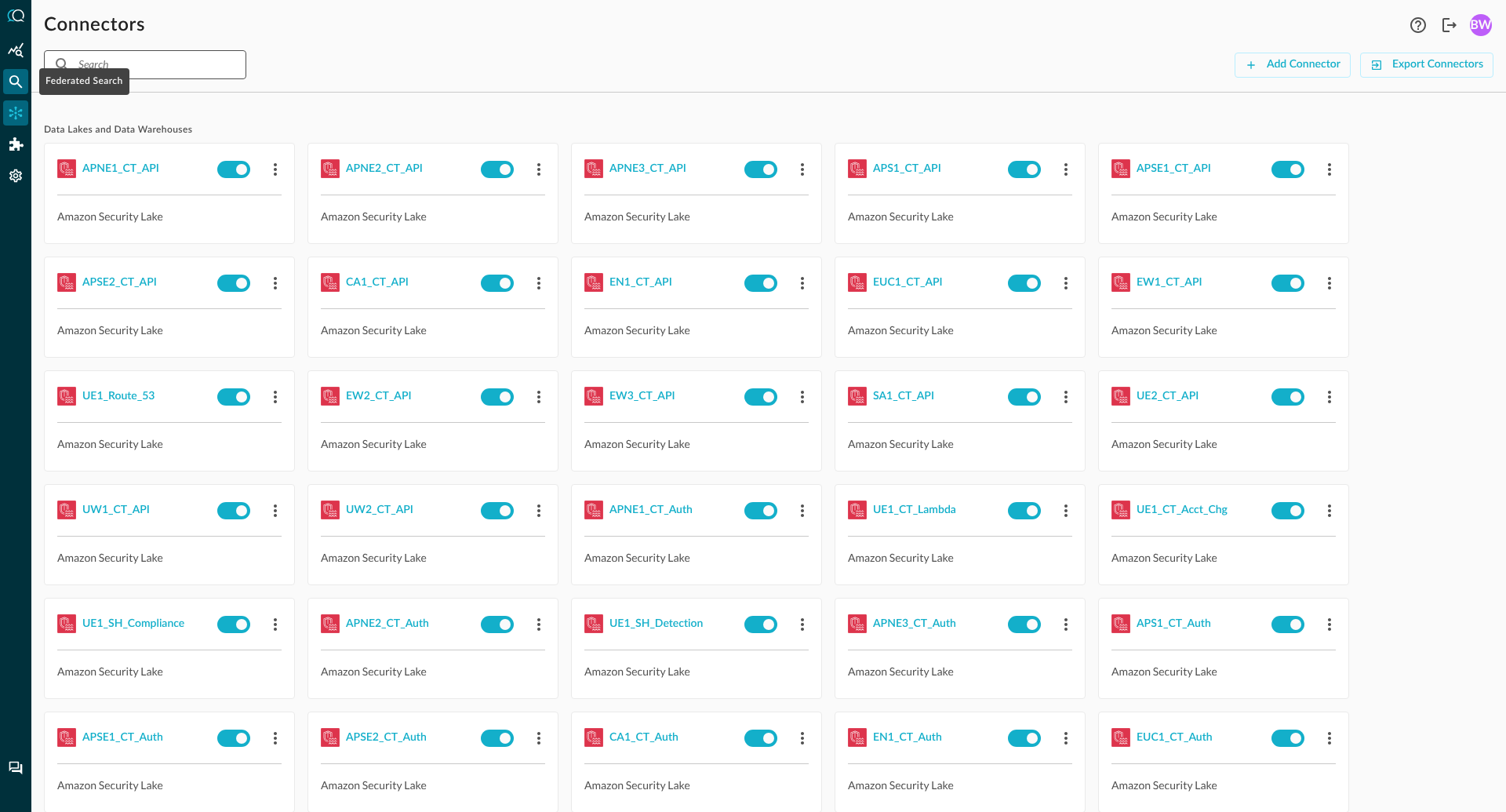
click at [9, 80] on icon "Federated Search" at bounding box center [16, 82] width 13 height 13
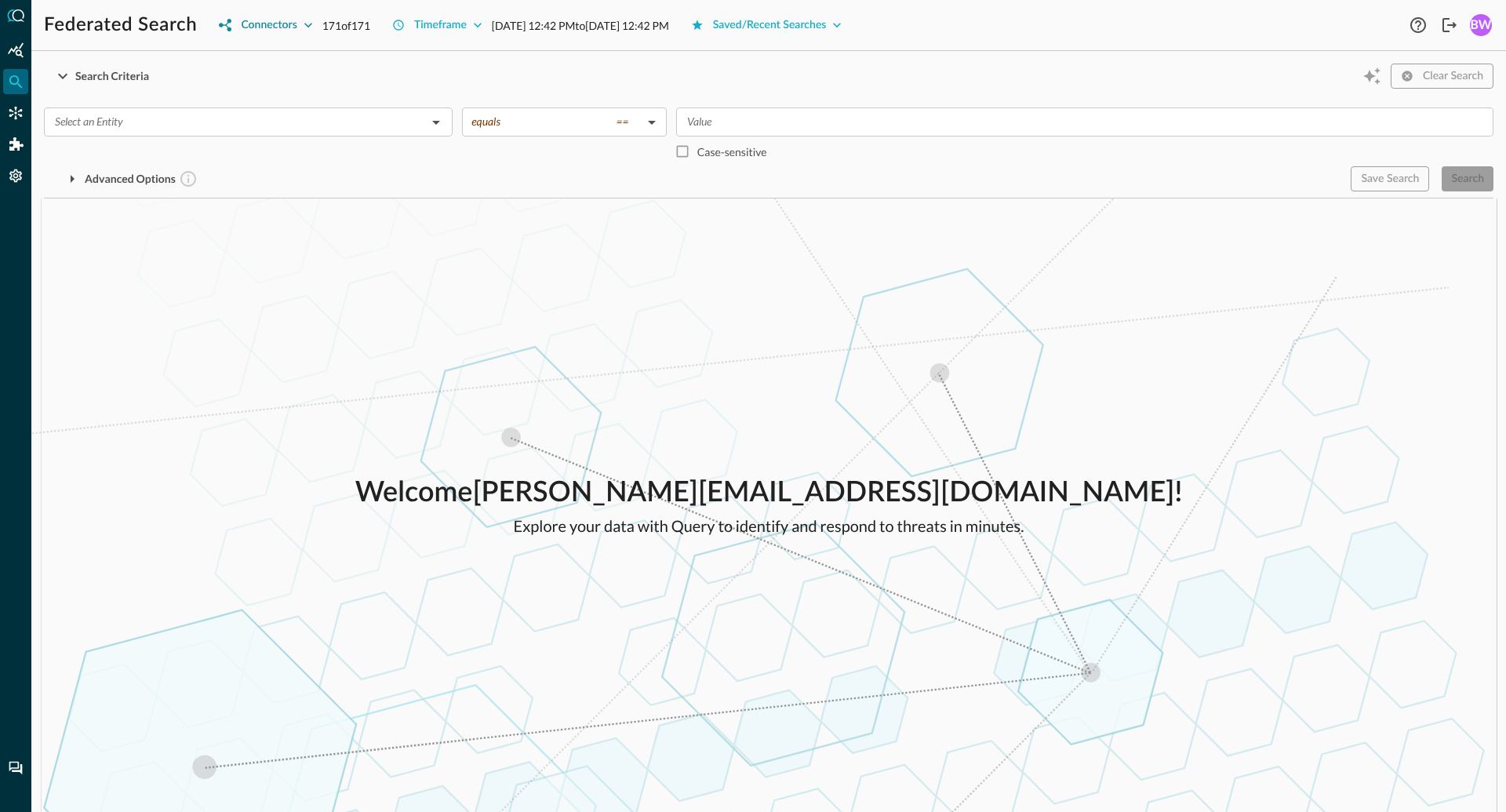
click at [316, 25] on button "Connectors" at bounding box center [265, 25] width 112 height 25
click at [231, 62] on input "All" at bounding box center [229, 59] width 33 height 33
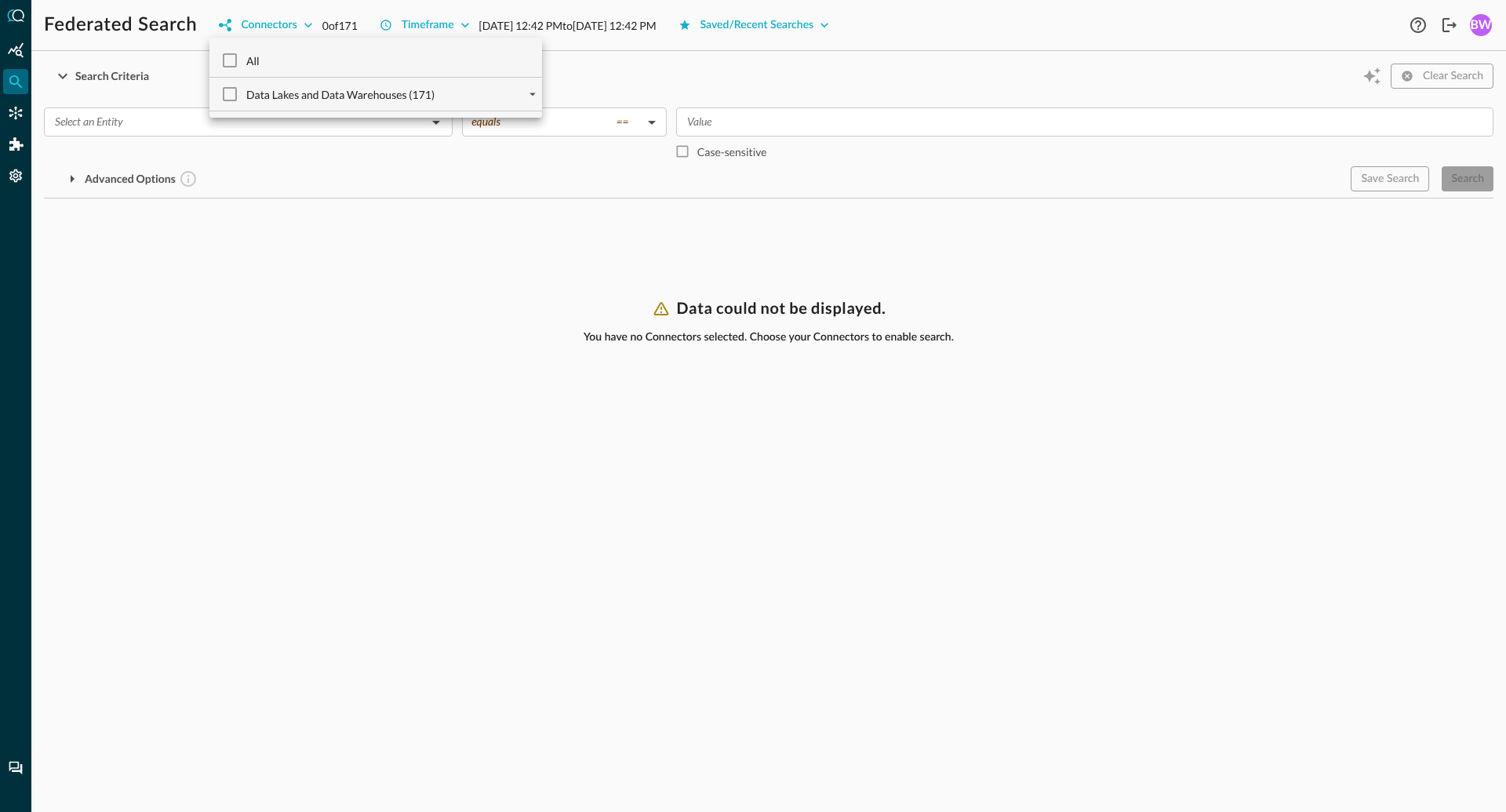
click at [124, 120] on div at bounding box center [753, 406] width 1506 height 812
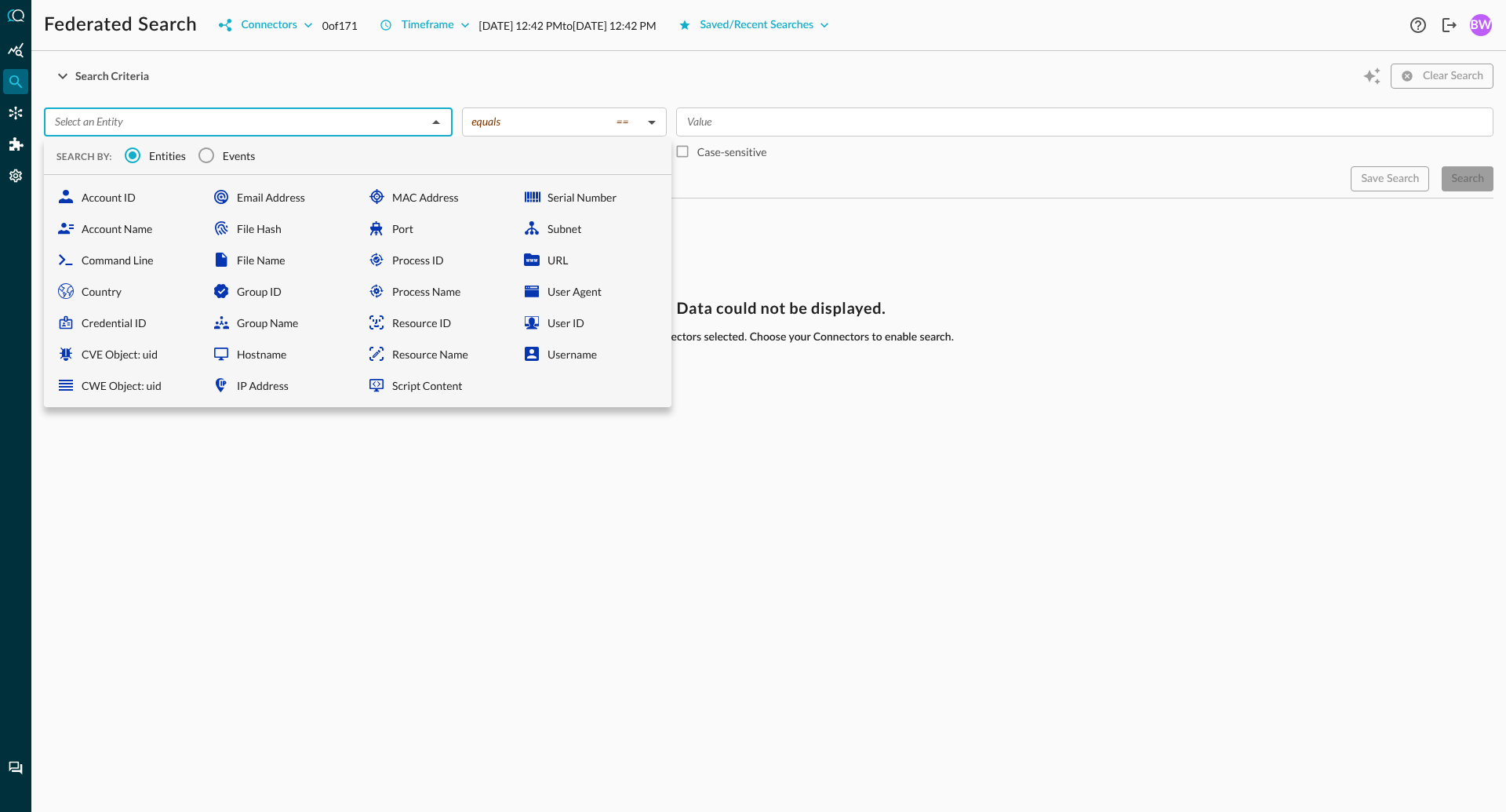
click at [116, 120] on input "text" at bounding box center [235, 121] width 373 height 19
click at [193, 155] on input "Events" at bounding box center [206, 155] width 33 height 33
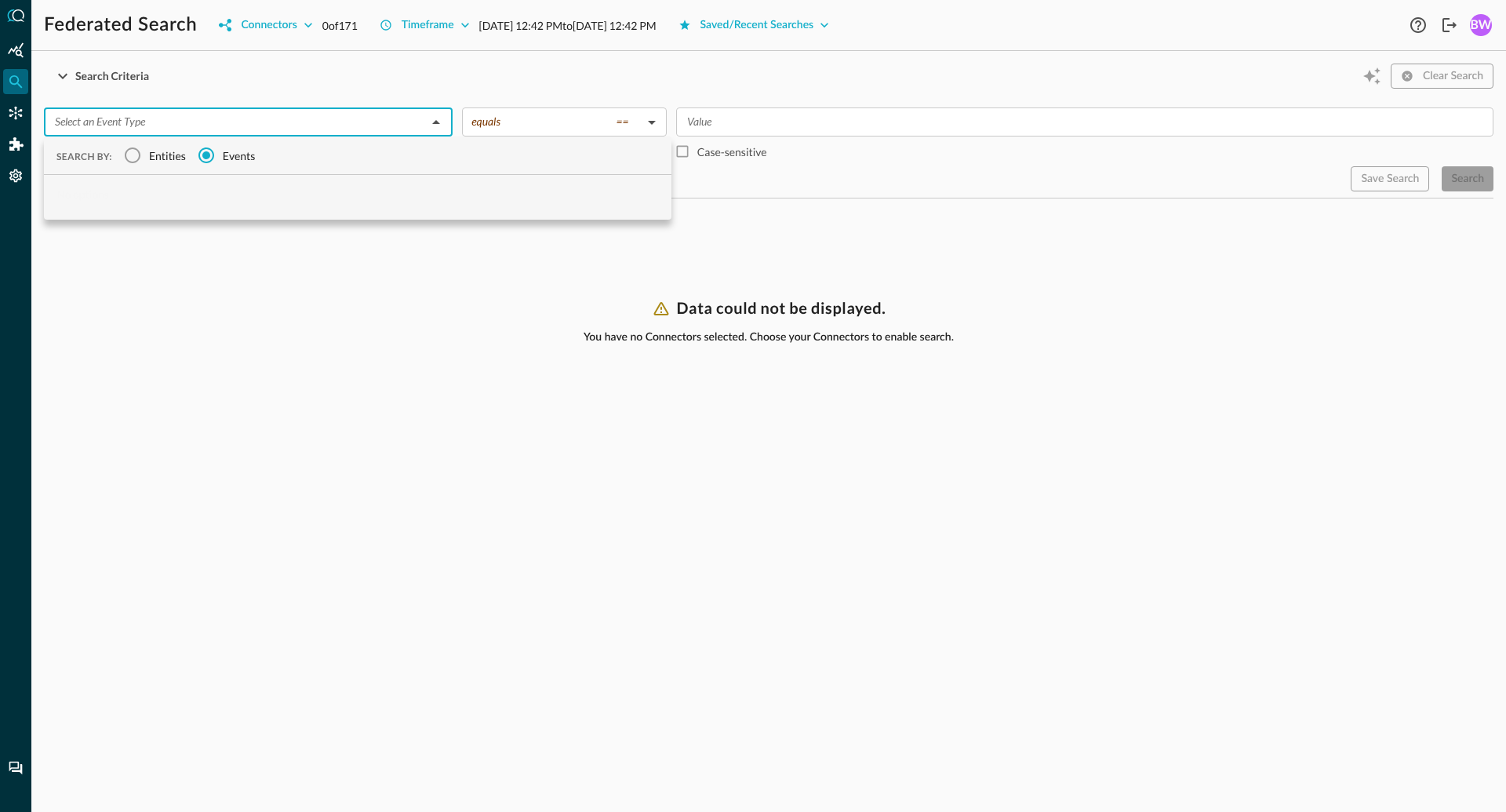
click at [231, 78] on div "Search Criteria Clear Search" at bounding box center [768, 76] width 1449 height 25
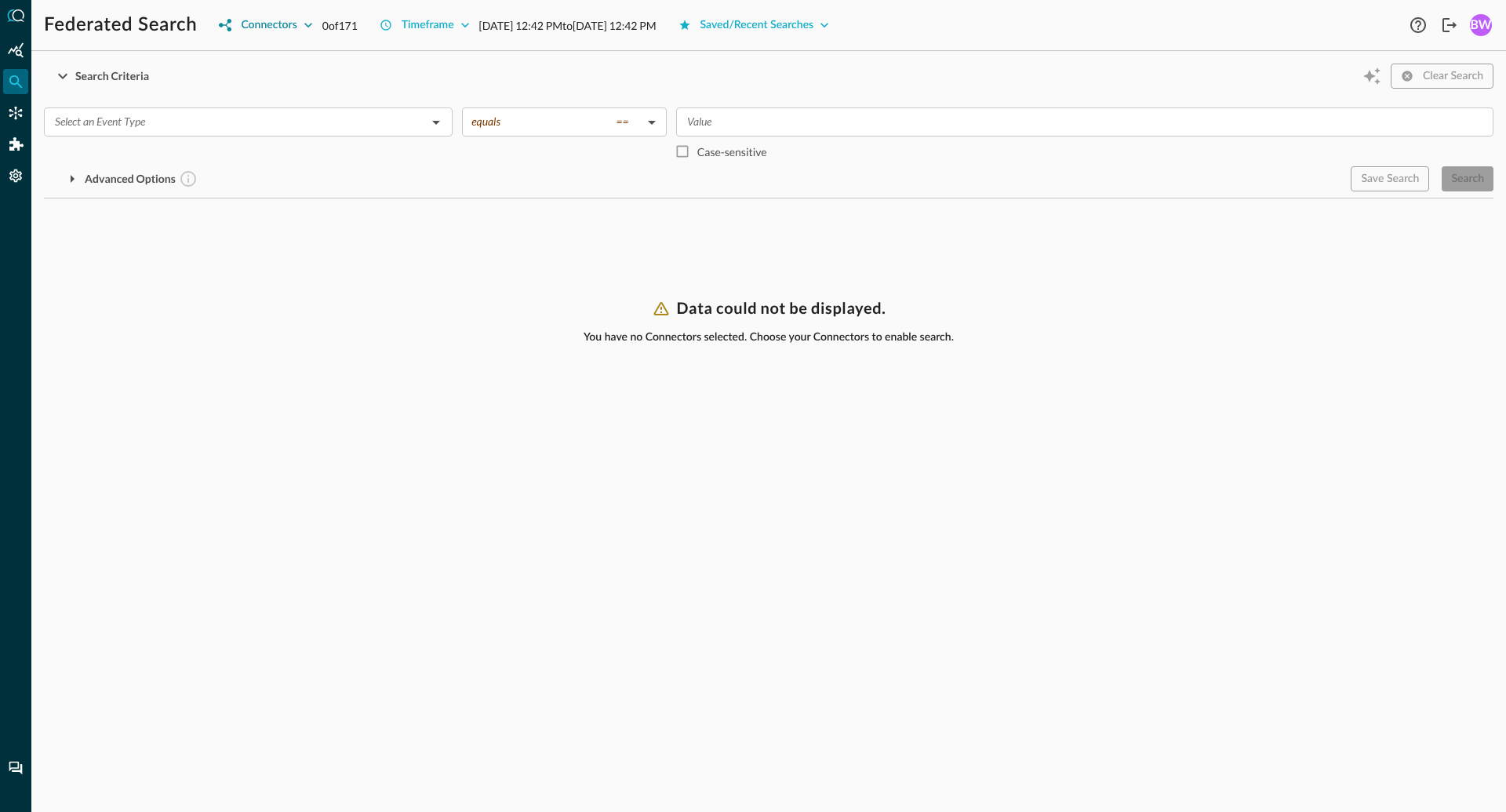
click at [310, 25] on icon "button" at bounding box center [307, 25] width 8 height 5
click at [531, 95] on icon "expand" at bounding box center [532, 94] width 14 height 14
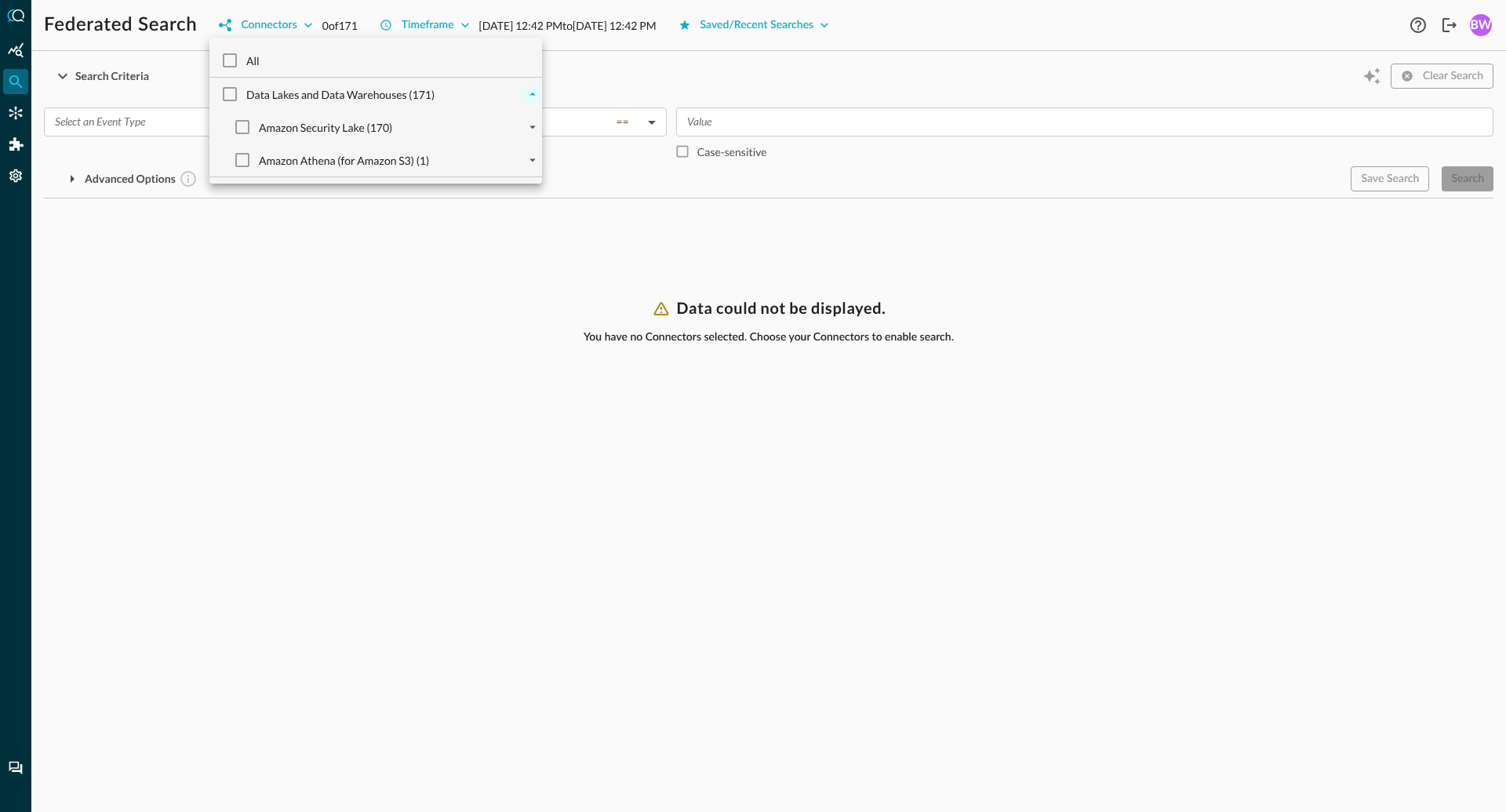
click at [532, 97] on icon "collapse" at bounding box center [532, 94] width 14 height 14
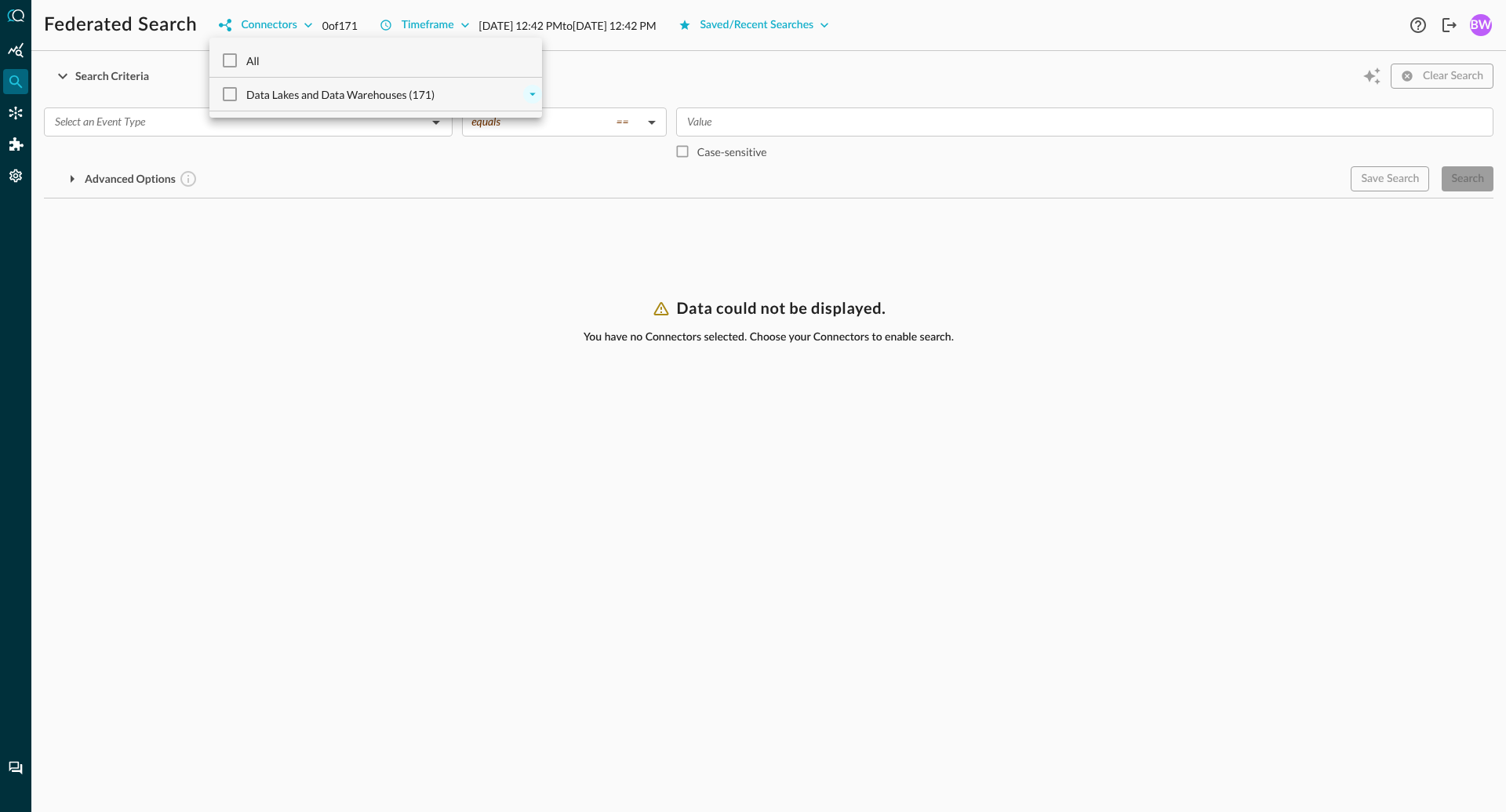
click at [587, 87] on div at bounding box center [753, 406] width 1506 height 812
click at [440, 121] on icon "Open" at bounding box center [436, 122] width 18 height 18
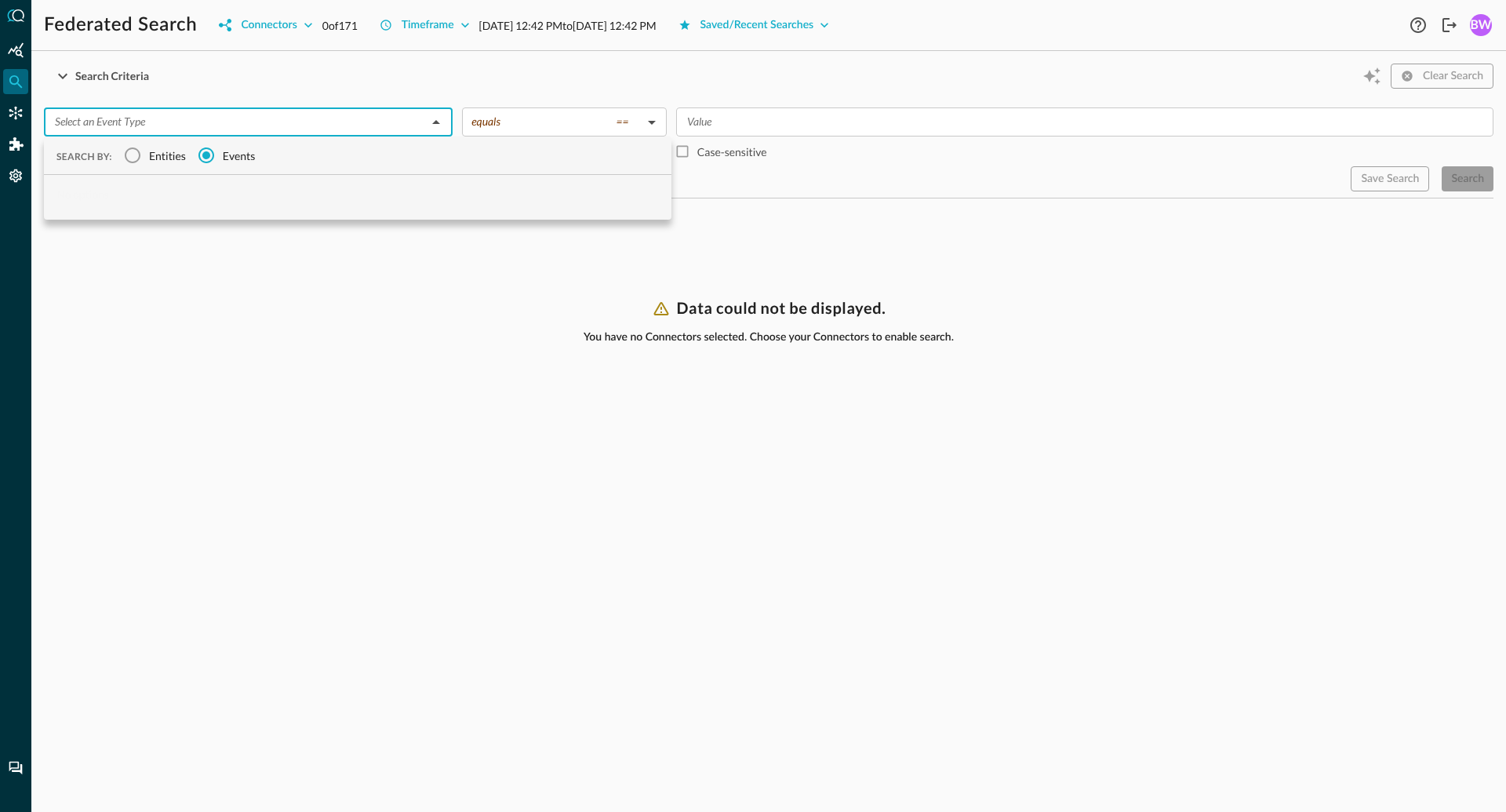
click at [224, 95] on div "​ SEARCH BY: Entities Events No options equals == equals ​ ​ Case-sensitive Adv…" at bounding box center [768, 142] width 1449 height 96
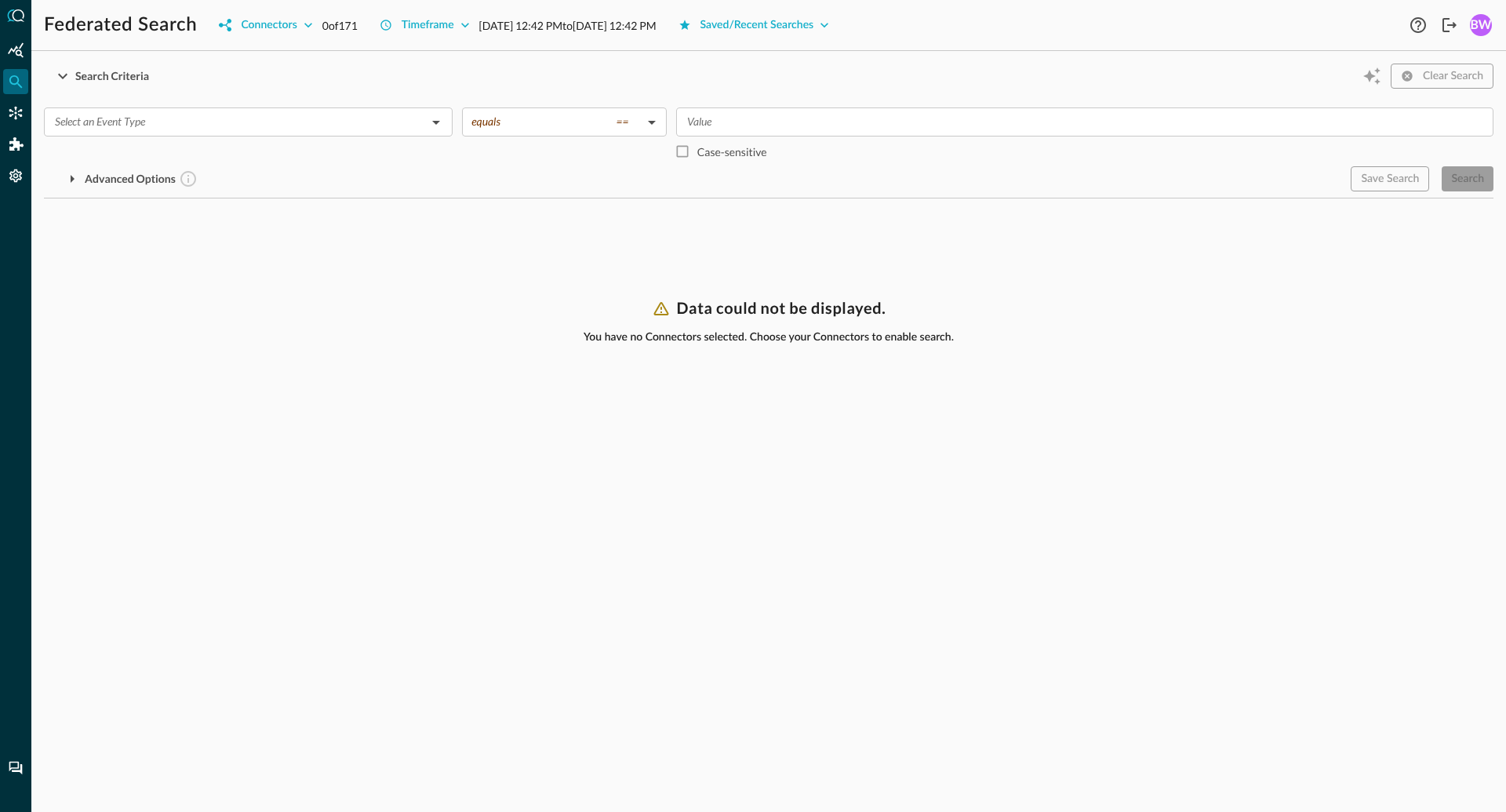
click at [665, 314] on icon at bounding box center [660, 309] width 15 height 13
click at [284, 127] on input "text" at bounding box center [235, 121] width 373 height 19
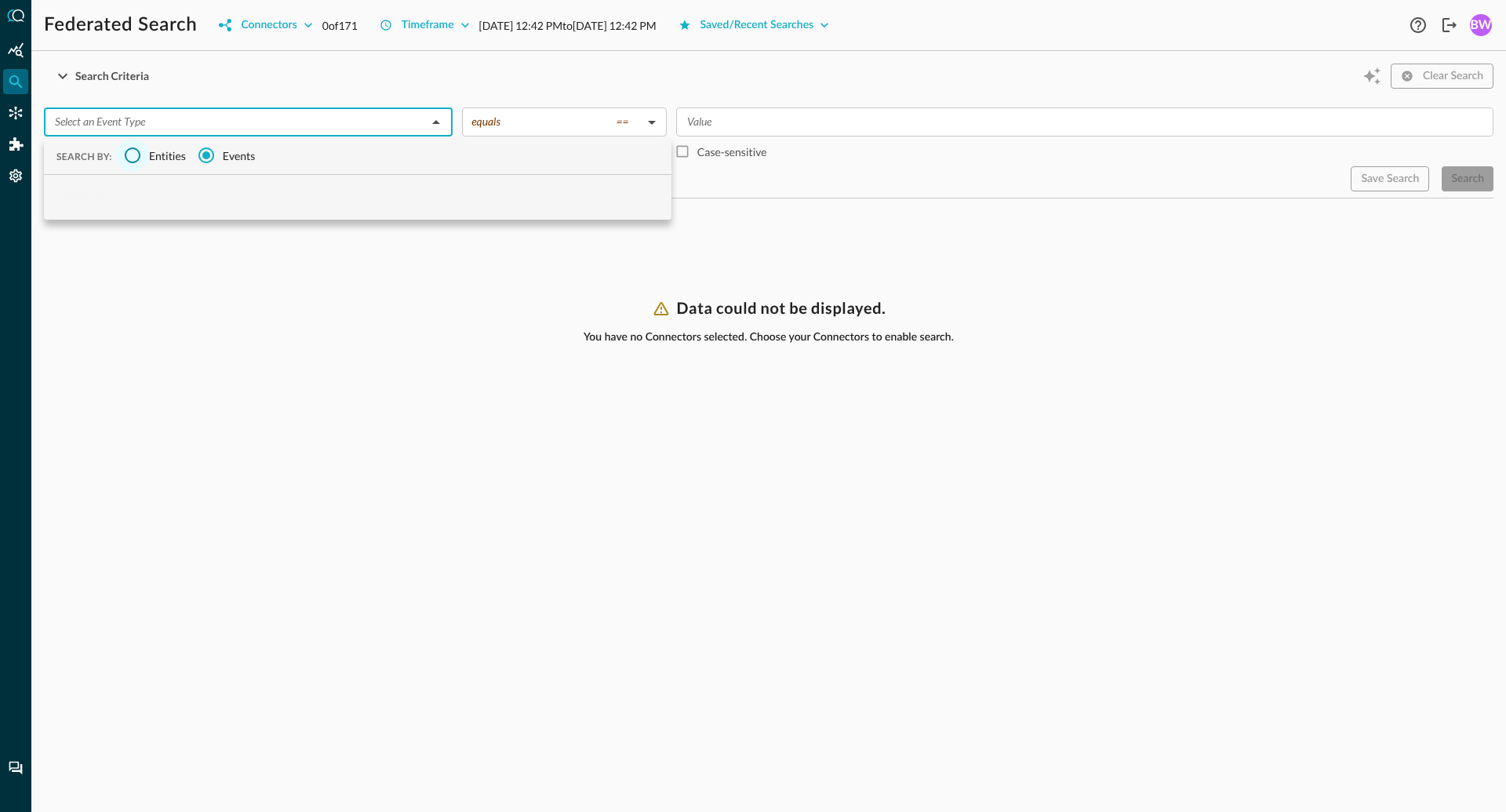
click at [143, 157] on input "Entities" at bounding box center [132, 155] width 33 height 33
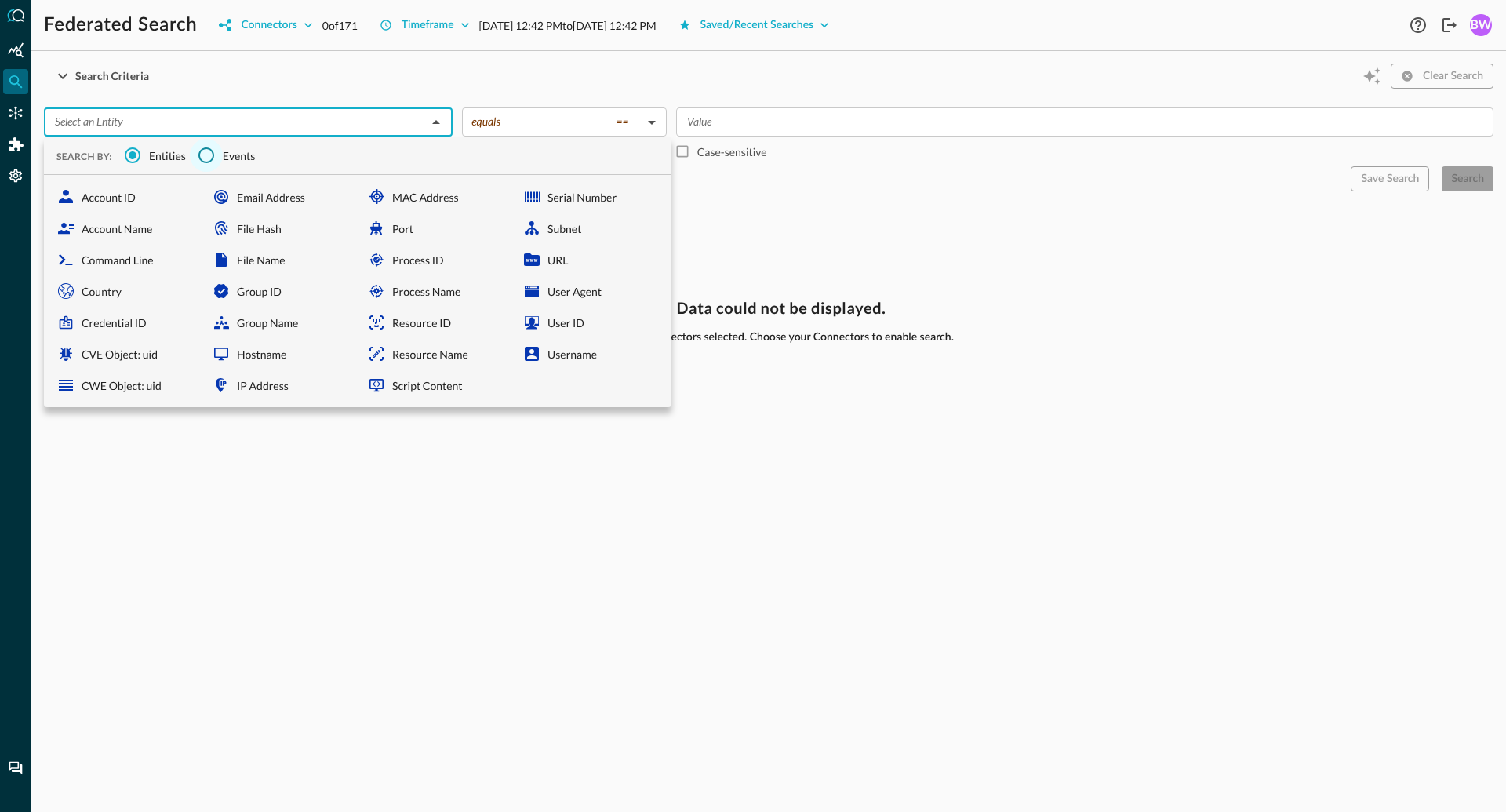
click at [209, 155] on input "Events" at bounding box center [206, 155] width 33 height 33
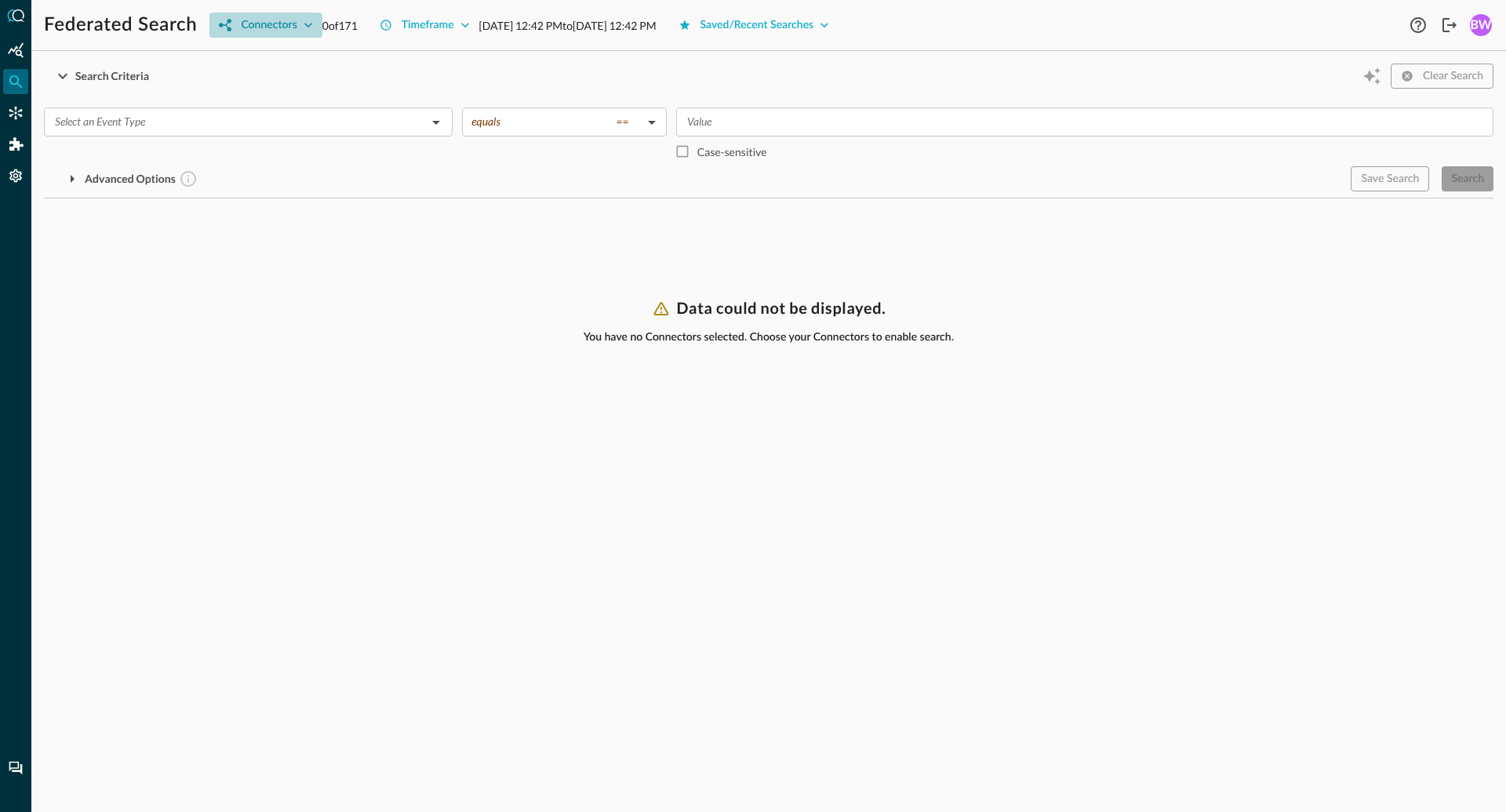
click at [306, 23] on icon "button" at bounding box center [308, 25] width 16 height 16
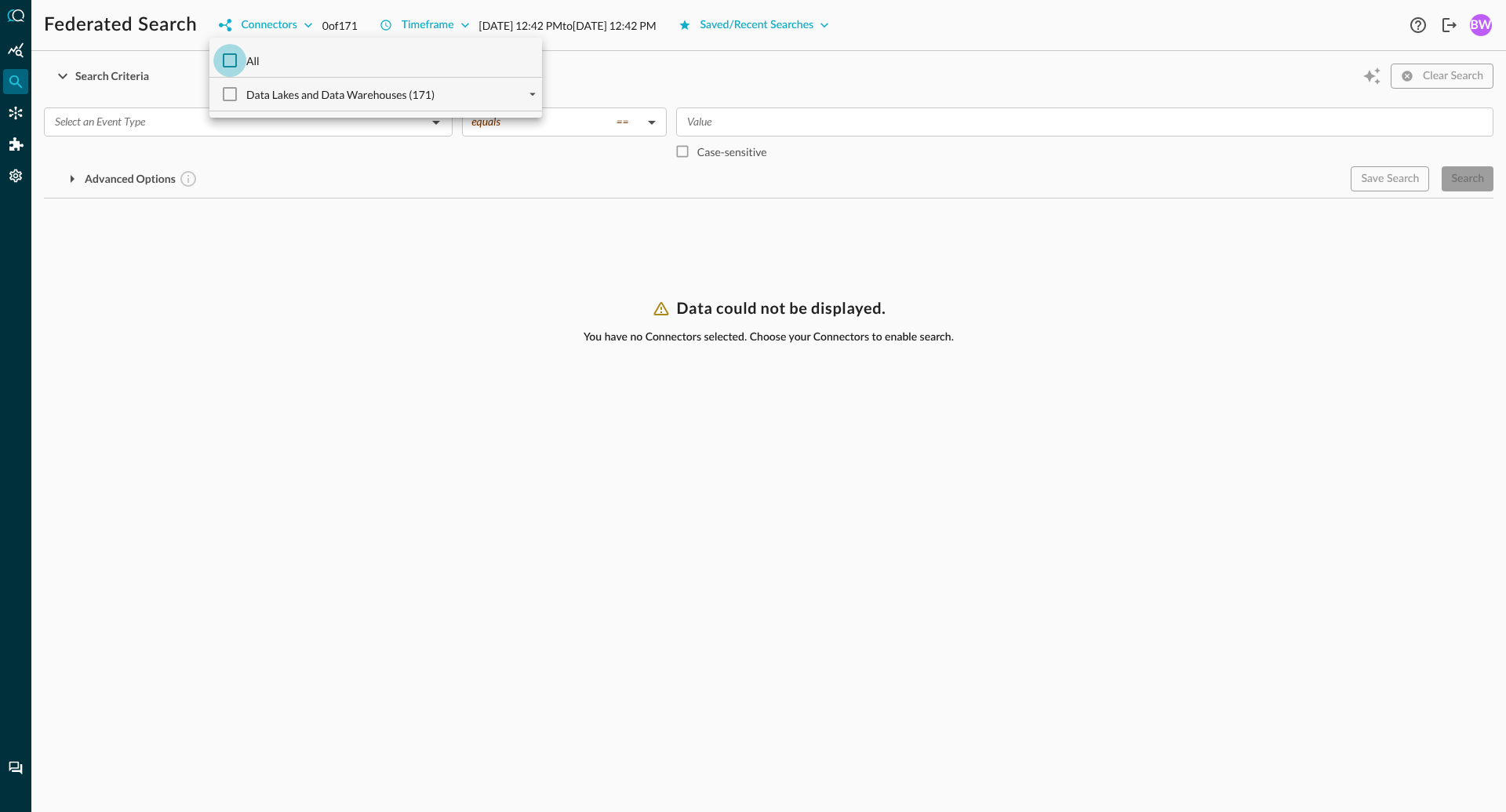
click at [222, 58] on input "All" at bounding box center [229, 59] width 33 height 33
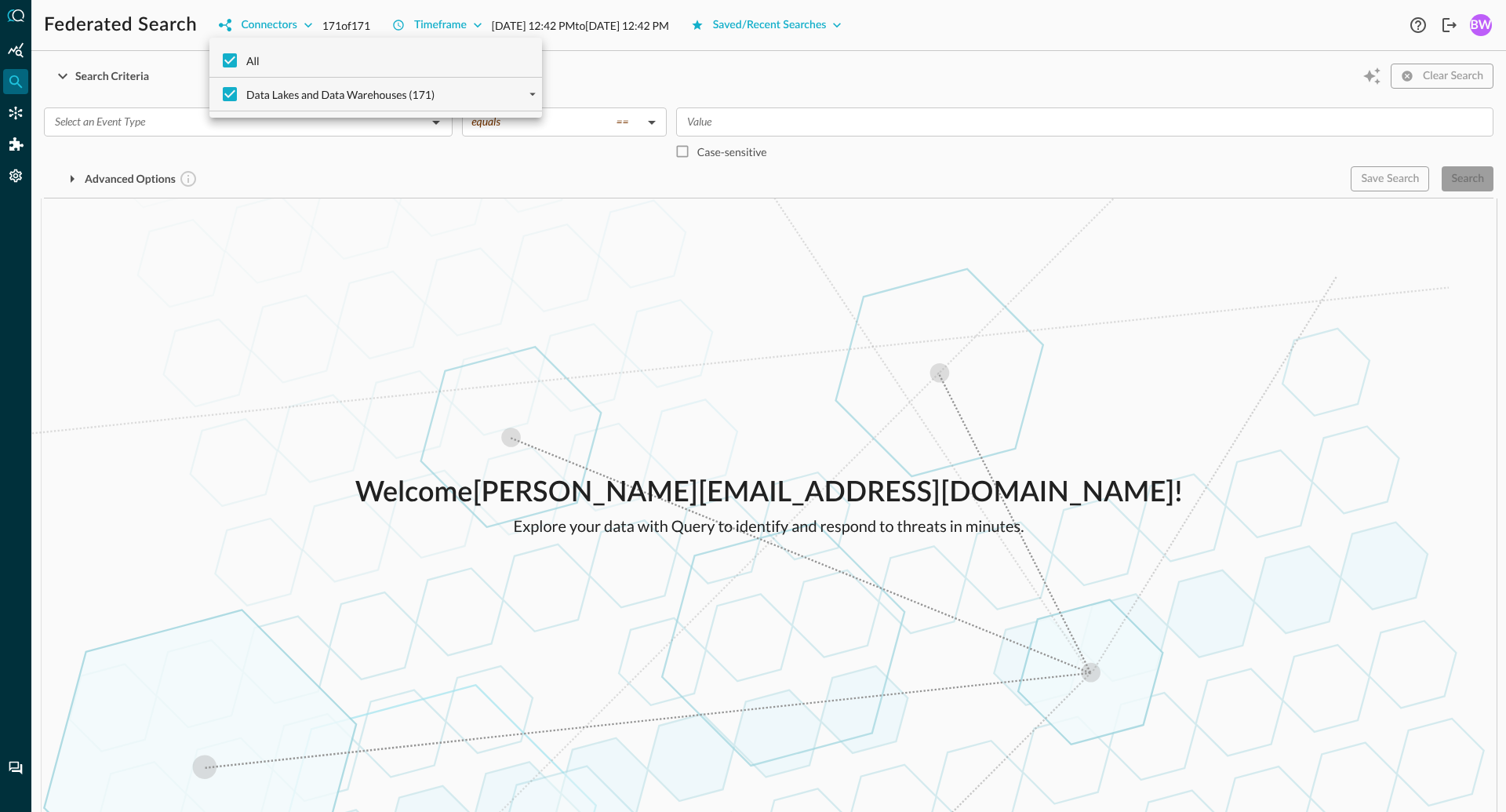
click at [281, 373] on div at bounding box center [753, 406] width 1506 height 812
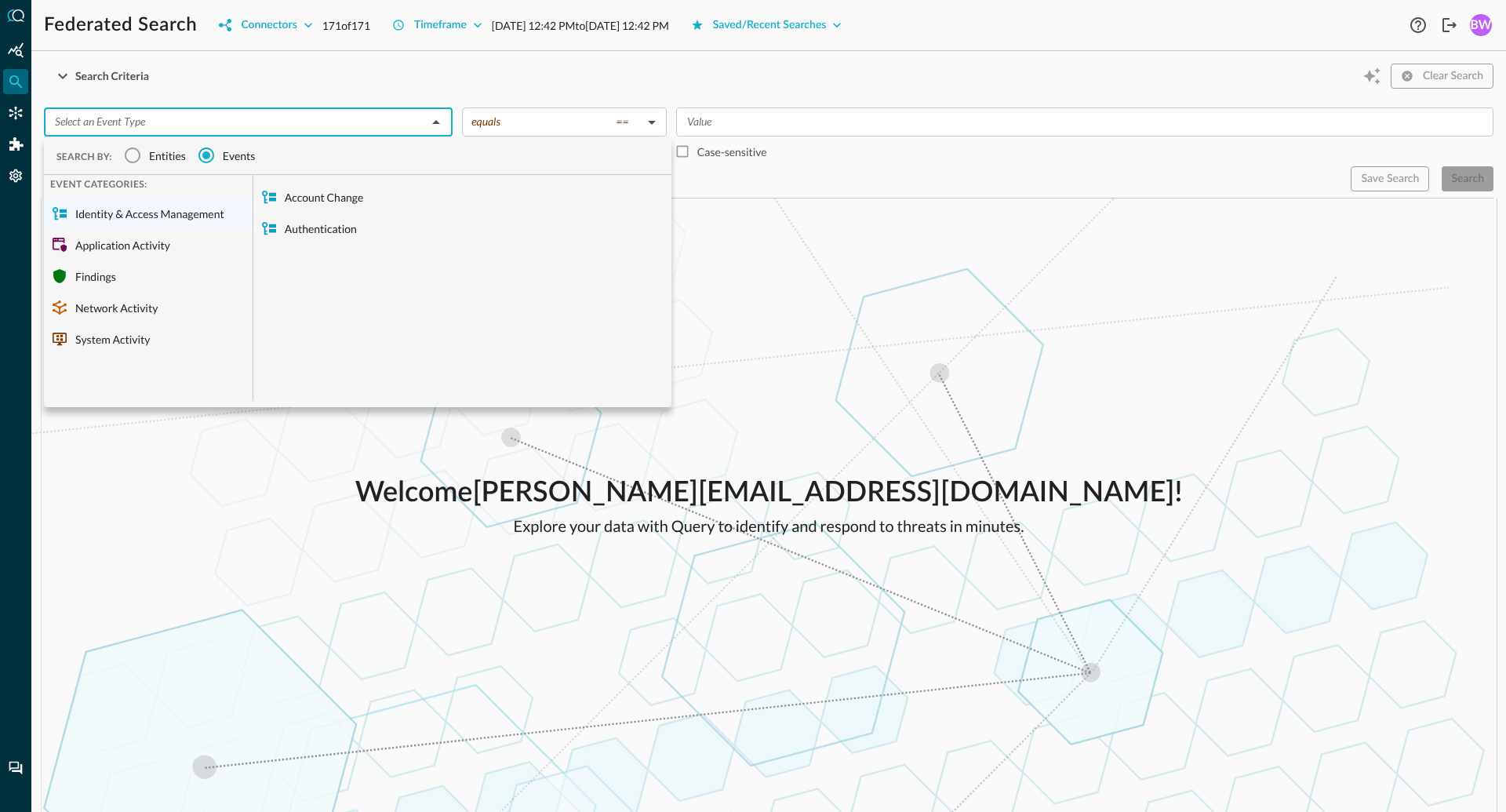
click at [264, 118] on input "text" at bounding box center [235, 121] width 373 height 19
click at [139, 244] on div "Application Activity" at bounding box center [147, 244] width 208 height 31
click at [102, 270] on div "Findings" at bounding box center [147, 275] width 208 height 31
click at [109, 302] on div "Network Activity" at bounding box center [147, 306] width 208 height 31
click at [110, 331] on div "System Activity" at bounding box center [147, 338] width 208 height 31
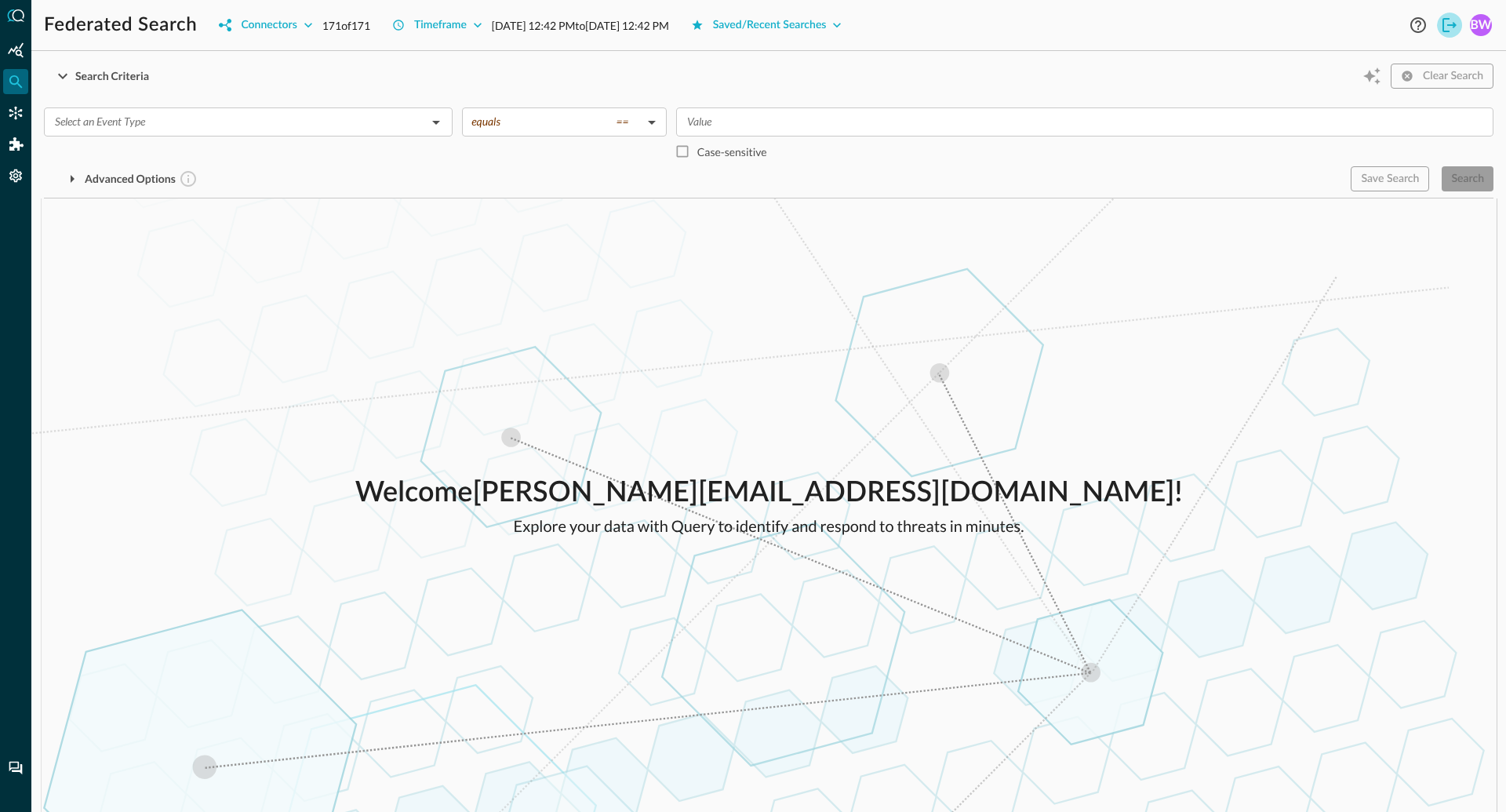
click at [1448, 28] on icon "Logout" at bounding box center [1449, 25] width 18 height 18
